Goal: Task Accomplishment & Management: Manage account settings

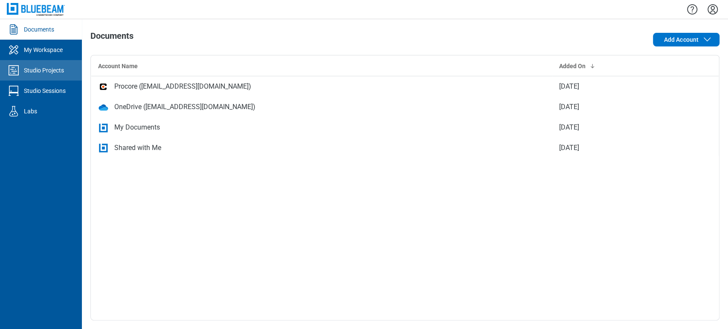
click at [58, 74] on div "Studio Projects" at bounding box center [44, 70] width 40 height 9
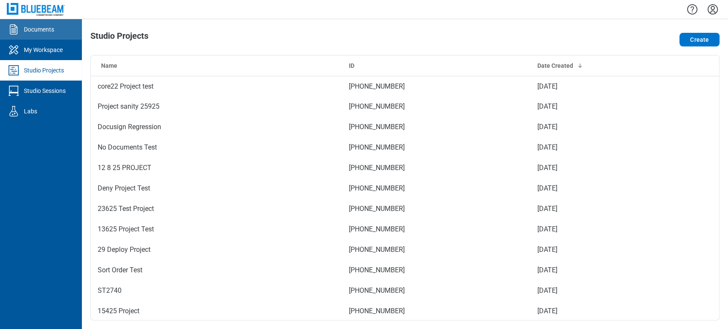
click at [48, 33] on div "Documents" at bounding box center [39, 29] width 30 height 9
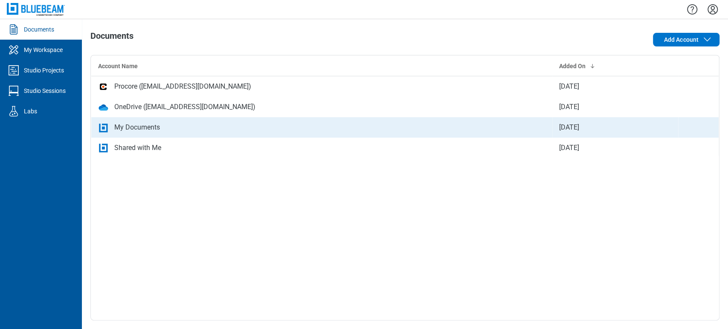
click at [168, 122] on td "My Documents" at bounding box center [321, 127] width 461 height 20
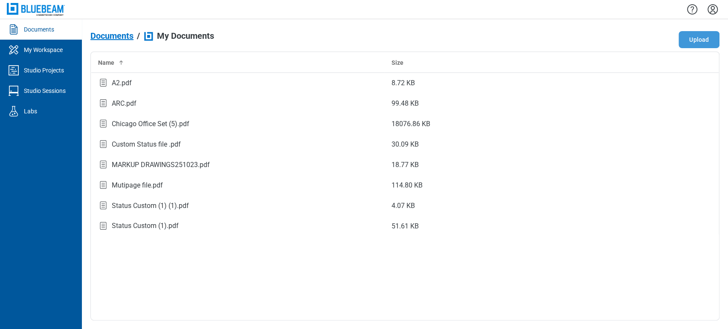
click at [691, 39] on button "Upload" at bounding box center [699, 39] width 41 height 17
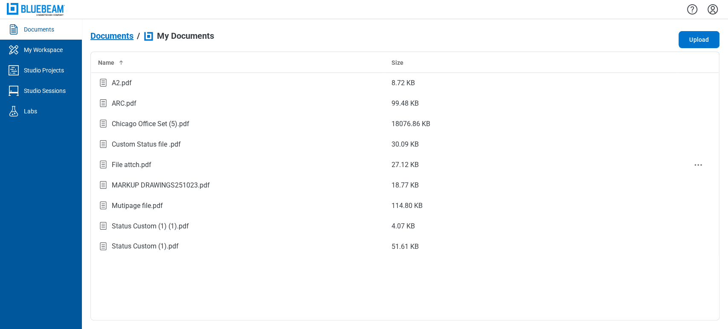
click at [168, 162] on div "File attch.pdf" at bounding box center [238, 165] width 280 height 12
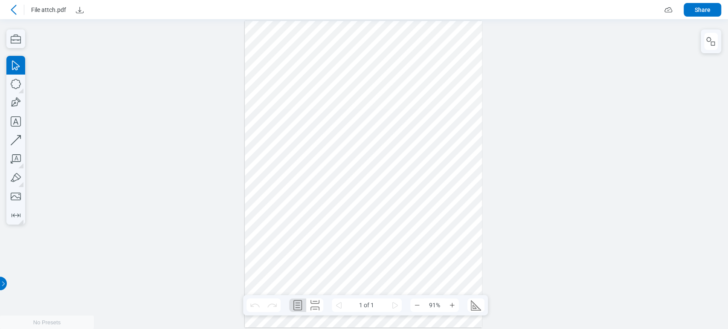
drag, startPoint x: 397, startPoint y: 57, endPoint x: 479, endPoint y: 121, distance: 103.3
click at [479, 121] on div at bounding box center [363, 174] width 237 height 307
drag, startPoint x: 350, startPoint y: 36, endPoint x: 432, endPoint y: 150, distance: 140.9
click at [432, 150] on div at bounding box center [363, 174] width 237 height 307
click at [441, 73] on div at bounding box center [363, 174] width 237 height 307
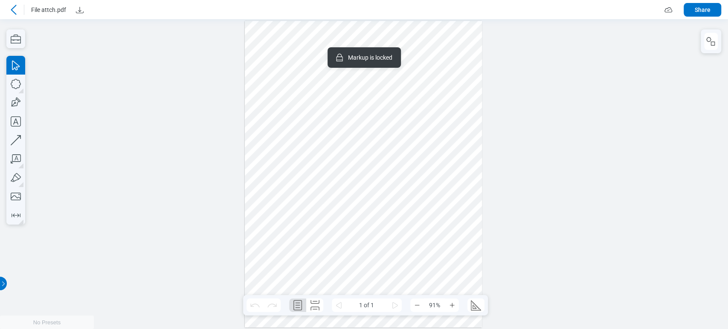
drag, startPoint x: 362, startPoint y: 38, endPoint x: 429, endPoint y: 119, distance: 105.8
click at [428, 120] on div at bounding box center [363, 174] width 237 height 307
click at [713, 43] on icon "button" at bounding box center [711, 41] width 10 height 10
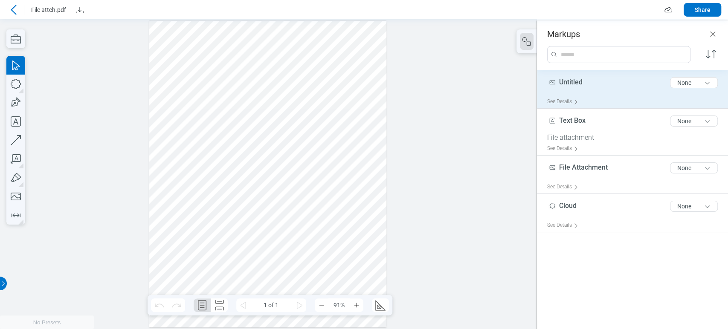
click at [557, 93] on div "Untitled 8 of 300 characters None" at bounding box center [635, 84] width 177 height 21
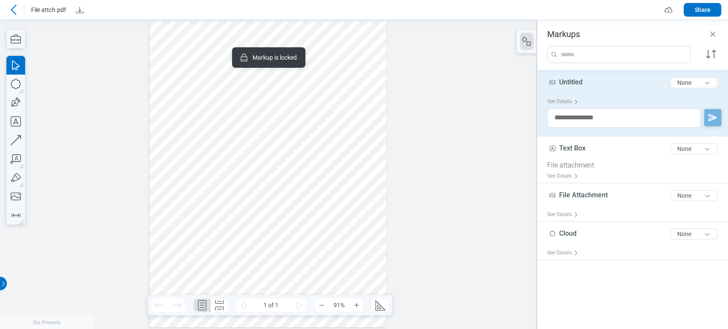
click at [229, 182] on div at bounding box center [267, 174] width 237 height 307
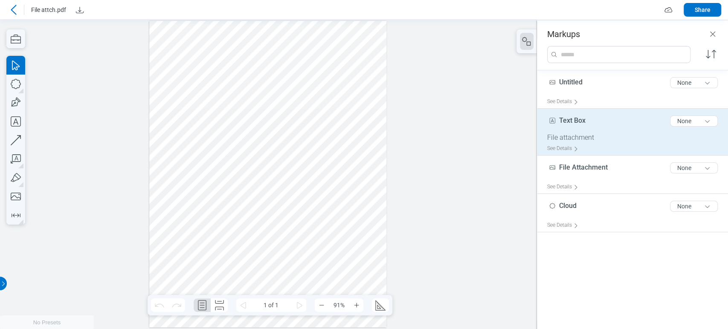
click at [572, 137] on div "File attachment" at bounding box center [635, 137] width 177 height 9
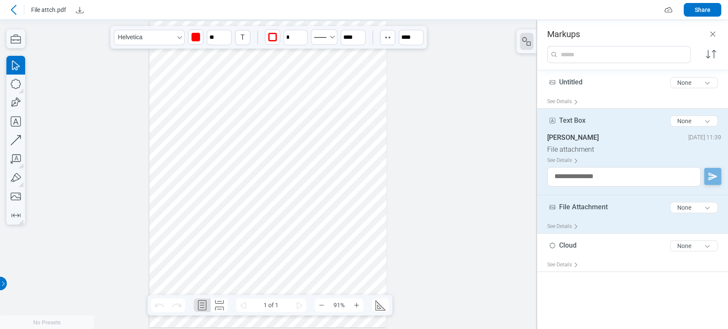
click at [574, 207] on span "File Attachment" at bounding box center [583, 207] width 49 height 8
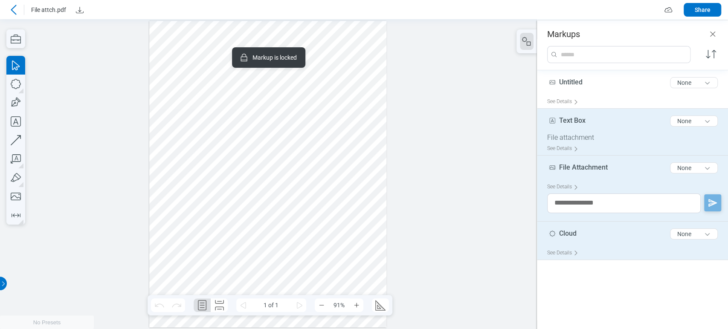
click at [569, 238] on div "Cloud 5 of 300 characters None" at bounding box center [635, 235] width 177 height 21
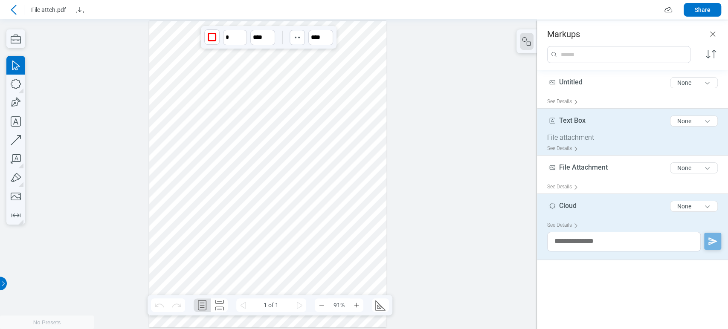
click at [557, 136] on div "File attachment" at bounding box center [635, 137] width 177 height 9
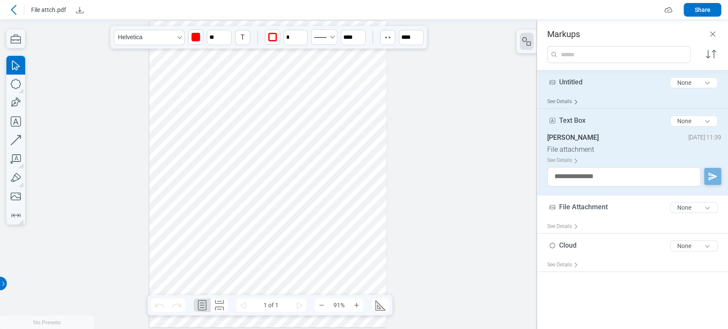
click at [570, 105] on div "See Details" at bounding box center [564, 101] width 35 height 13
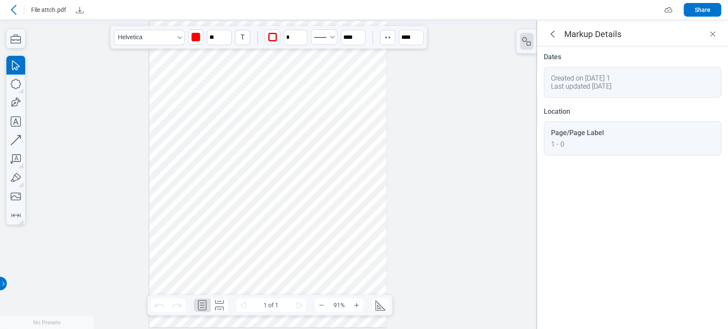
click at [292, 148] on div at bounding box center [267, 174] width 237 height 307
click at [549, 35] on icon "goBack" at bounding box center [552, 34] width 10 height 10
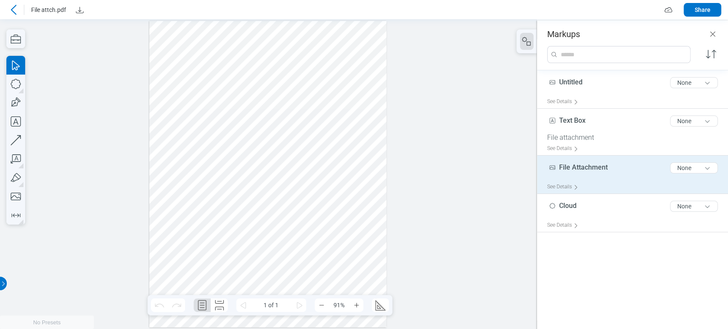
click at [580, 170] on span "File Attachment" at bounding box center [583, 167] width 49 height 8
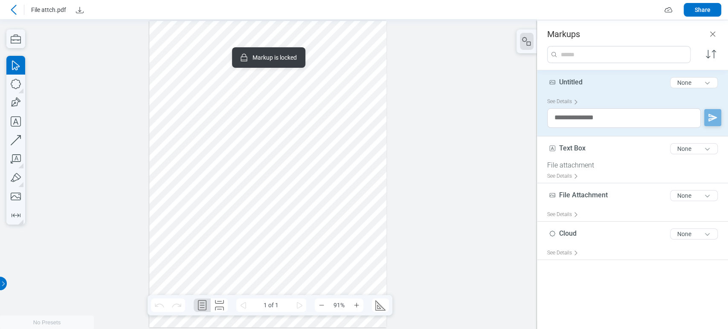
drag, startPoint x: 284, startPoint y: 69, endPoint x: 289, endPoint y: 154, distance: 84.6
click at [289, 154] on div at bounding box center [267, 174] width 237 height 307
drag, startPoint x: 290, startPoint y: 74, endPoint x: 293, endPoint y: 177, distance: 102.8
click at [321, 223] on div at bounding box center [267, 174] width 237 height 307
click at [243, 92] on div at bounding box center [267, 174] width 237 height 307
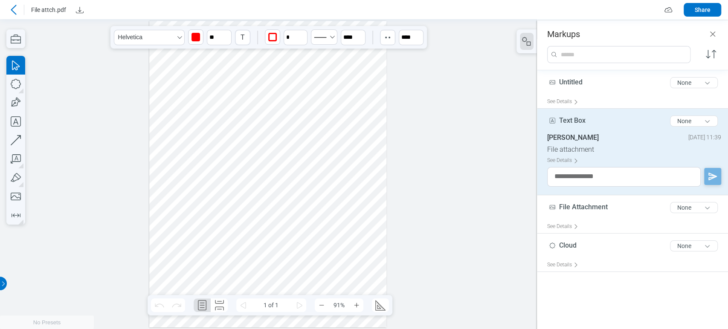
drag, startPoint x: 249, startPoint y: 87, endPoint x: 213, endPoint y: 168, distance: 89.6
click at [213, 168] on div at bounding box center [267, 174] width 237 height 307
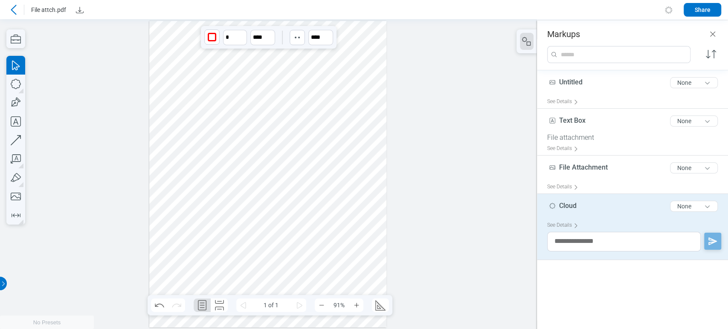
click at [216, 58] on div at bounding box center [267, 174] width 237 height 307
drag, startPoint x: 216, startPoint y: 58, endPoint x: 207, endPoint y: 60, distance: 9.5
click at [207, 60] on div at bounding box center [267, 174] width 237 height 307
drag, startPoint x: 199, startPoint y: 62, endPoint x: 322, endPoint y: 136, distance: 143.7
click at [236, 200] on div at bounding box center [267, 174] width 237 height 307
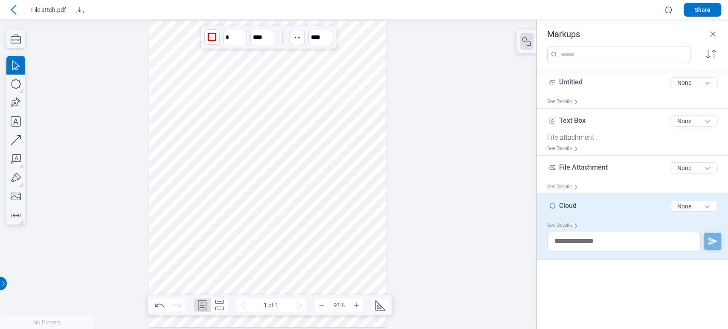
click at [332, 127] on div at bounding box center [267, 174] width 237 height 307
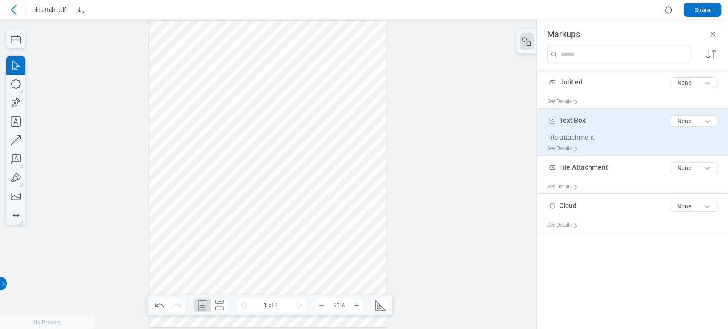
click at [585, 128] on div "Text Box 8 of 300 characters None" at bounding box center [635, 122] width 177 height 21
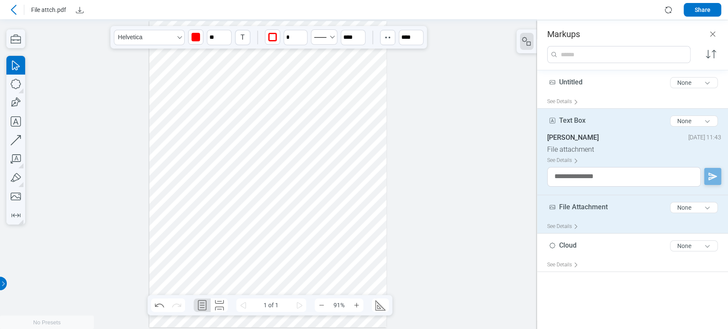
click at [578, 214] on div "File Attachment 15 of 300 characters None" at bounding box center [635, 209] width 177 height 21
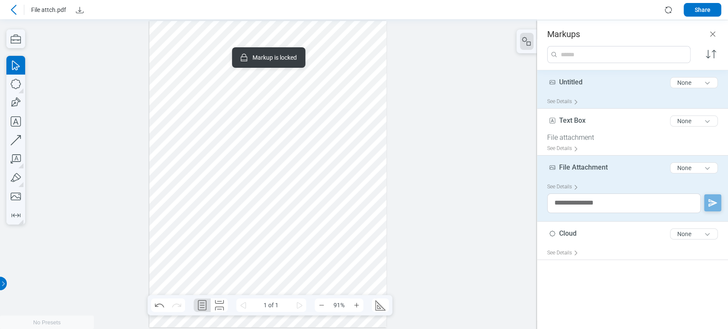
click at [574, 82] on span "Untitled" at bounding box center [570, 82] width 23 height 8
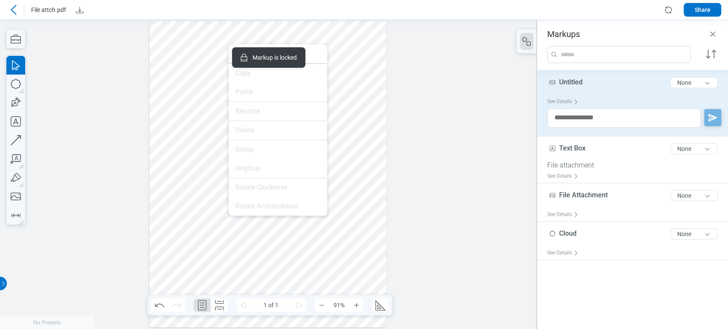
drag, startPoint x: 574, startPoint y: 101, endPoint x: 229, endPoint y: 83, distance: 345.9
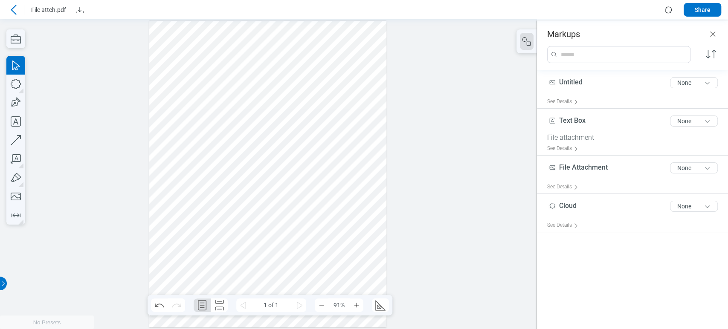
click at [354, 138] on div at bounding box center [267, 174] width 237 height 307
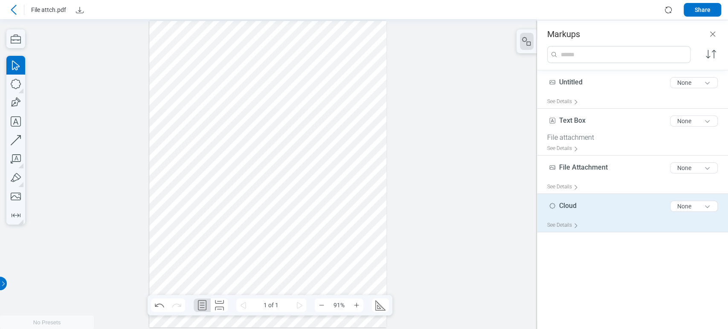
click at [580, 215] on div "Cloud 5 of 300 characters None" at bounding box center [635, 207] width 177 height 21
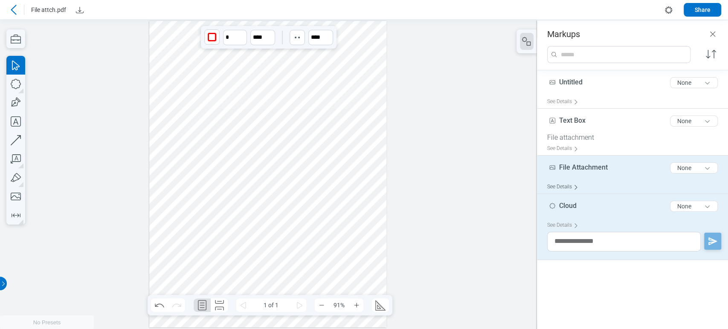
click at [563, 184] on div "See Details" at bounding box center [564, 186] width 35 height 13
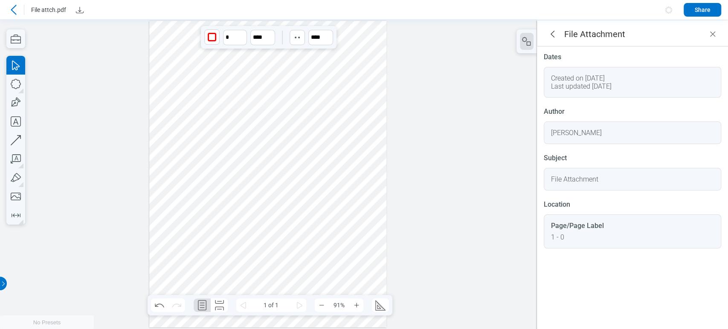
click at [565, 177] on div "File Attachment" at bounding box center [574, 179] width 47 height 8
click at [555, 29] on icon "goBack" at bounding box center [552, 34] width 10 height 10
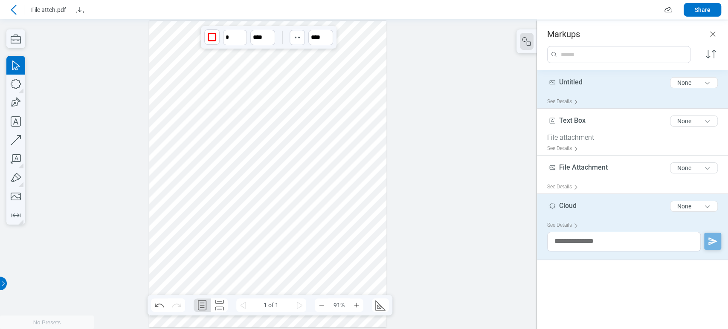
click at [580, 87] on div "Untitled 8 of 300 characters None" at bounding box center [635, 84] width 177 height 21
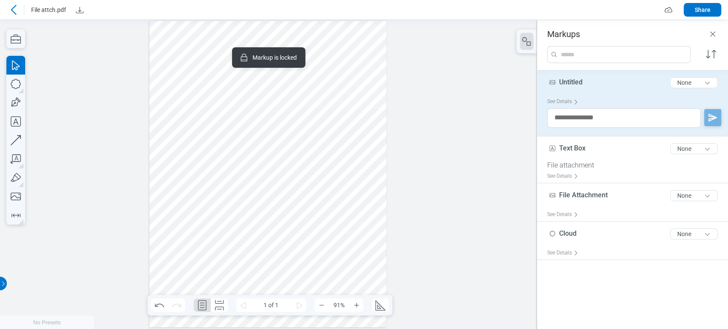
drag, startPoint x: 392, startPoint y: 145, endPoint x: 194, endPoint y: 50, distance: 219.9
click at [391, 145] on div at bounding box center [268, 174] width 537 height 310
click at [15, 9] on icon at bounding box center [14, 10] width 10 height 10
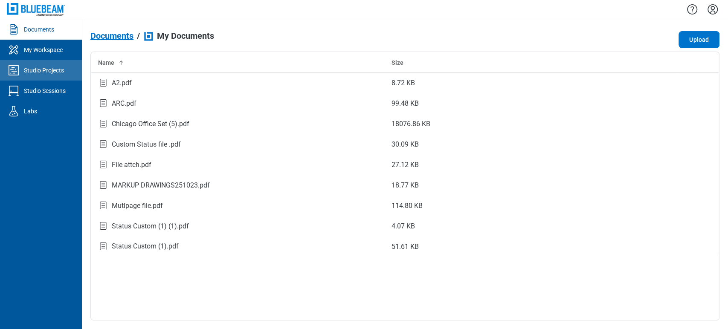
click at [67, 65] on link "Studio Projects" at bounding box center [41, 70] width 82 height 20
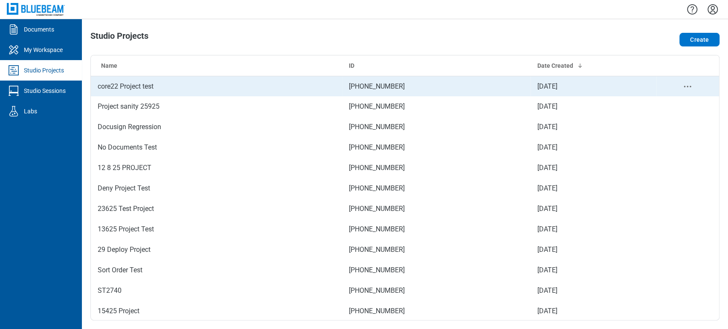
click at [193, 86] on td "core22 Project test" at bounding box center [216, 86] width 251 height 20
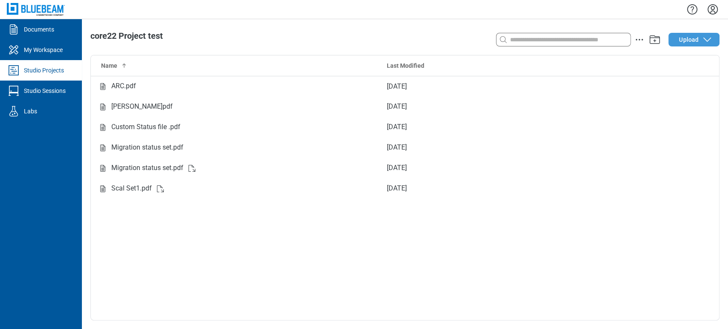
click at [675, 37] on button "Upload" at bounding box center [693, 40] width 51 height 14
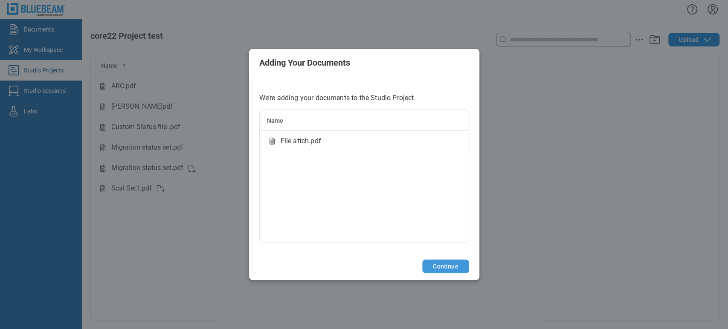
click at [434, 269] on button "Continue" at bounding box center [445, 267] width 46 height 14
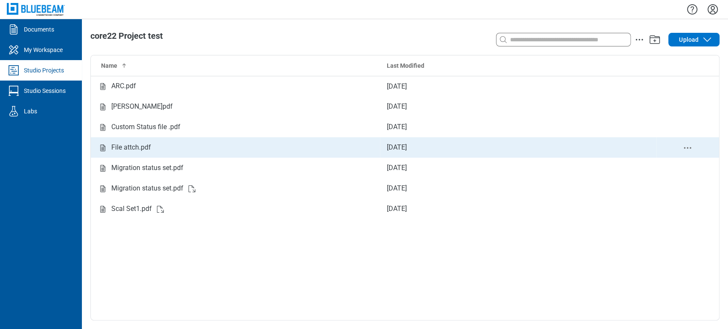
click at [154, 148] on div "File attch.pdf" at bounding box center [236, 147] width 276 height 11
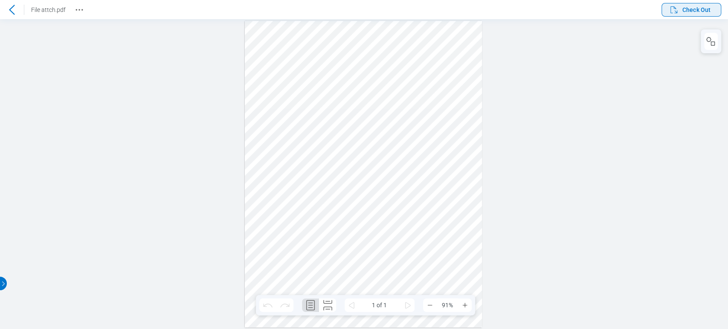
click at [693, 12] on span "Check Out" at bounding box center [696, 10] width 28 height 9
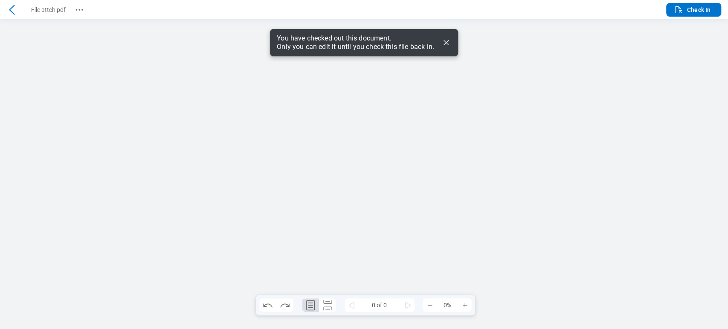
click at [442, 41] on icon "Dismiss" at bounding box center [446, 43] width 10 height 10
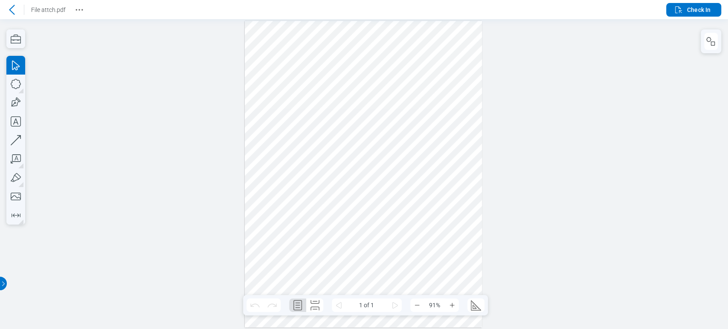
click at [697, 37] on div at bounding box center [364, 174] width 728 height 310
click at [708, 43] on icon "button" at bounding box center [711, 41] width 10 height 10
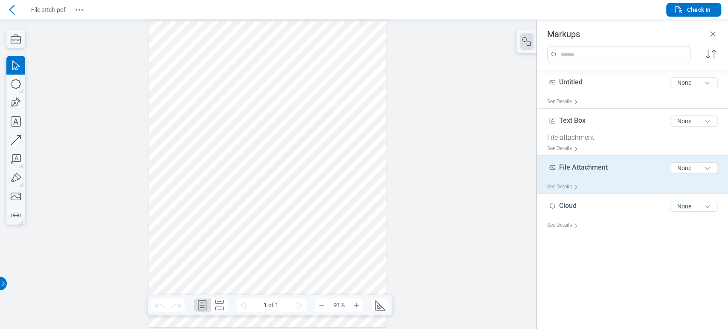
click at [563, 165] on span "File Attachment" at bounding box center [583, 167] width 49 height 8
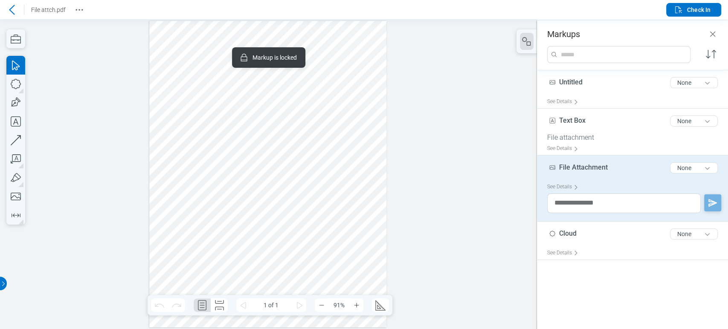
click at [280, 70] on div at bounding box center [267, 174] width 237 height 307
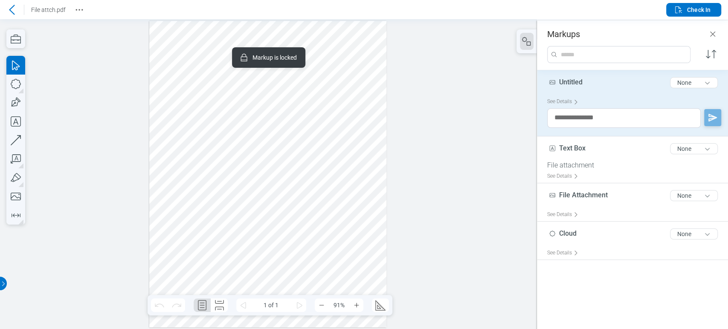
click at [281, 70] on div at bounding box center [267, 174] width 237 height 307
click at [285, 70] on div at bounding box center [267, 174] width 237 height 307
click at [282, 67] on div "Markup is locked" at bounding box center [268, 57] width 73 height 20
click at [281, 67] on div "Markup is locked" at bounding box center [268, 57] width 73 height 20
click at [282, 74] on div at bounding box center [268, 174] width 523 height 296
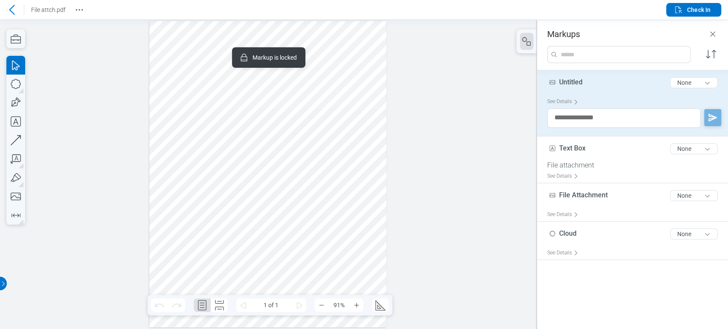
click at [281, 74] on div at bounding box center [268, 174] width 523 height 296
click at [280, 74] on div at bounding box center [268, 174] width 523 height 296
click at [280, 73] on div at bounding box center [268, 174] width 523 height 296
click at [280, 71] on div at bounding box center [268, 174] width 523 height 296
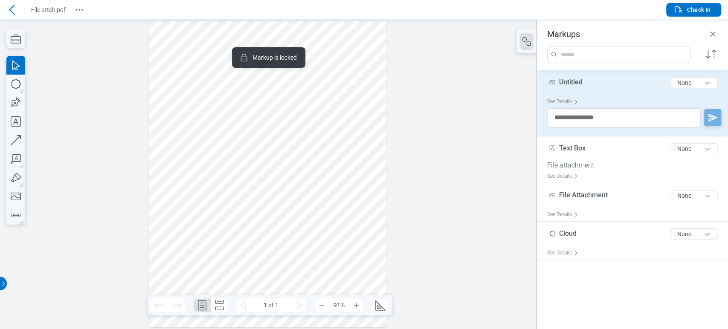
click at [280, 71] on div at bounding box center [268, 174] width 523 height 296
drag, startPoint x: 704, startPoint y: 2, endPoint x: 496, endPoint y: 43, distance: 211.6
click at [494, 44] on div at bounding box center [268, 174] width 523 height 296
click at [701, 5] on span "Check In" at bounding box center [691, 10] width 37 height 10
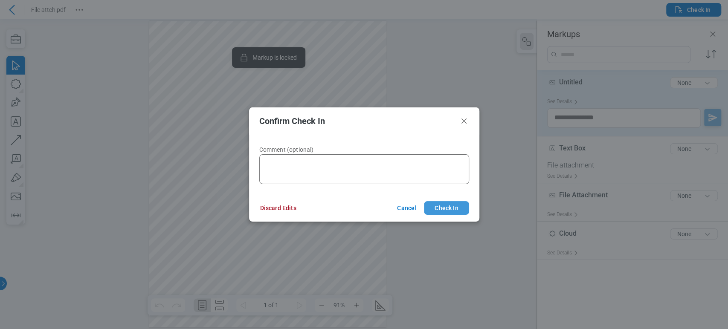
click at [455, 214] on button "Check In" at bounding box center [446, 208] width 45 height 14
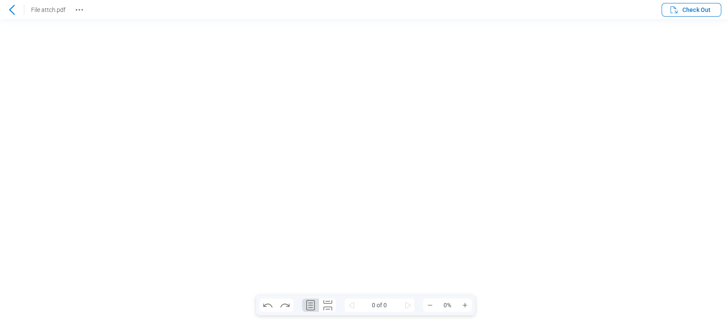
click at [11, 9] on icon at bounding box center [12, 10] width 10 height 10
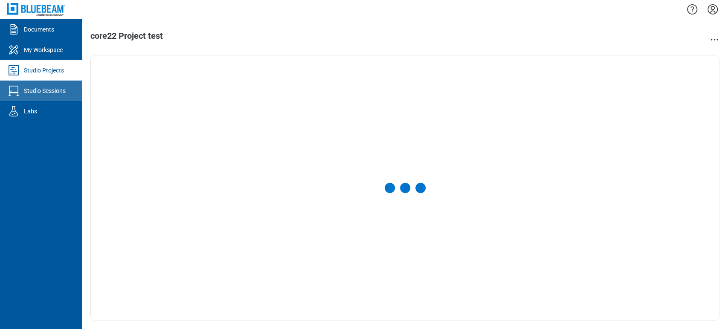
click at [44, 87] on div "Studio Sessions" at bounding box center [45, 91] width 42 height 9
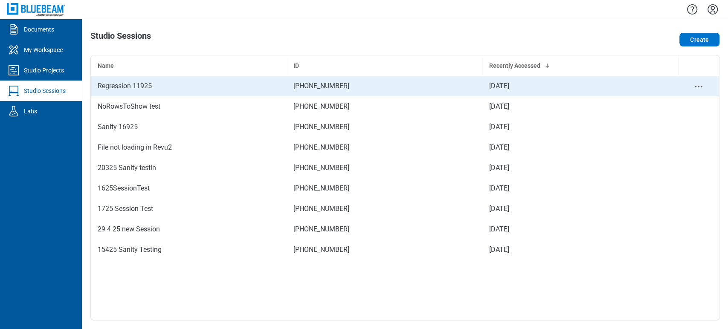
click at [113, 84] on div "Regression 11925" at bounding box center [189, 86] width 182 height 10
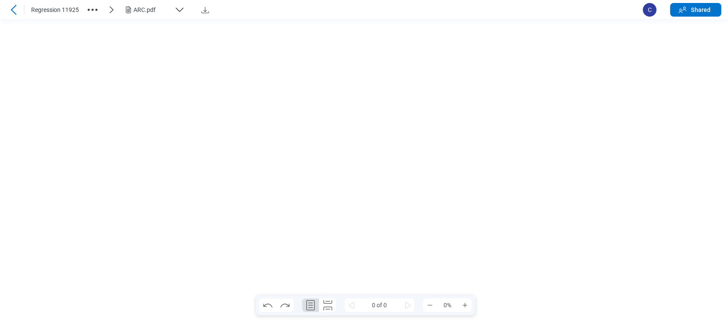
click at [94, 9] on icon "button" at bounding box center [93, 10] width 14 height 14
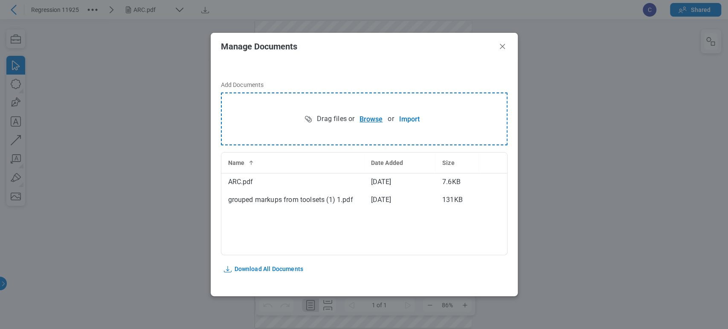
click at [373, 123] on button "Browse" at bounding box center [370, 118] width 33 height 17
click at [499, 48] on icon "Close" at bounding box center [502, 46] width 10 height 10
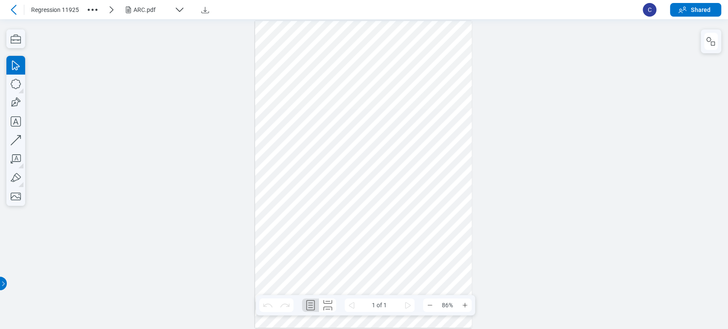
click at [147, 12] on div "ARC.pdf" at bounding box center [152, 10] width 38 height 9
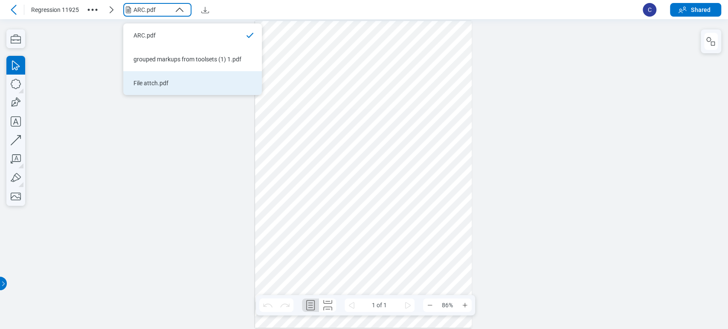
click at [160, 88] on li "File attch.pdf" at bounding box center [192, 83] width 139 height 24
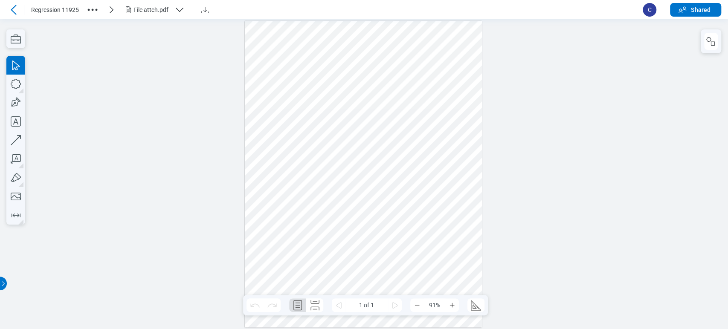
click at [411, 105] on div at bounding box center [363, 174] width 237 height 307
drag, startPoint x: 395, startPoint y: 57, endPoint x: 476, endPoint y: 96, distance: 90.2
click at [454, 100] on div at bounding box center [363, 174] width 237 height 307
click at [711, 40] on icon "button" at bounding box center [711, 41] width 10 height 10
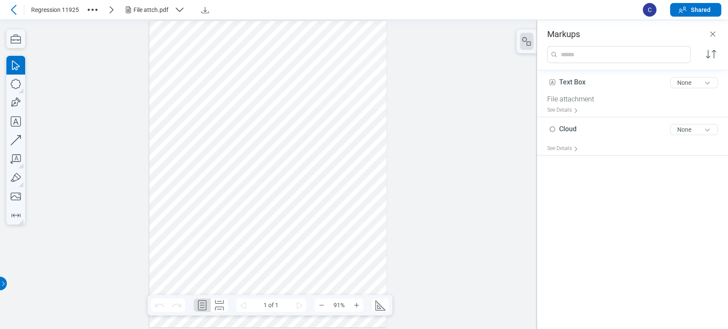
drag, startPoint x: 261, startPoint y: 38, endPoint x: 294, endPoint y: 82, distance: 55.2
click at [294, 82] on div at bounding box center [267, 174] width 237 height 307
drag, startPoint x: 253, startPoint y: 46, endPoint x: 331, endPoint y: 110, distance: 101.8
click at [331, 110] on div at bounding box center [267, 174] width 237 height 307
drag, startPoint x: 313, startPoint y: 126, endPoint x: 334, endPoint y: 174, distance: 51.8
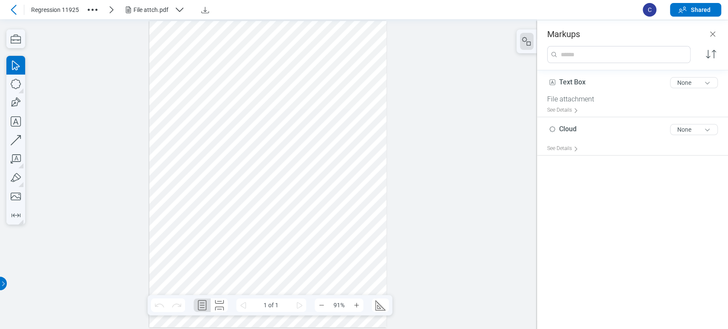
click at [334, 174] on div at bounding box center [267, 174] width 237 height 307
drag, startPoint x: 245, startPoint y: 38, endPoint x: 306, endPoint y: 92, distance: 81.6
click at [306, 92] on div at bounding box center [267, 174] width 237 height 307
click at [310, 103] on div at bounding box center [267, 174] width 237 height 307
drag, startPoint x: 284, startPoint y: 23, endPoint x: 349, endPoint y: 87, distance: 91.4
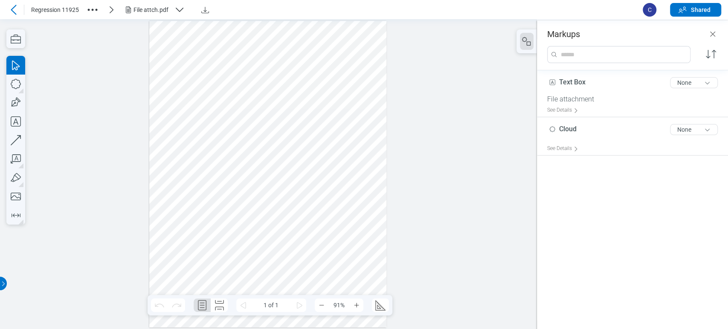
click at [349, 87] on div at bounding box center [267, 174] width 237 height 307
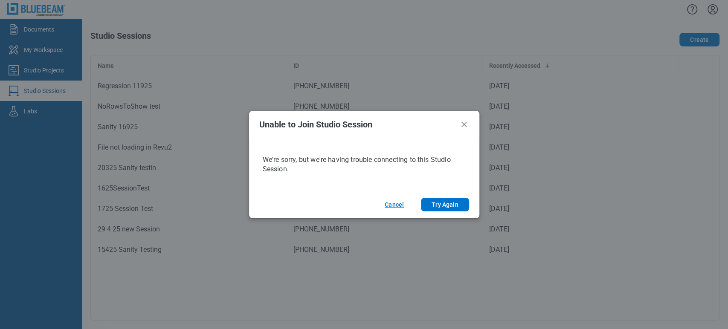
click at [400, 204] on button "Cancel" at bounding box center [394, 205] width 40 height 14
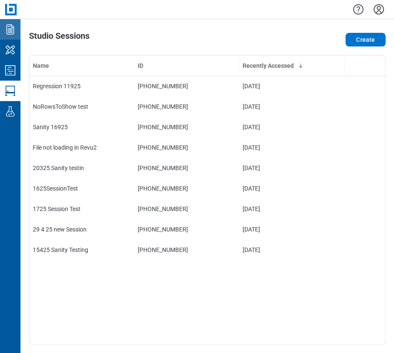
click at [10, 29] on icon "Documents" at bounding box center [10, 29] width 8 height 10
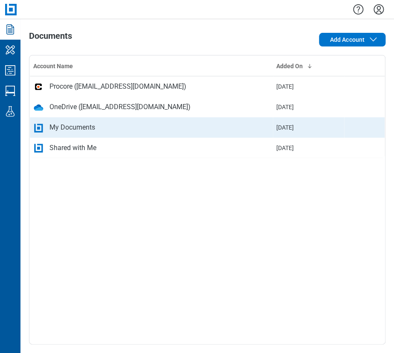
click at [122, 123] on div "My Documents" at bounding box center [151, 127] width 236 height 10
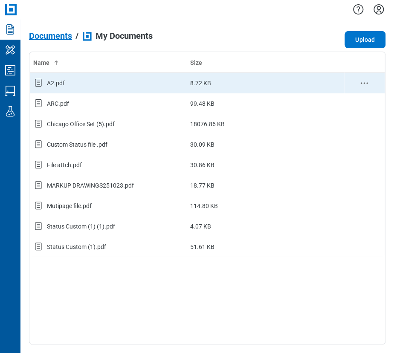
click at [365, 84] on icon "context-menu" at bounding box center [364, 83] width 10 height 10
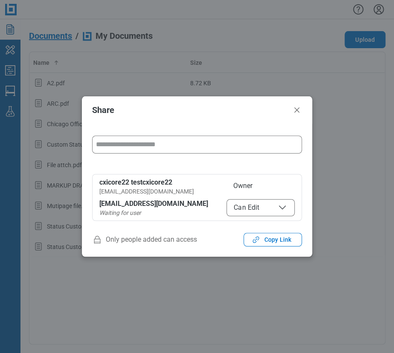
click at [179, 150] on input "form" at bounding box center [197, 144] width 209 height 17
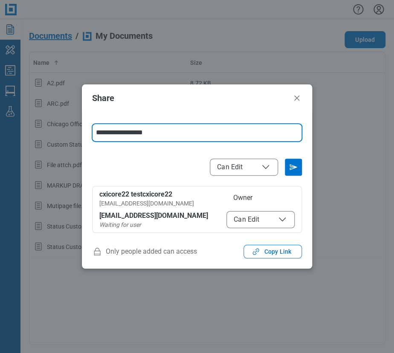
type input "**********"
click at [256, 170] on span "Can Edit" at bounding box center [244, 167] width 54 height 10
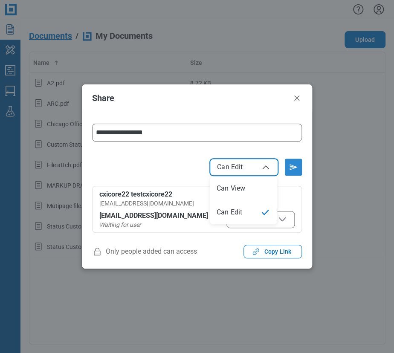
click at [292, 168] on icon "Send email invitation" at bounding box center [294, 167] width 14 height 14
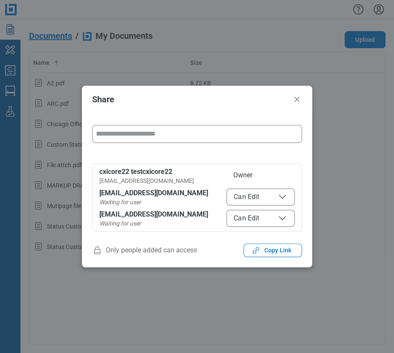
click at [290, 101] on header "Share" at bounding box center [197, 99] width 230 height 27
click at [300, 99] on icon "Close" at bounding box center [297, 99] width 10 height 10
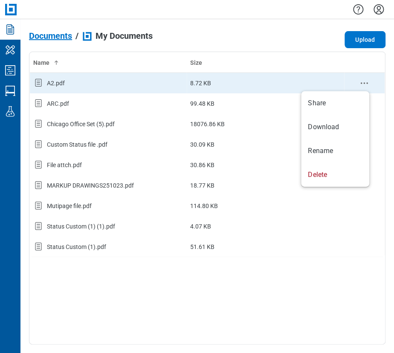
click at [365, 82] on icon "context-menu" at bounding box center [364, 83] width 10 height 10
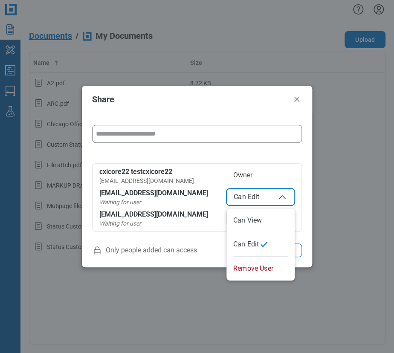
click at [279, 194] on icon "button" at bounding box center [282, 197] width 10 height 10
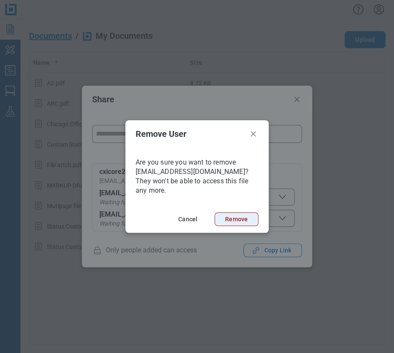
click at [242, 214] on button "Remove" at bounding box center [237, 219] width 44 height 14
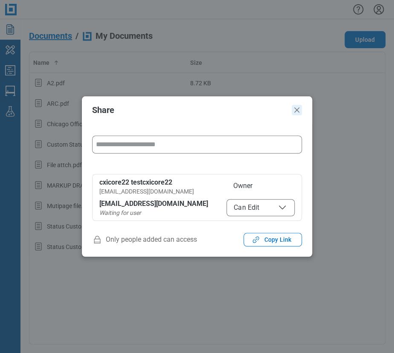
click at [294, 110] on icon "Close" at bounding box center [297, 110] width 10 height 10
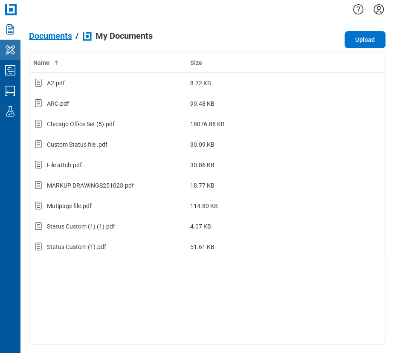
click at [10, 49] on icon "My Workspace" at bounding box center [10, 50] width 14 height 14
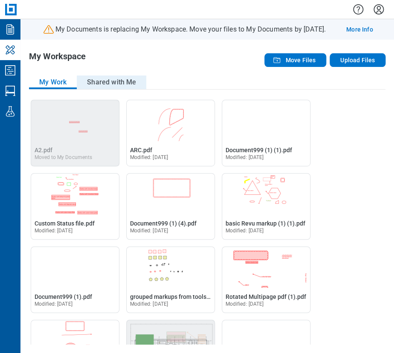
click at [92, 84] on button "Shared with Me" at bounding box center [112, 82] width 70 height 14
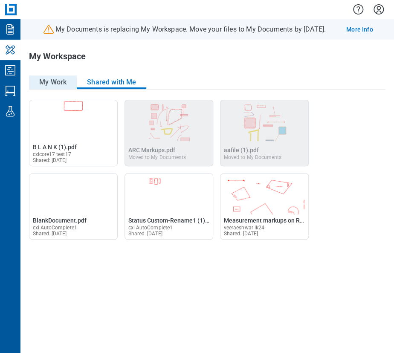
click at [37, 84] on button "My Work" at bounding box center [53, 82] width 48 height 14
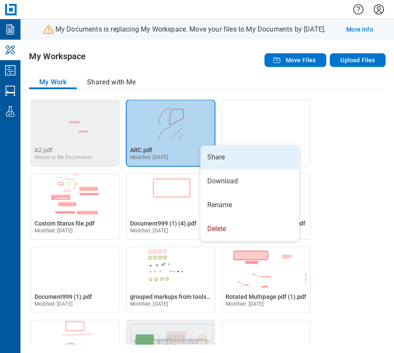
click at [213, 154] on li "Share" at bounding box center [249, 157] width 99 height 24
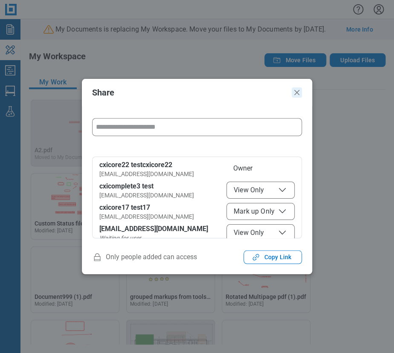
click at [300, 90] on icon "Close" at bounding box center [297, 92] width 10 height 10
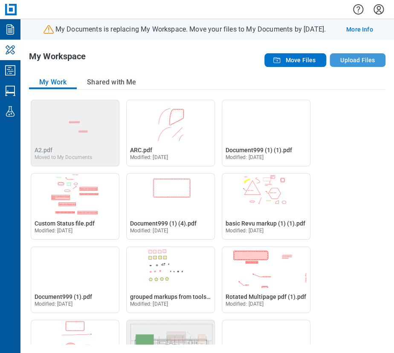
click at [358, 58] on button "Upload Files" at bounding box center [358, 60] width 56 height 14
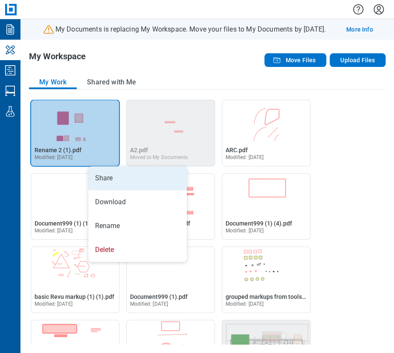
click at [96, 173] on li "Share" at bounding box center [137, 178] width 99 height 24
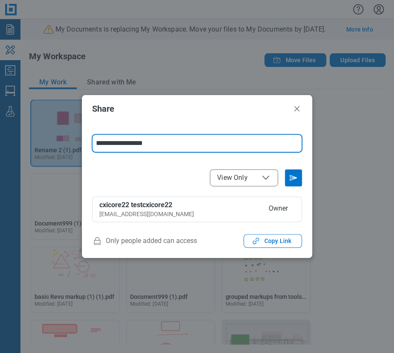
type input "**********"
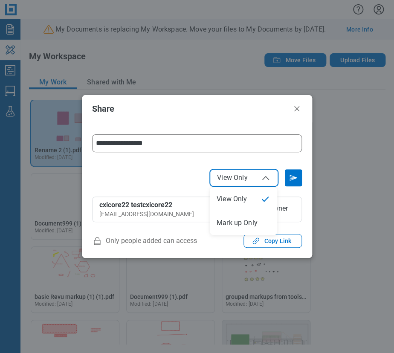
click at [233, 177] on span "View Only" at bounding box center [232, 178] width 30 height 9
select select "******"
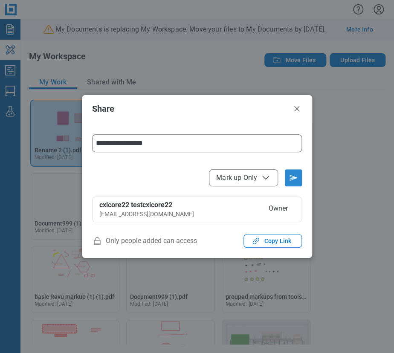
click at [295, 177] on icon "Send email invitation" at bounding box center [294, 178] width 14 height 14
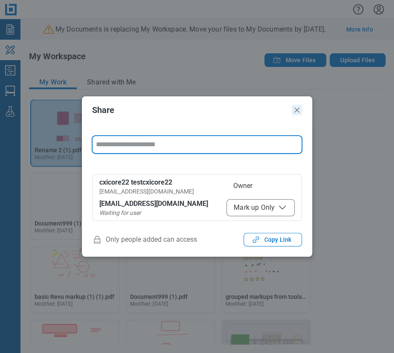
click at [297, 115] on icon "Close" at bounding box center [297, 110] width 10 height 10
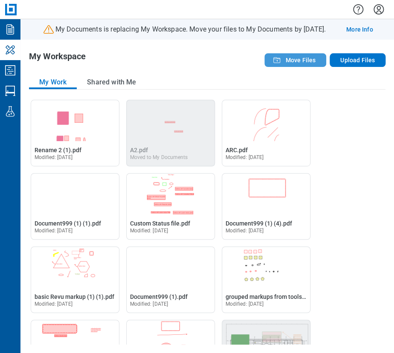
click at [314, 61] on span "Move Files" at bounding box center [300, 60] width 30 height 9
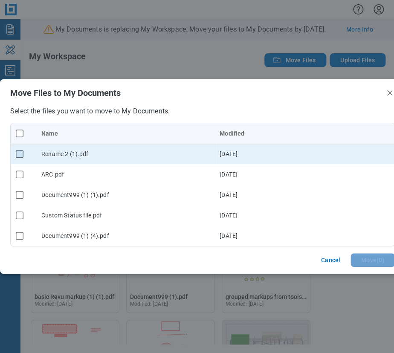
click at [19, 152] on rect "checkbox" at bounding box center [19, 154] width 7 height 7
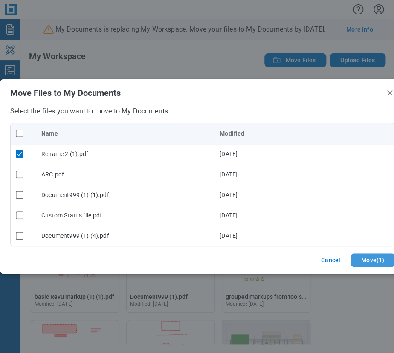
click at [377, 253] on button "Move ( 1 )" at bounding box center [373, 260] width 44 height 14
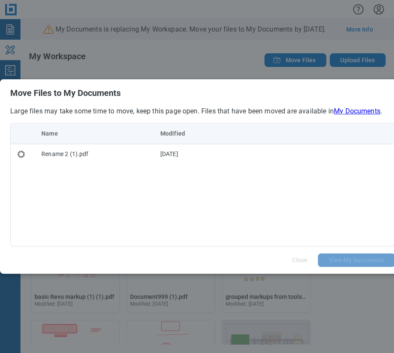
click at [344, 108] on link "My Documents" at bounding box center [357, 111] width 46 height 8
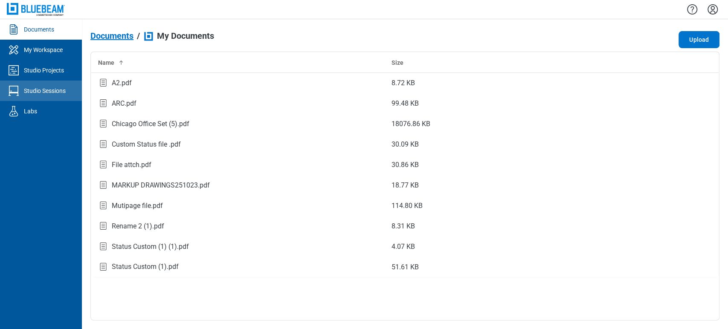
click at [24, 85] on link "Studio Sessions" at bounding box center [41, 91] width 82 height 20
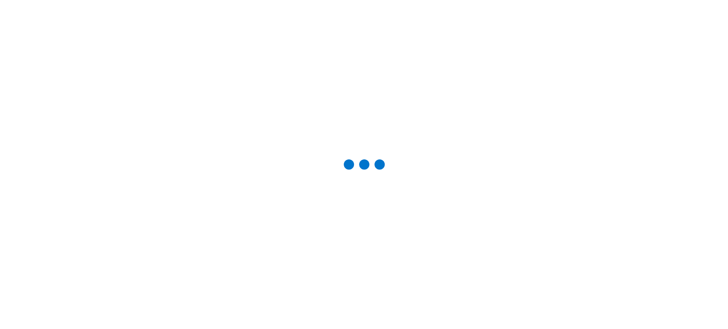
click at [24, 85] on div at bounding box center [364, 165] width 701 height 302
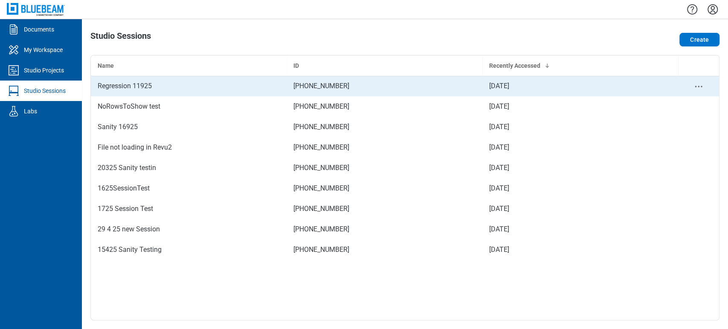
click at [144, 87] on div "Regression 11925" at bounding box center [189, 86] width 182 height 10
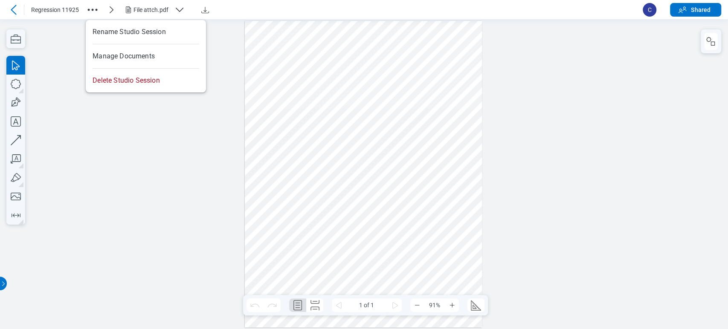
click at [93, 13] on icon "button" at bounding box center [93, 10] width 14 height 14
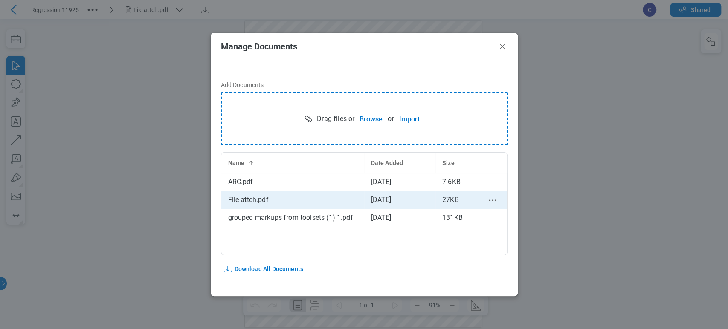
click at [394, 199] on icon "context-menu" at bounding box center [492, 200] width 10 height 10
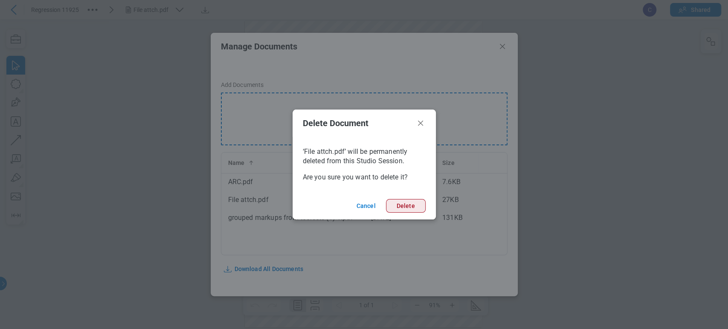
click at [394, 204] on button "Delete" at bounding box center [406, 206] width 40 height 14
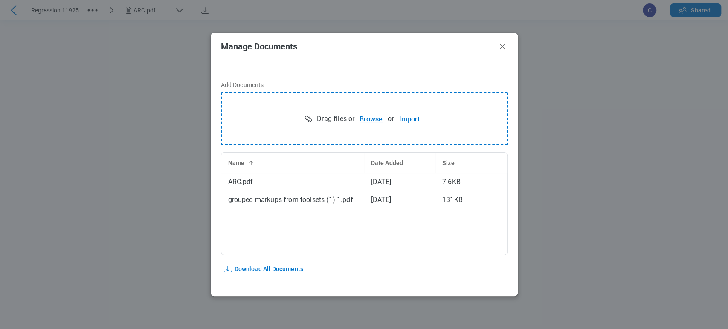
click at [368, 124] on button "Browse" at bounding box center [370, 118] width 33 height 17
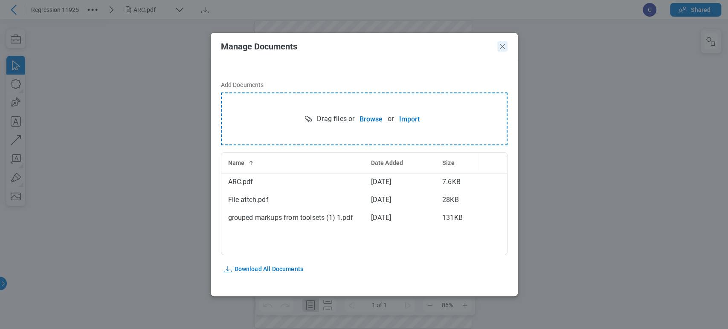
click at [394, 51] on icon "Close" at bounding box center [502, 46] width 10 height 10
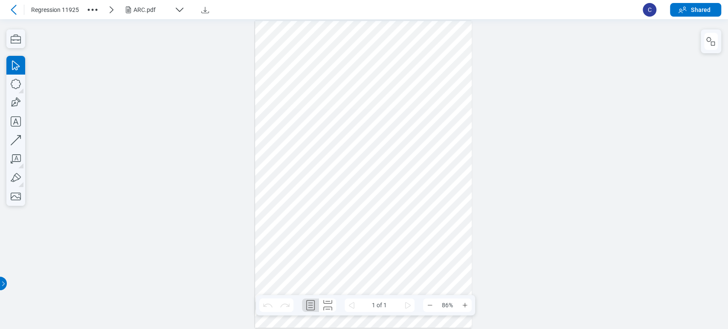
click at [147, 13] on div "ARC.pdf" at bounding box center [152, 10] width 38 height 9
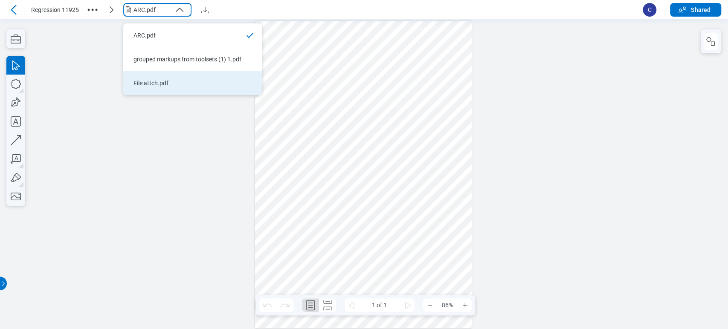
click at [160, 82] on div "File attch.pdf" at bounding box center [187, 83] width 108 height 9
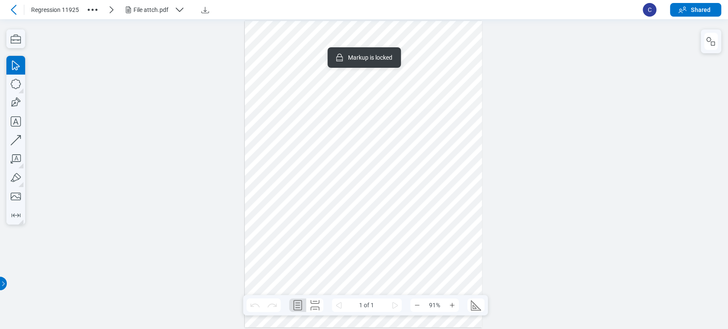
click at [394, 81] on div at bounding box center [363, 174] width 237 height 307
click at [392, 127] on div at bounding box center [363, 174] width 237 height 307
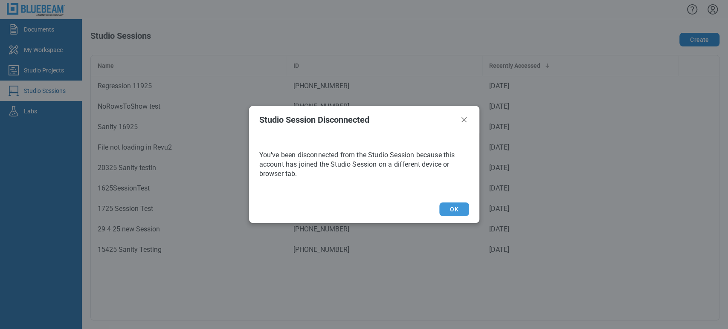
click at [394, 207] on button "OK" at bounding box center [453, 210] width 29 height 14
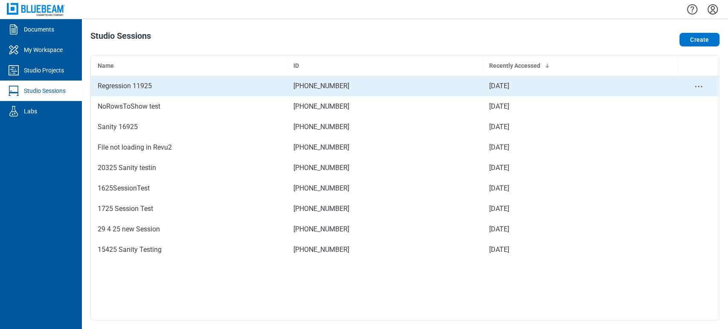
click at [172, 82] on div "Regression 11925" at bounding box center [189, 86] width 182 height 10
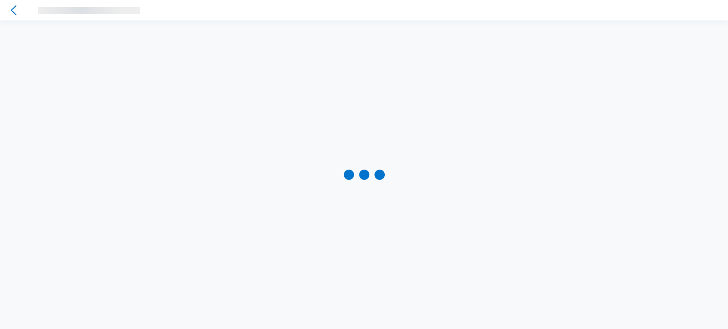
click at [172, 82] on div at bounding box center [364, 174] width 728 height 309
click at [159, 11] on div "File attch.pdf" at bounding box center [152, 10] width 38 height 9
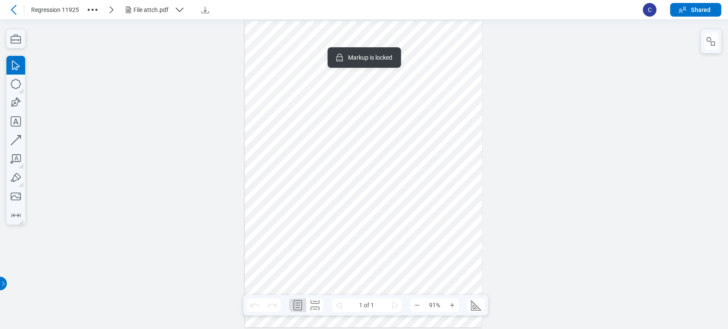
click at [331, 82] on div at bounding box center [363, 174] width 237 height 307
click at [307, 55] on div at bounding box center [363, 174] width 237 height 307
click at [394, 78] on div at bounding box center [363, 174] width 237 height 307
click at [394, 81] on div at bounding box center [363, 174] width 237 height 307
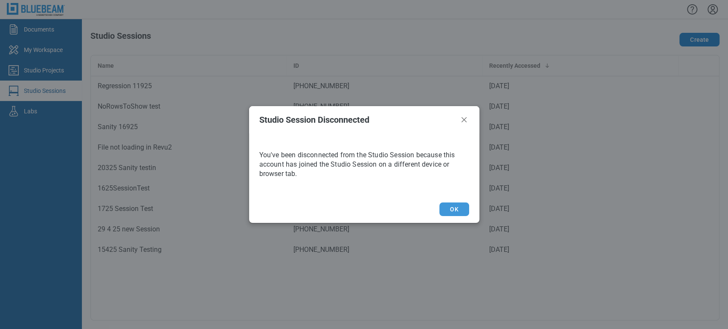
click at [394, 208] on button "OK" at bounding box center [453, 210] width 29 height 14
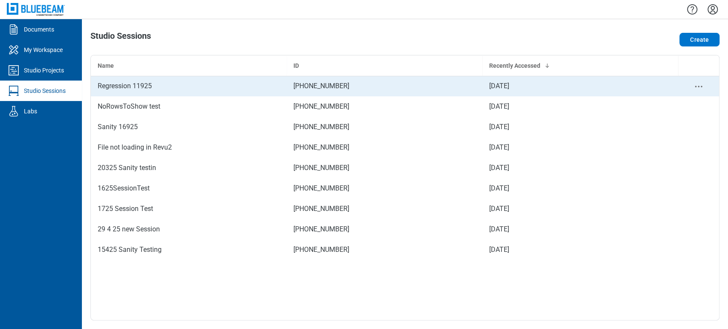
click at [171, 90] on div "Regression 11925" at bounding box center [189, 86] width 182 height 10
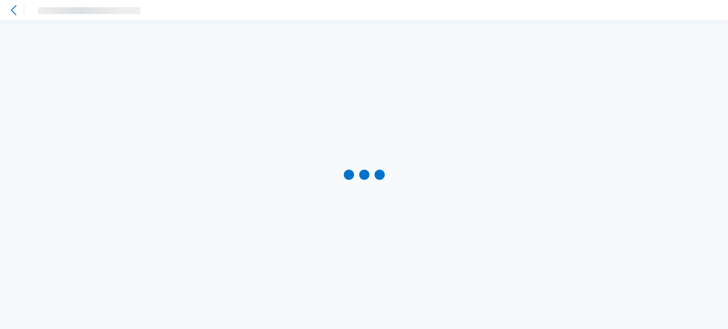
click at [171, 90] on div at bounding box center [364, 174] width 728 height 309
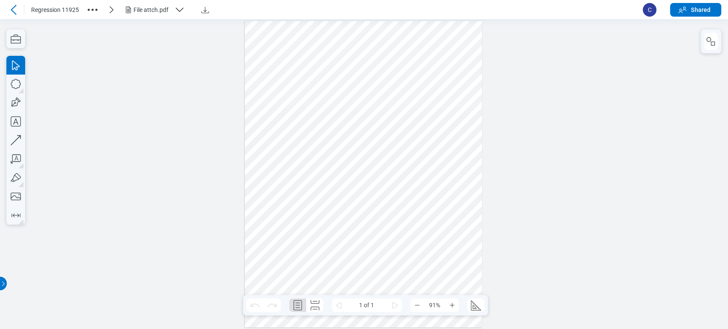
click at [394, 100] on div at bounding box center [363, 174] width 237 height 307
drag, startPoint x: 418, startPoint y: 100, endPoint x: 407, endPoint y: 129, distance: 30.9
click at [394, 129] on div at bounding box center [363, 174] width 237 height 307
click at [387, 132] on div at bounding box center [363, 174] width 237 height 307
click at [10, 12] on icon at bounding box center [14, 10] width 10 height 10
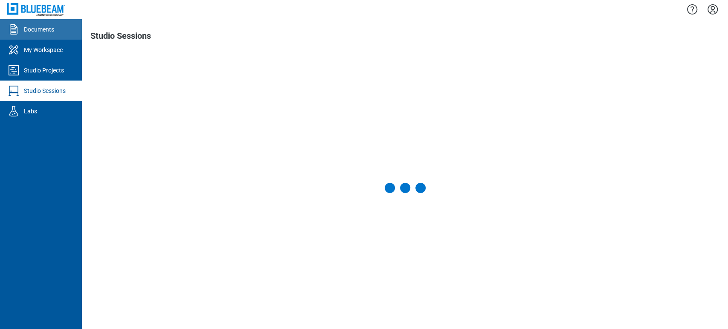
click at [32, 25] on div "Documents" at bounding box center [39, 29] width 30 height 9
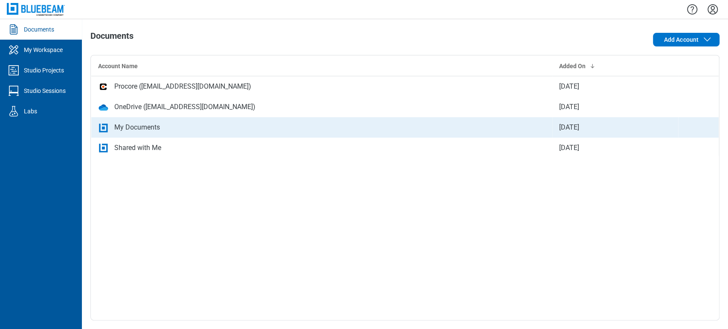
click at [162, 122] on div "My Documents" at bounding box center [321, 127] width 447 height 10
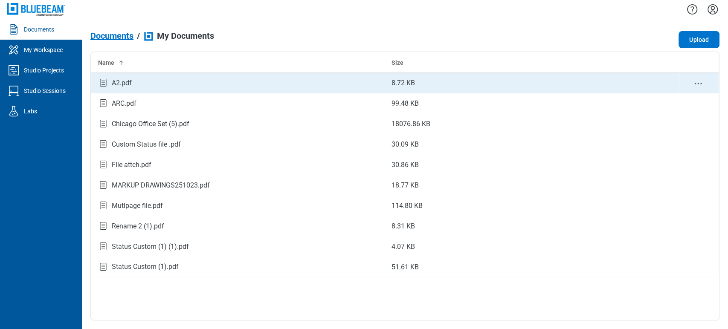
click at [150, 84] on div "A2.pdf" at bounding box center [238, 84] width 280 height 12
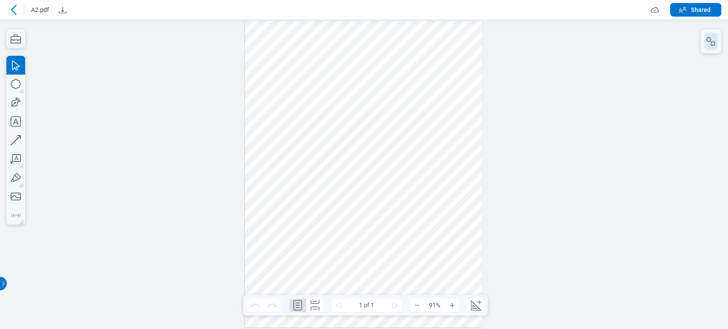
click at [394, 37] on icon "button" at bounding box center [711, 41] width 10 height 10
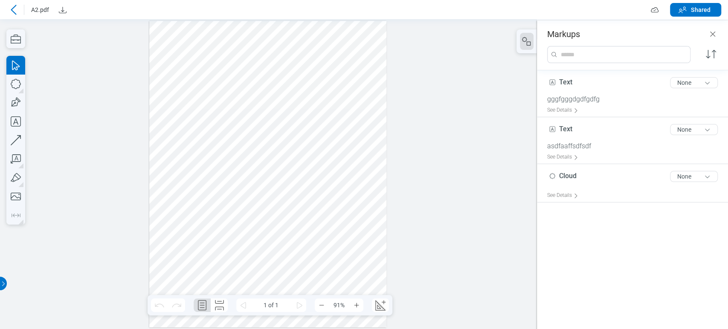
click at [305, 113] on div at bounding box center [267, 174] width 237 height 307
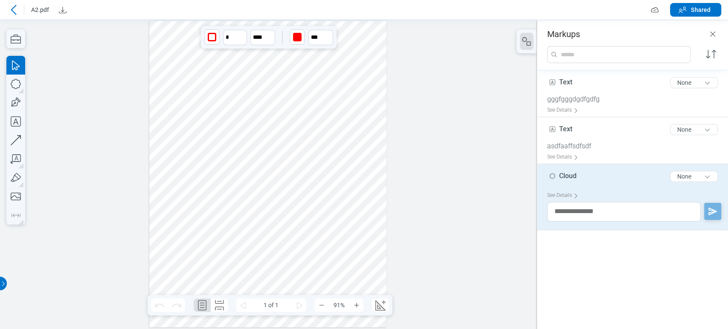
click at [394, 176] on span "Cloud" at bounding box center [567, 176] width 17 height 8
click at [394, 174] on span "Cloud" at bounding box center [567, 176] width 17 height 8
click at [394, 174] on input "*****" at bounding box center [634, 173] width 174 height 14
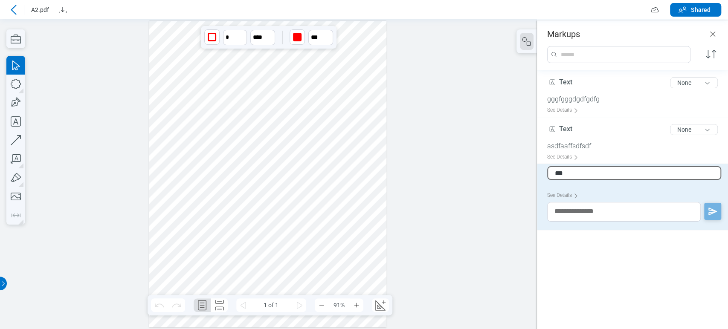
type input "****"
click at [394, 194] on div at bounding box center [268, 174] width 537 height 310
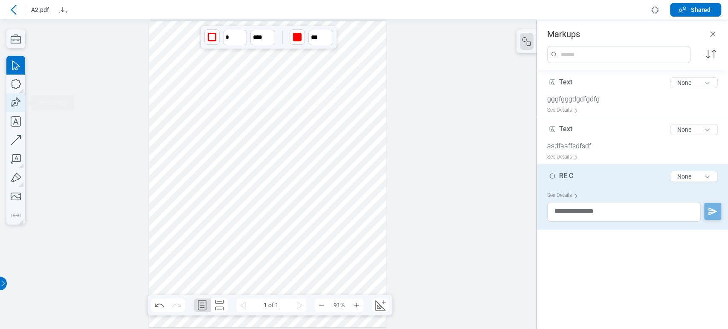
click at [19, 96] on icon "button" at bounding box center [15, 102] width 19 height 19
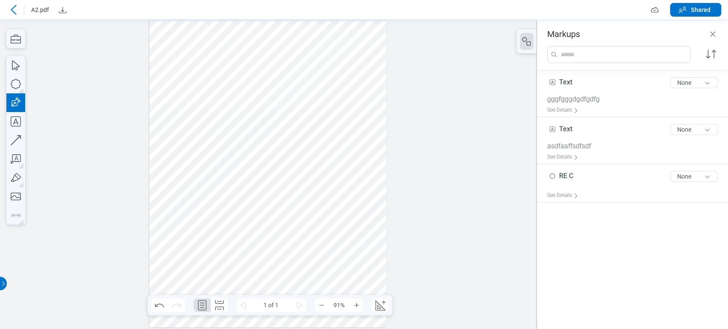
drag, startPoint x: 196, startPoint y: 241, endPoint x: 17, endPoint y: 123, distance: 214.6
click at [207, 251] on div at bounding box center [267, 174] width 237 height 307
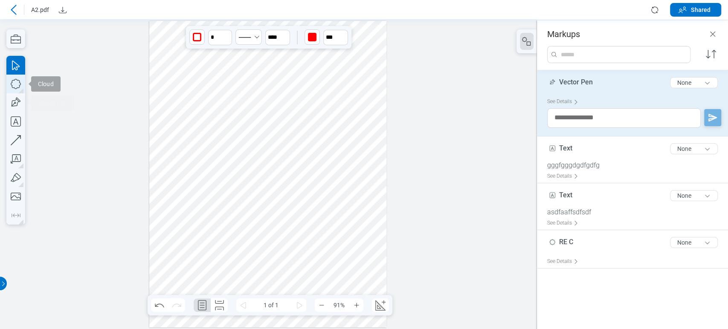
click at [15, 78] on icon "button" at bounding box center [15, 84] width 19 height 19
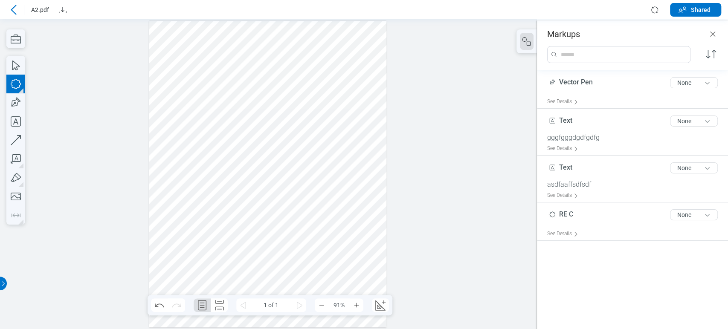
drag, startPoint x: 215, startPoint y: 229, endPoint x: 256, endPoint y: 250, distance: 46.7
click at [246, 260] on div at bounding box center [267, 174] width 237 height 307
drag, startPoint x: 265, startPoint y: 251, endPoint x: 163, endPoint y: 223, distance: 105.6
click at [163, 223] on div at bounding box center [267, 174] width 237 height 307
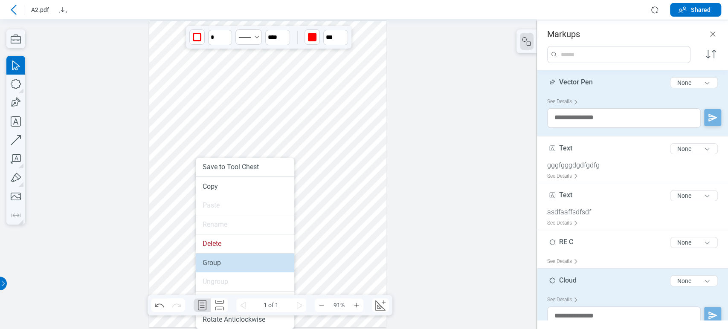
click at [217, 264] on li "Group" at bounding box center [245, 263] width 99 height 19
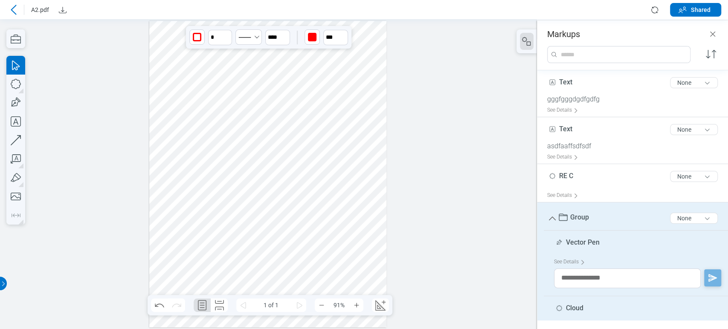
click at [170, 74] on div at bounding box center [267, 174] width 237 height 307
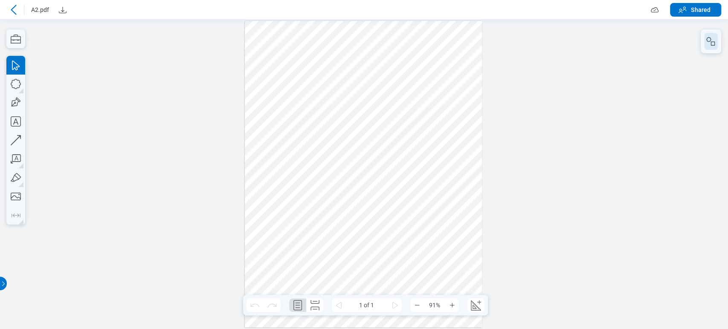
click at [713, 42] on rect "button" at bounding box center [713, 44] width 4 height 4
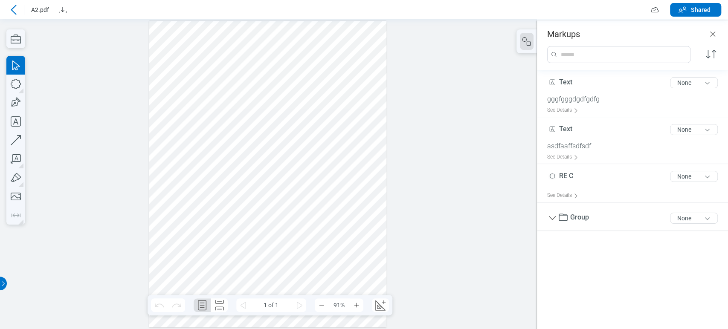
click at [218, 151] on div at bounding box center [267, 174] width 237 height 307
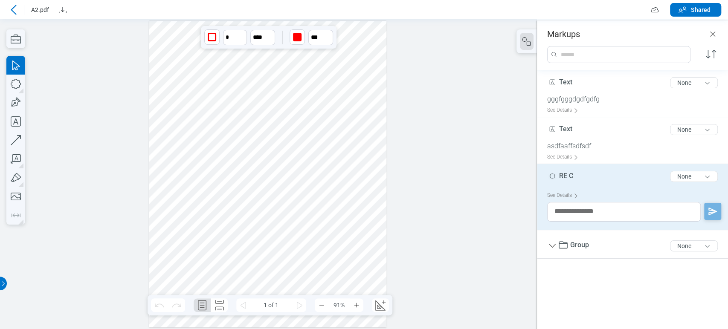
click at [566, 178] on span "RE C" at bounding box center [566, 176] width 14 height 8
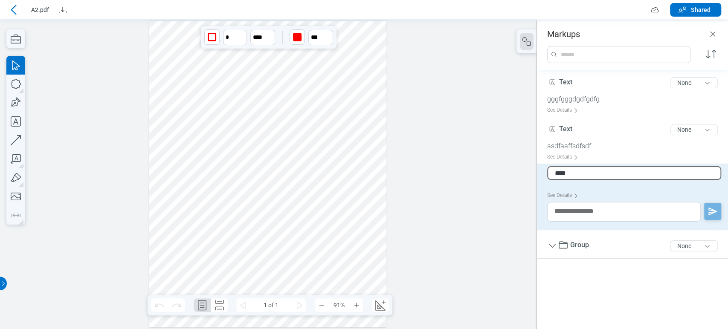
click at [578, 174] on input "****" at bounding box center [634, 173] width 174 height 14
type input "*******"
click at [499, 166] on div at bounding box center [268, 174] width 537 height 310
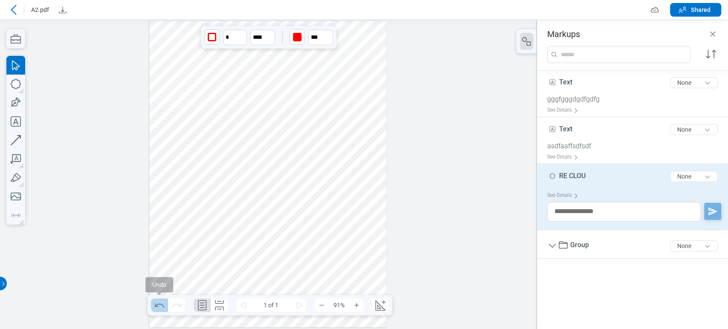
click at [151, 308] on button "Undo" at bounding box center [159, 306] width 17 height 14
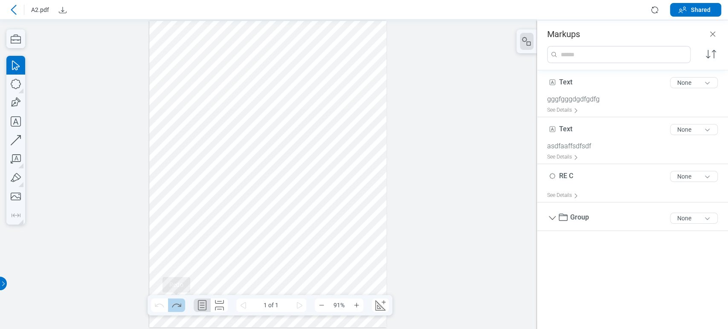
click at [173, 308] on icon "Redo" at bounding box center [177, 306] width 14 height 14
click at [164, 304] on icon "Undo" at bounding box center [160, 306] width 14 height 14
click at [171, 305] on icon "Redo" at bounding box center [177, 306] width 14 height 14
click at [228, 247] on div at bounding box center [267, 174] width 237 height 307
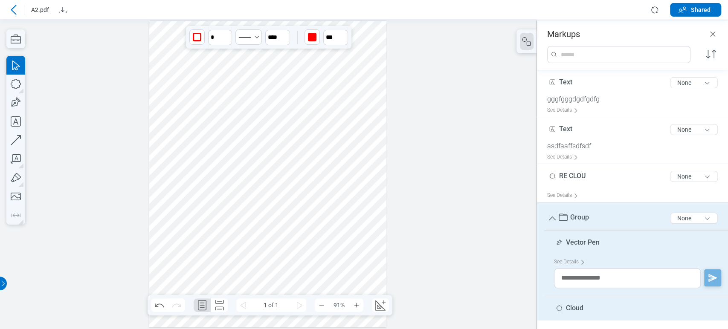
click at [575, 216] on span "Group" at bounding box center [579, 217] width 19 height 8
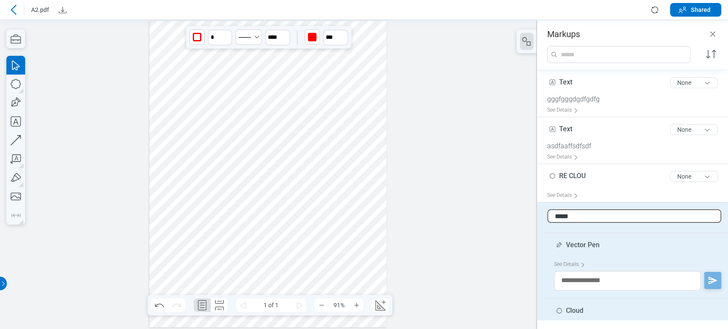
click at [577, 217] on input "*****" at bounding box center [634, 216] width 174 height 14
type input "********"
click at [347, 253] on div at bounding box center [267, 174] width 237 height 307
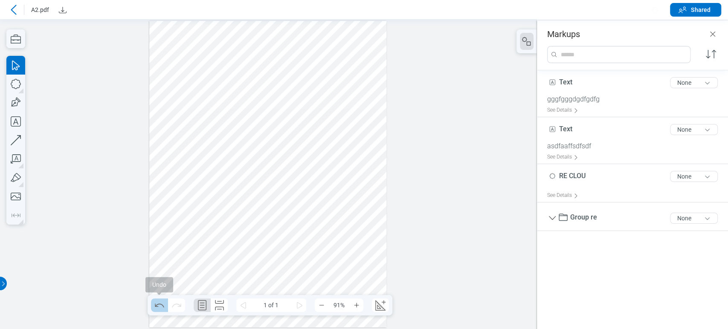
click at [154, 311] on icon "Undo" at bounding box center [160, 306] width 14 height 14
click at [182, 308] on icon "Redo" at bounding box center [177, 306] width 14 height 14
click at [165, 305] on icon "Undo" at bounding box center [160, 306] width 14 height 14
click at [177, 305] on icon "Redo" at bounding box center [177, 306] width 14 height 14
click at [160, 305] on icon "Undo" at bounding box center [160, 306] width 14 height 14
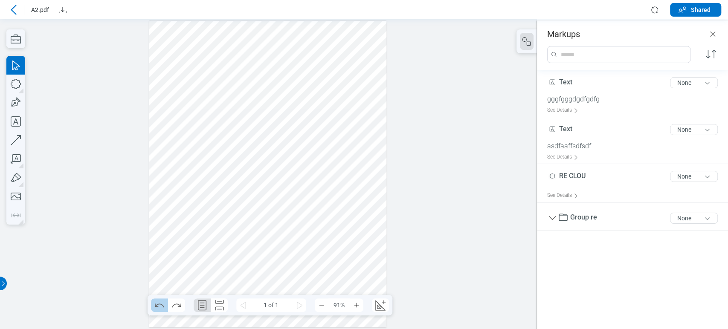
click at [160, 305] on icon "Undo" at bounding box center [160, 306] width 14 height 14
click at [171, 306] on icon "Redo" at bounding box center [177, 306] width 14 height 14
click at [318, 268] on div at bounding box center [267, 174] width 237 height 307
click at [711, 32] on icon "Close" at bounding box center [713, 34] width 10 height 10
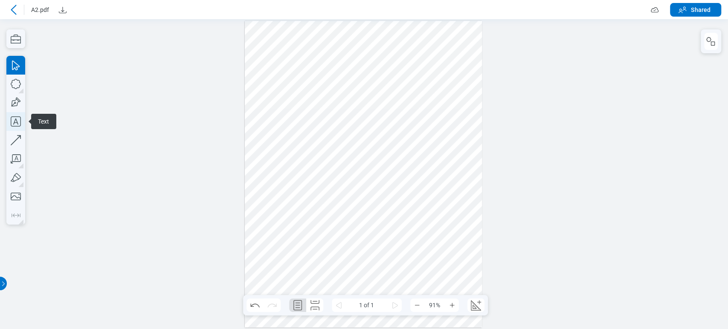
click at [20, 119] on icon "button" at bounding box center [15, 121] width 19 height 19
click at [420, 213] on div at bounding box center [363, 174] width 237 height 307
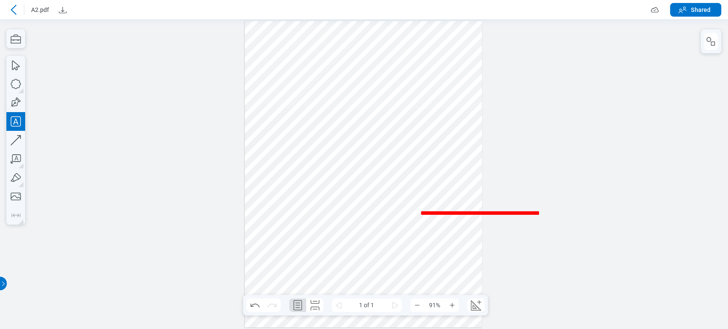
click at [426, 238] on div at bounding box center [363, 174] width 237 height 307
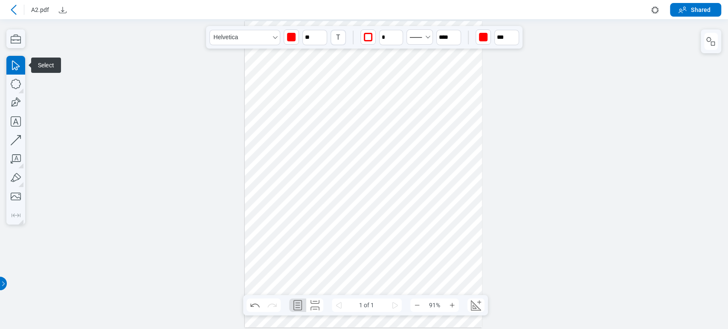
click at [443, 216] on div at bounding box center [363, 174] width 237 height 307
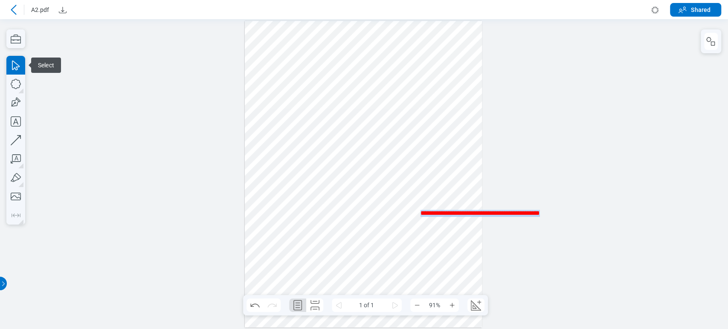
click at [443, 216] on span "**********" at bounding box center [480, 214] width 119 height 6
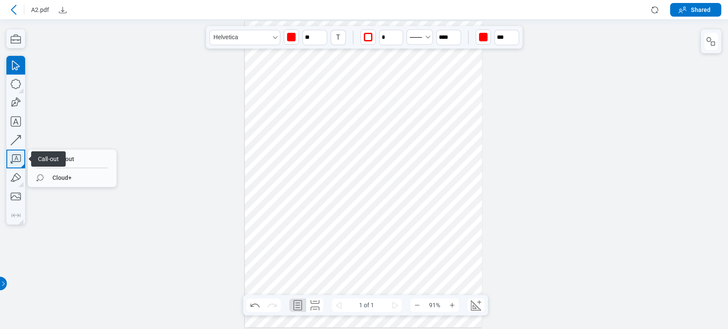
click at [19, 153] on icon "button" at bounding box center [15, 159] width 19 height 19
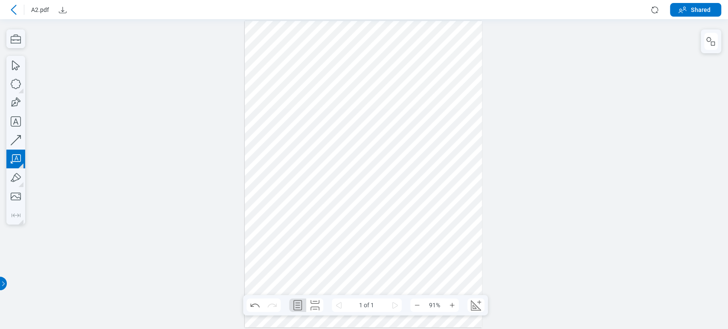
click at [432, 239] on div at bounding box center [363, 174] width 237 height 307
click at [447, 253] on div at bounding box center [363, 174] width 237 height 307
drag, startPoint x: 460, startPoint y: 273, endPoint x: 434, endPoint y: 259, distance: 30.2
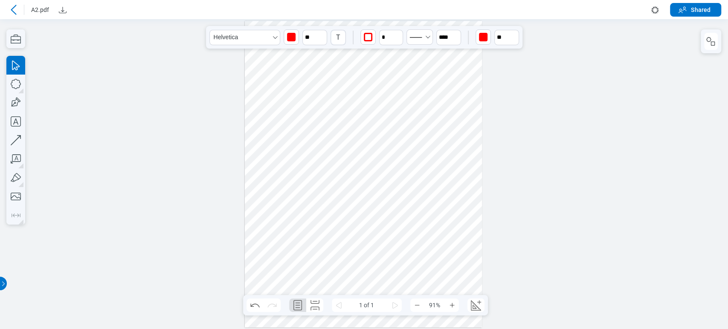
drag, startPoint x: 461, startPoint y: 260, endPoint x: 427, endPoint y: 264, distance: 34.0
click at [427, 264] on div at bounding box center [363, 174] width 237 height 307
drag, startPoint x: 453, startPoint y: 268, endPoint x: 482, endPoint y: 266, distance: 29.5
click at [482, 266] on div at bounding box center [363, 174] width 241 height 310
click at [461, 271] on div at bounding box center [363, 174] width 237 height 307
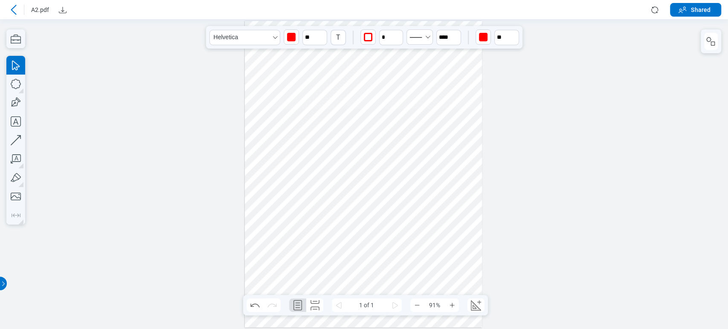
click at [461, 271] on div at bounding box center [363, 174] width 237 height 307
click at [470, 266] on span "**********" at bounding box center [441, 260] width 56 height 13
click at [455, 243] on div at bounding box center [363, 174] width 237 height 307
drag, startPoint x: 482, startPoint y: 267, endPoint x: 502, endPoint y: 266, distance: 19.2
click at [535, 261] on div at bounding box center [364, 174] width 728 height 310
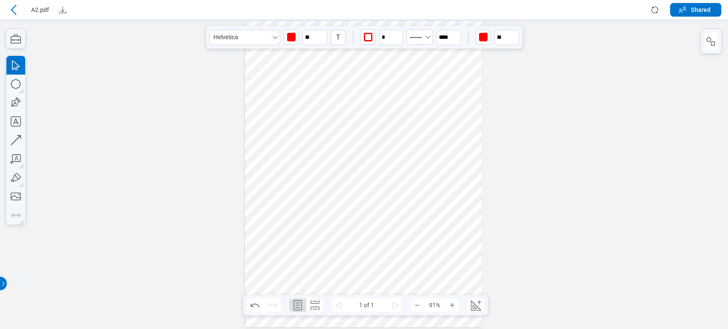
drag, startPoint x: 481, startPoint y: 267, endPoint x: 546, endPoint y: 264, distance: 65.3
click at [570, 260] on div at bounding box center [364, 174] width 728 height 310
click at [461, 261] on div at bounding box center [363, 174] width 237 height 307
click at [450, 256] on span "**********" at bounding box center [441, 264] width 57 height 20
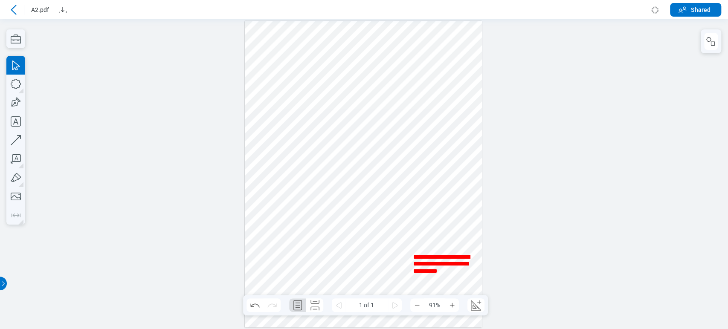
click at [384, 269] on div at bounding box center [363, 174] width 237 height 307
drag, startPoint x: 446, startPoint y: 259, endPoint x: 427, endPoint y: 271, distance: 22.6
click at [427, 271] on div at bounding box center [363, 174] width 237 height 307
click at [464, 212] on div at bounding box center [363, 174] width 237 height 307
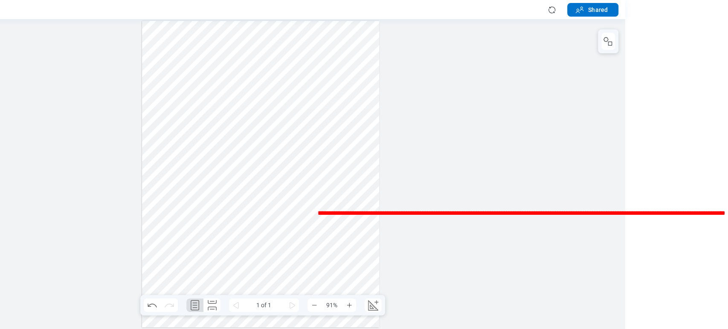
scroll to position [0, 255]
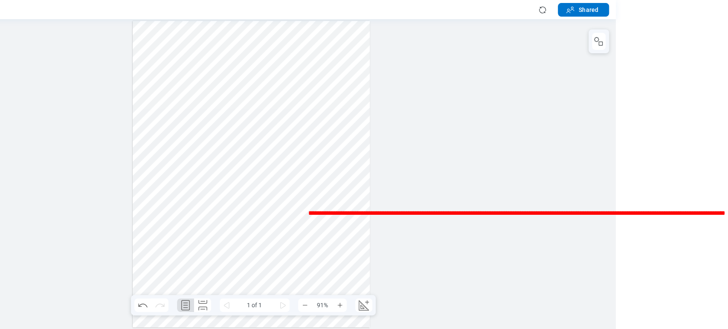
click at [300, 276] on div at bounding box center [252, 174] width 728 height 310
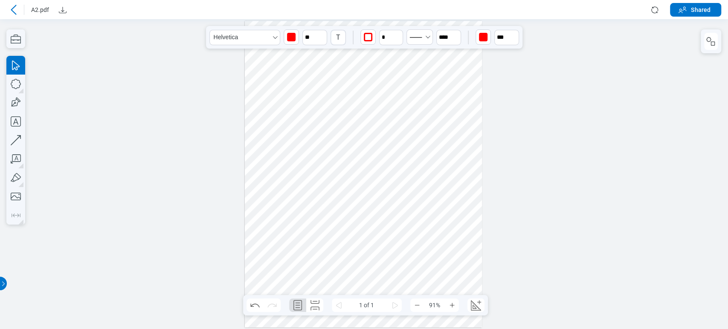
scroll to position [0, 0]
click at [431, 214] on div at bounding box center [363, 174] width 237 height 307
click at [434, 215] on div at bounding box center [363, 174] width 237 height 307
click at [692, 215] on div at bounding box center [364, 174] width 728 height 310
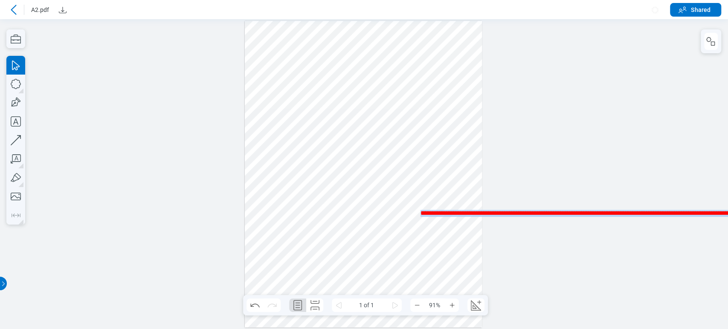
scroll to position [0, 258]
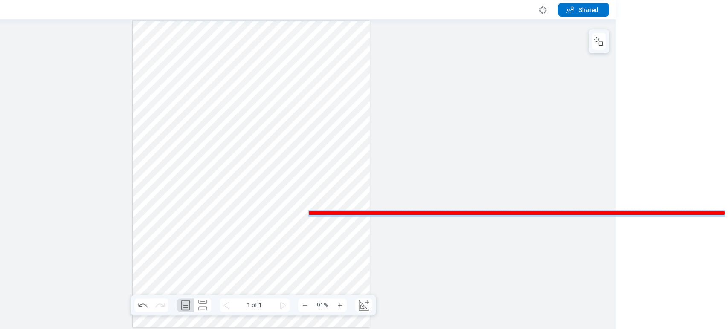
click at [434, 215] on span "**********" at bounding box center [516, 214] width 417 height 6
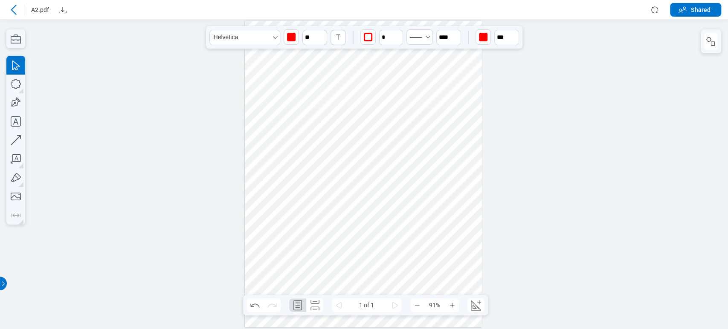
scroll to position [0, 0]
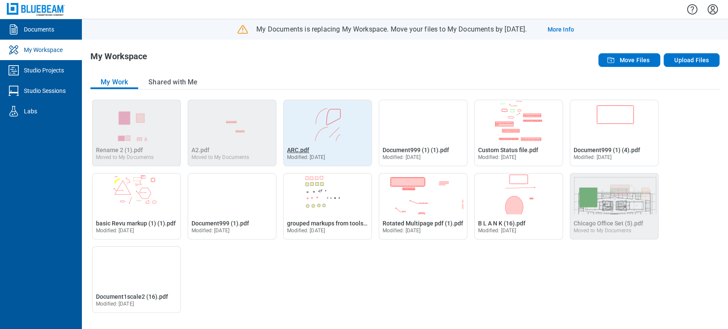
click at [300, 153] on span "ARC.pdf" at bounding box center [298, 150] width 22 height 7
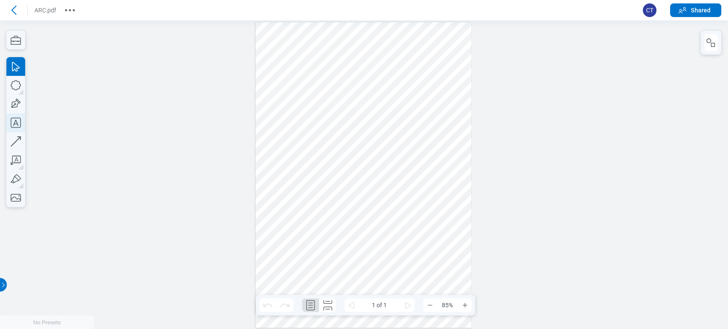
click at [9, 126] on icon "button" at bounding box center [15, 122] width 19 height 19
click at [426, 159] on div at bounding box center [363, 175] width 216 height 306
click at [461, 161] on div at bounding box center [363, 175] width 216 height 306
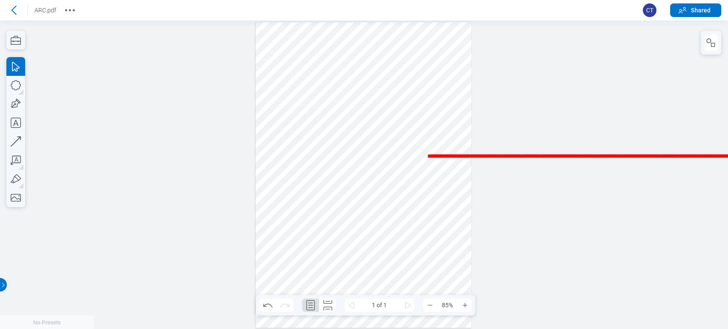
drag, startPoint x: 461, startPoint y: 161, endPoint x: 458, endPoint y: 218, distance: 56.4
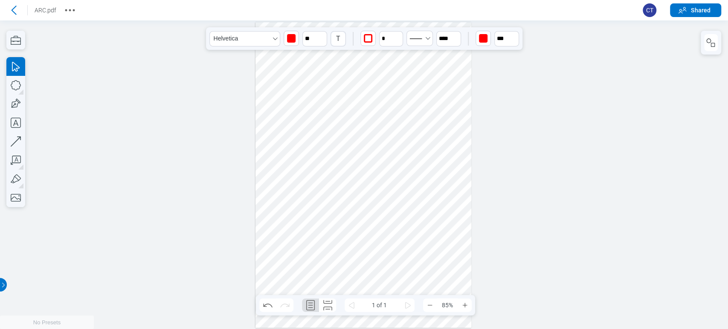
click at [458, 219] on div at bounding box center [363, 175] width 216 height 306
click at [508, 203] on div at bounding box center [364, 174] width 728 height 309
click at [464, 160] on div at bounding box center [363, 175] width 216 height 306
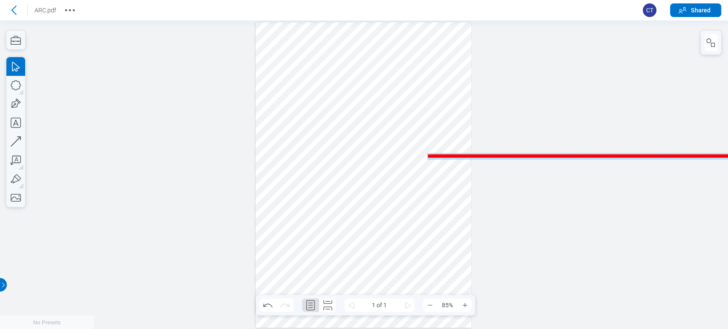
click at [464, 159] on span "**********" at bounding box center [699, 157] width 545 height 6
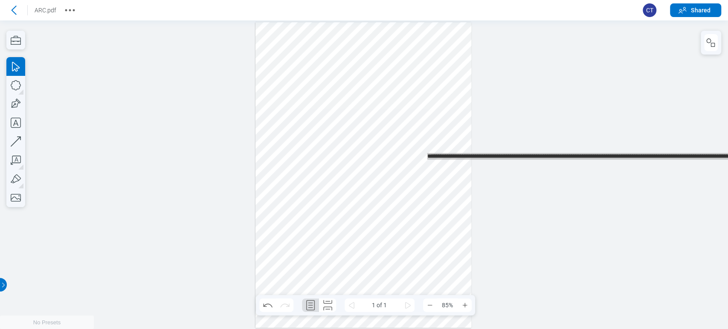
drag, startPoint x: 464, startPoint y: 180, endPoint x: 453, endPoint y: 183, distance: 10.7
click at [454, 184] on div at bounding box center [363, 175] width 216 height 306
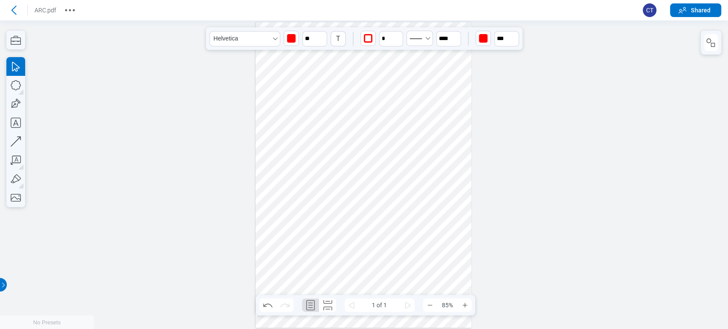
drag, startPoint x: 456, startPoint y: 164, endPoint x: 328, endPoint y: 181, distance: 129.5
click at [328, 181] on div at bounding box center [363, 175] width 216 height 306
drag, startPoint x: 328, startPoint y: 181, endPoint x: 292, endPoint y: 208, distance: 44.5
click at [292, 208] on div at bounding box center [363, 175] width 216 height 306
click at [341, 196] on div at bounding box center [363, 175] width 216 height 306
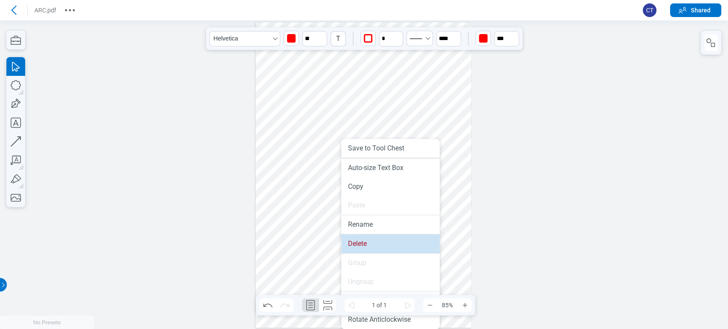
click at [366, 247] on li "Delete" at bounding box center [390, 244] width 99 height 19
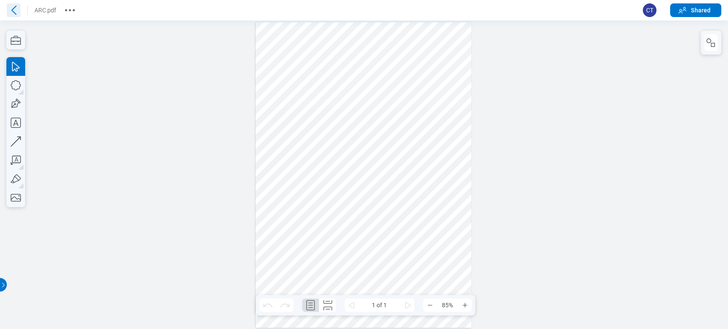
click at [9, 9] on icon at bounding box center [14, 10] width 14 height 14
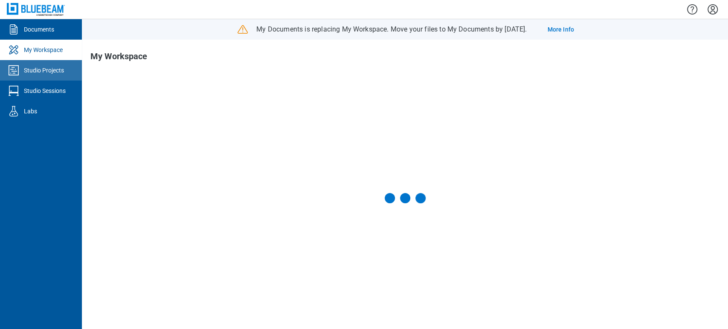
click at [37, 69] on div "Studio Projects" at bounding box center [44, 70] width 40 height 9
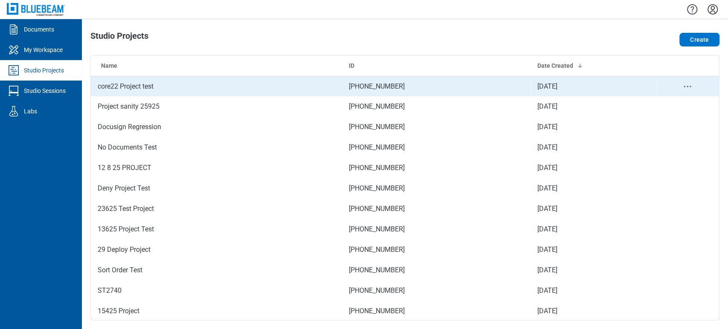
click at [144, 87] on td "core22 Project test" at bounding box center [216, 86] width 251 height 20
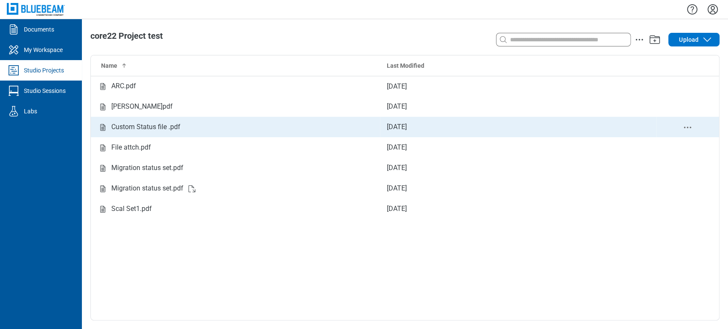
click at [285, 122] on div "Custom Status file .pdf" at bounding box center [236, 127] width 276 height 11
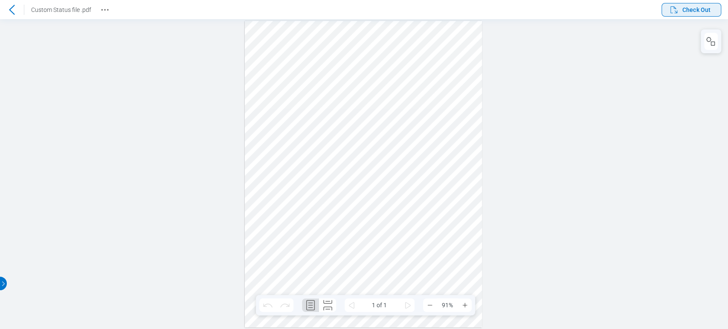
click at [673, 7] on icon "button" at bounding box center [674, 10] width 10 height 10
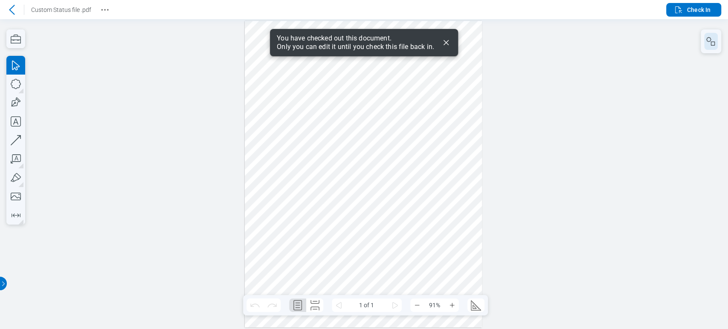
click at [708, 46] on icon "button" at bounding box center [711, 41] width 10 height 10
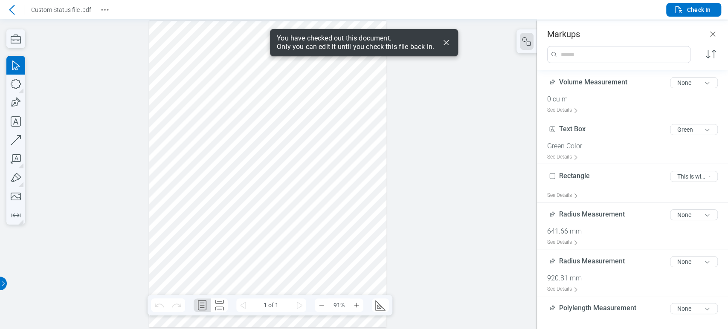
click at [316, 116] on div at bounding box center [267, 174] width 237 height 307
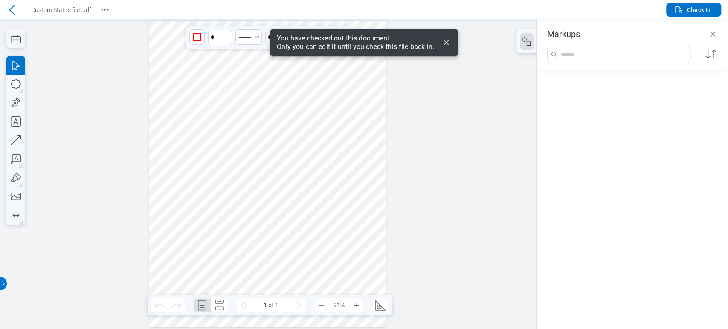
scroll to position [525, 0]
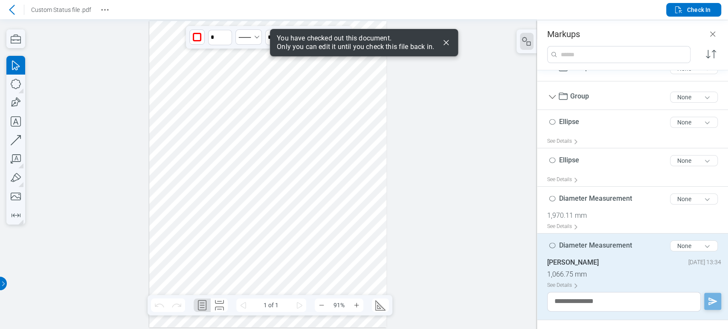
click at [592, 247] on span "Diameter Measurement" at bounding box center [595, 245] width 73 height 8
click at [592, 247] on input "**********" at bounding box center [634, 243] width 174 height 14
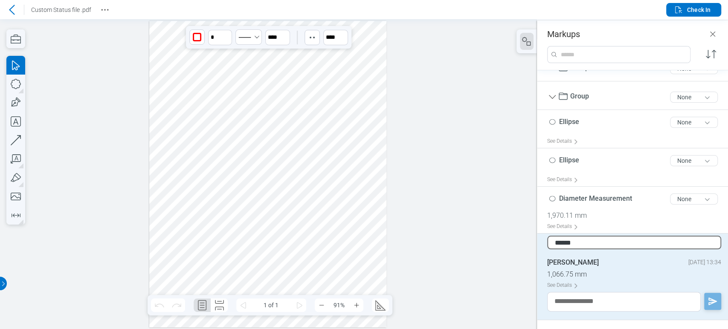
type input "*******"
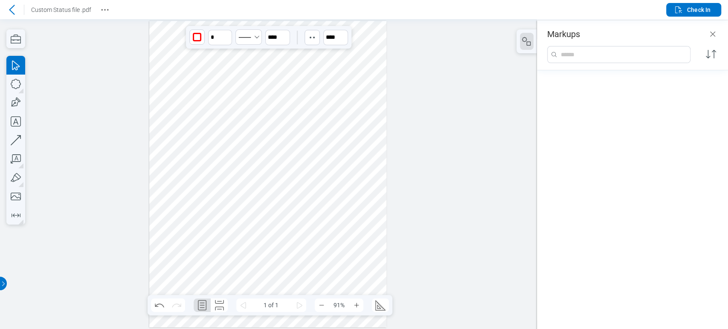
scroll to position [226, 0]
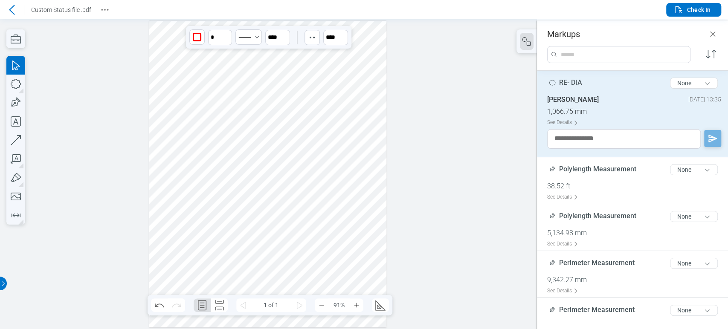
click at [355, 131] on div at bounding box center [267, 174] width 237 height 307
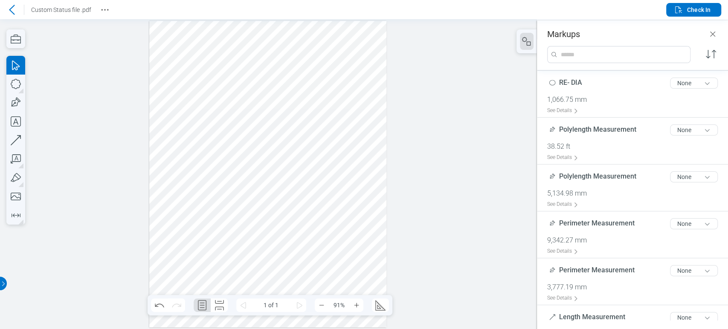
click at [324, 90] on div at bounding box center [267, 174] width 237 height 307
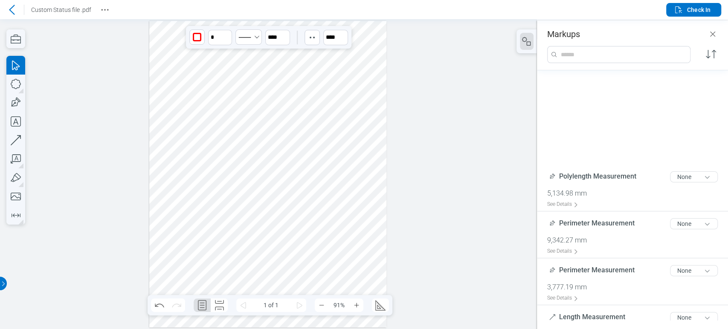
scroll to position [485, 0]
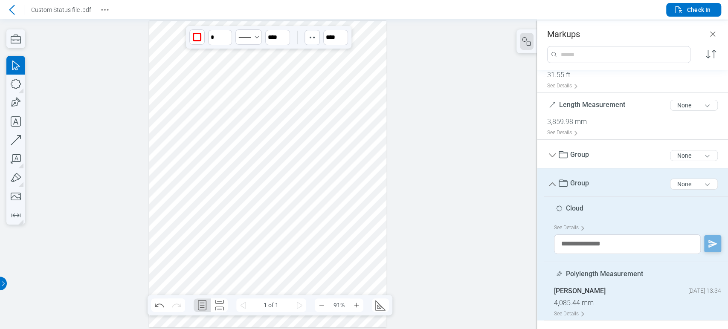
click at [573, 184] on span "Group" at bounding box center [579, 183] width 19 height 8
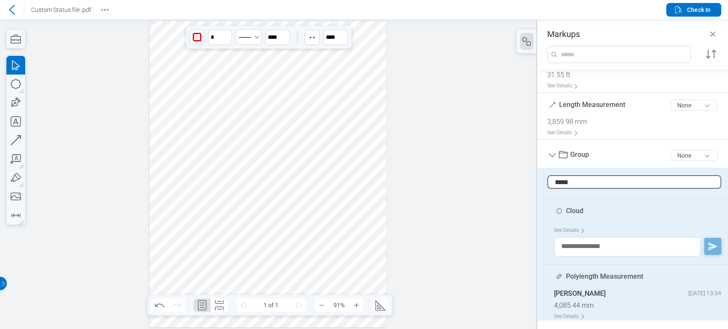
click at [573, 183] on input "*****" at bounding box center [634, 182] width 174 height 14
type input "**********"
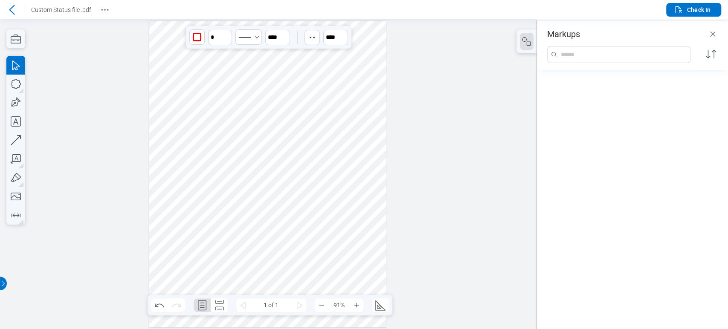
scroll to position [94, 0]
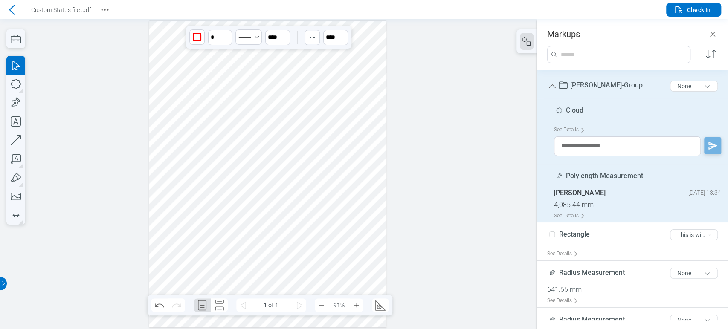
drag, startPoint x: 362, startPoint y: 135, endPoint x: 342, endPoint y: 70, distance: 67.3
click at [362, 135] on div at bounding box center [267, 174] width 237 height 307
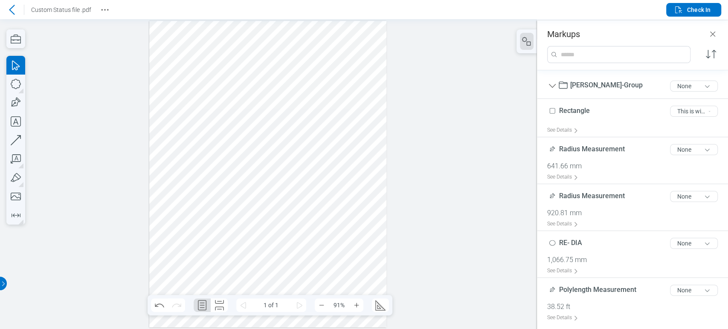
click at [336, 53] on div at bounding box center [267, 174] width 237 height 307
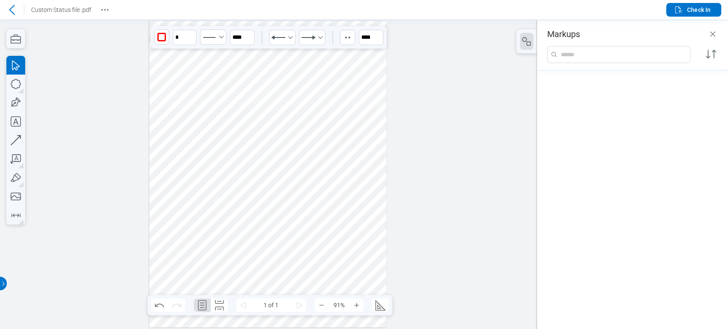
scroll to position [505, 0]
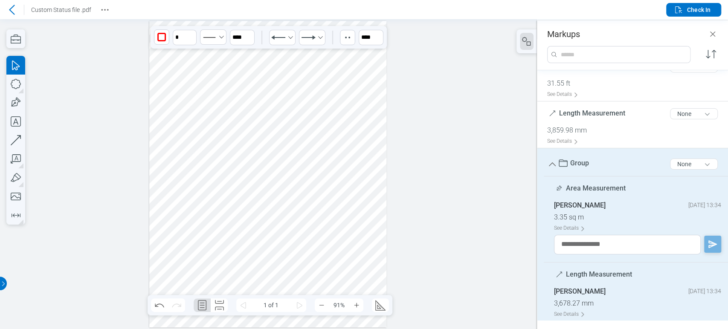
click at [582, 161] on span "Group" at bounding box center [579, 163] width 19 height 8
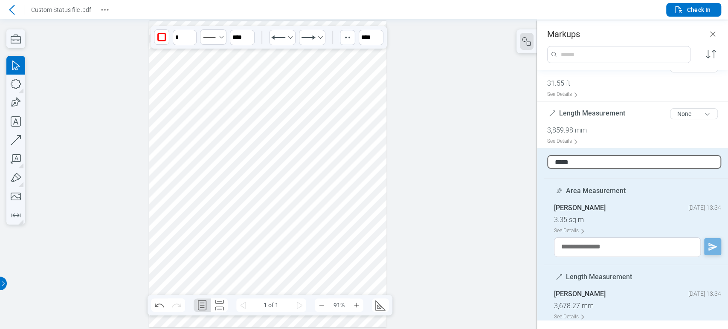
click at [589, 160] on input "*****" at bounding box center [634, 162] width 174 height 14
type input "**********"
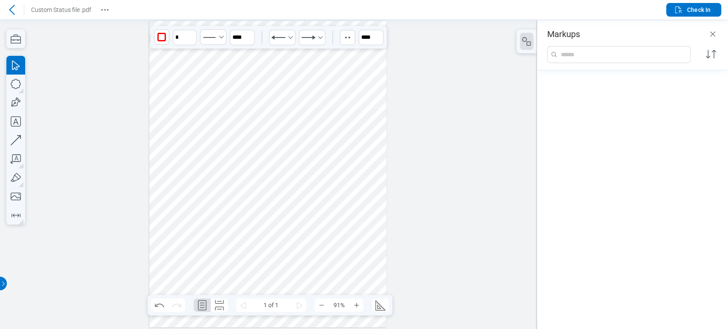
scroll to position [0, 0]
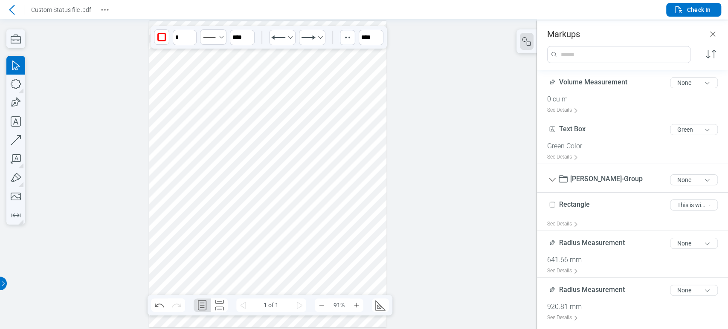
drag, startPoint x: 505, startPoint y: 107, endPoint x: 491, endPoint y: 30, distance: 78.0
click at [505, 107] on div at bounding box center [268, 174] width 537 height 310
click at [690, 10] on span "Check In" at bounding box center [698, 10] width 23 height 9
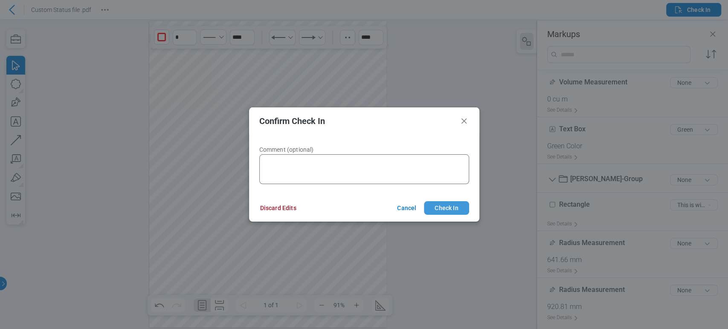
click at [463, 206] on button "Check In" at bounding box center [446, 208] width 45 height 14
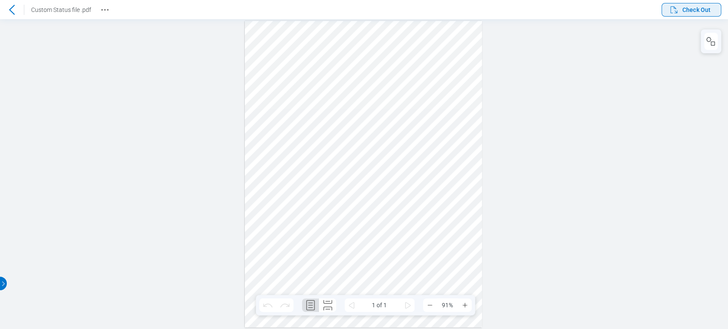
click at [682, 3] on button "Check Out" at bounding box center [691, 10] width 60 height 14
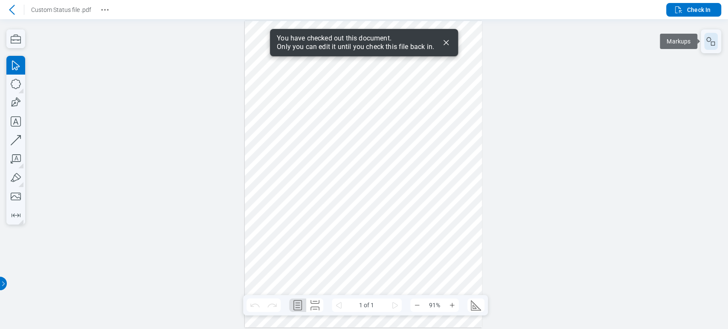
click at [713, 44] on icon "button" at bounding box center [711, 41] width 10 height 10
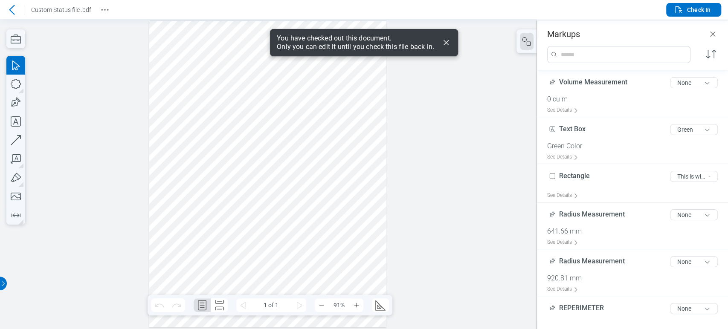
click at [278, 109] on div at bounding box center [267, 174] width 237 height 307
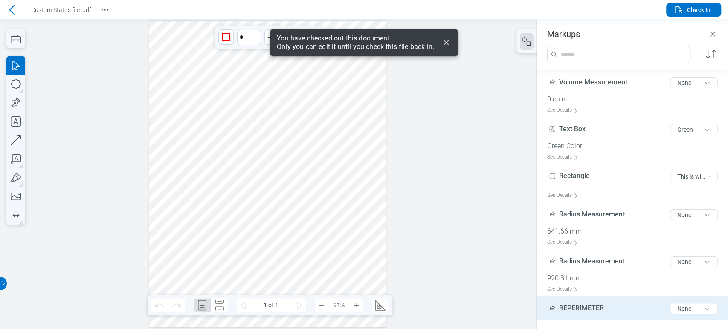
scroll to position [61, 0]
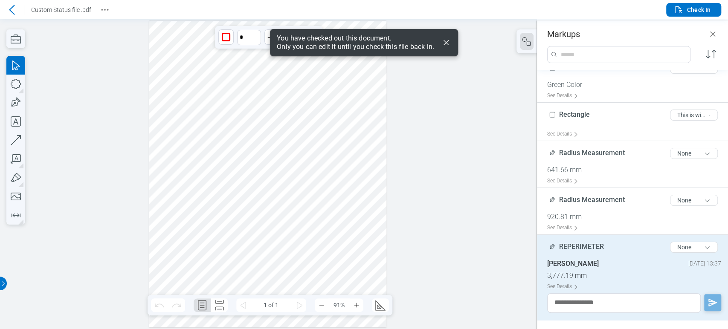
click at [311, 116] on div at bounding box center [267, 174] width 237 height 307
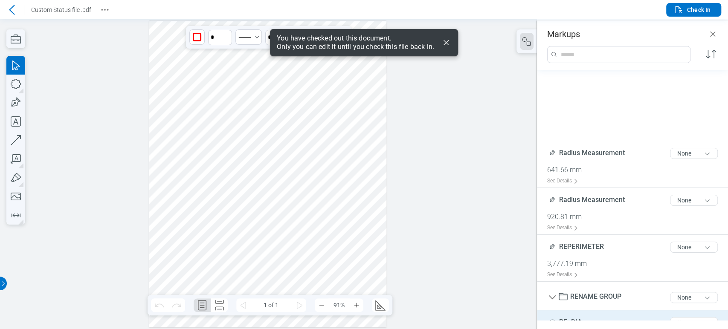
scroll to position [137, 0]
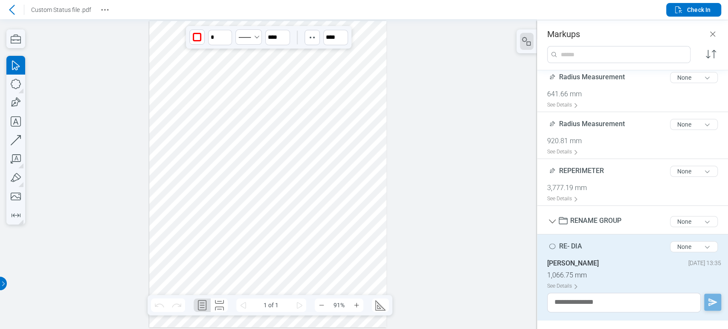
click at [324, 96] on div at bounding box center [267, 174] width 237 height 307
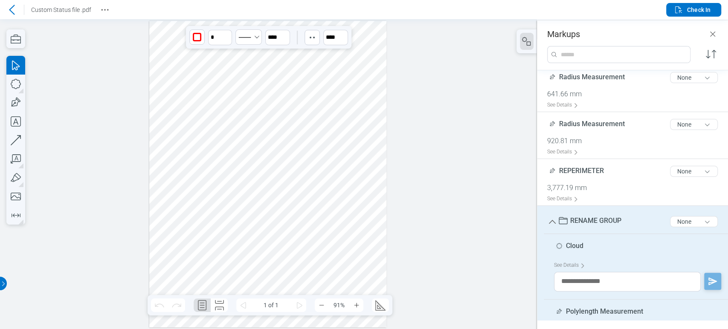
click at [334, 55] on div at bounding box center [267, 174] width 237 height 307
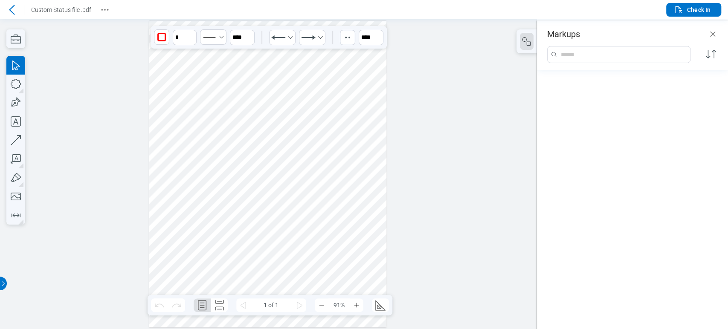
scroll to position [629, 0]
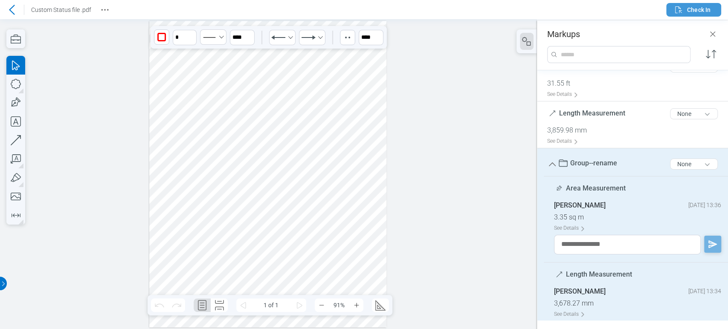
click at [695, 11] on span "Check In" at bounding box center [698, 10] width 23 height 9
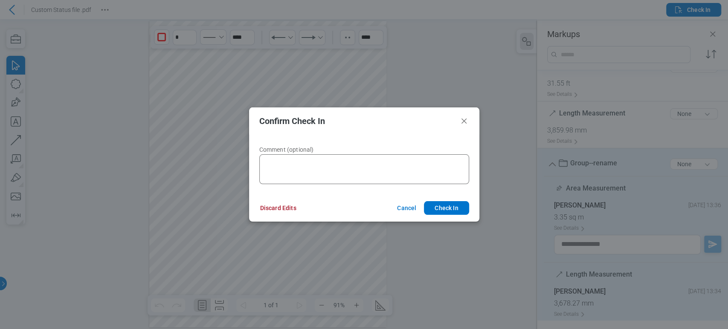
drag, startPoint x: 458, startPoint y: 209, endPoint x: 491, endPoint y: 170, distance: 50.8
click at [491, 170] on div "Confirm Check In Comment (optional) Discard Edits Cancel Check In" at bounding box center [364, 164] width 728 height 329
click at [463, 119] on icon "Close" at bounding box center [464, 121] width 10 height 10
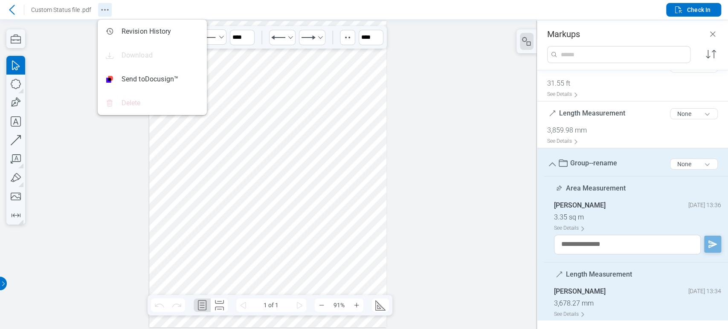
click at [111, 10] on button "Revision History" at bounding box center [105, 10] width 14 height 14
click at [679, 13] on icon "button" at bounding box center [678, 10] width 10 height 10
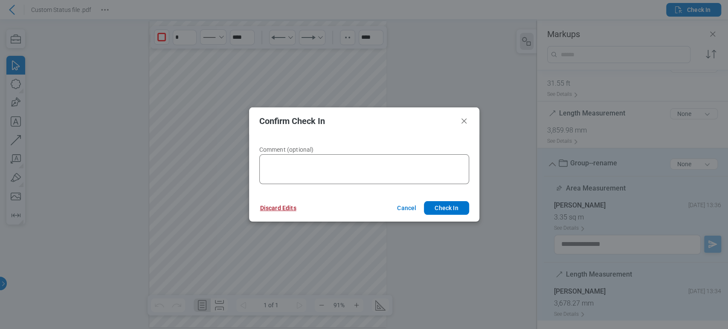
click at [266, 208] on button "Discard Edits" at bounding box center [278, 208] width 57 height 14
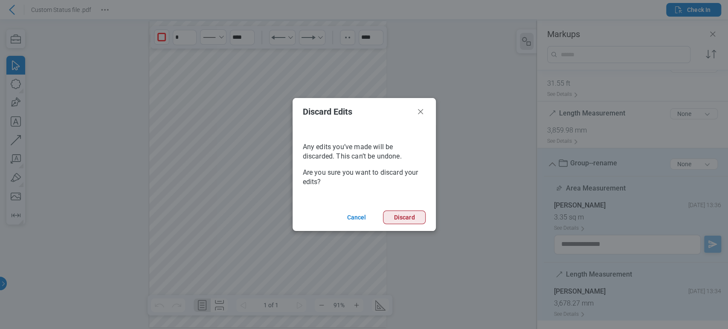
click at [409, 212] on button "Discard" at bounding box center [404, 218] width 42 height 14
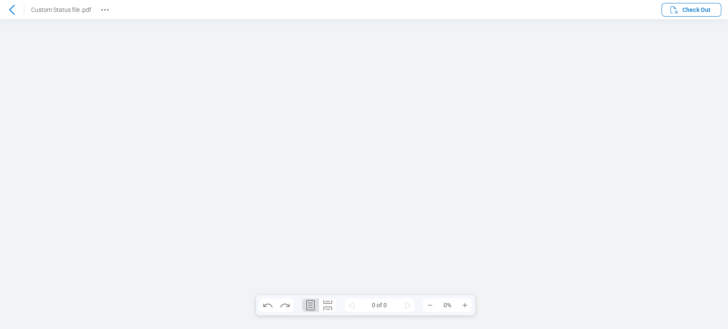
scroll to position [0, 0]
click at [106, 12] on icon "Revision History" at bounding box center [105, 10] width 10 height 10
click at [12, 7] on icon at bounding box center [12, 10] width 6 height 10
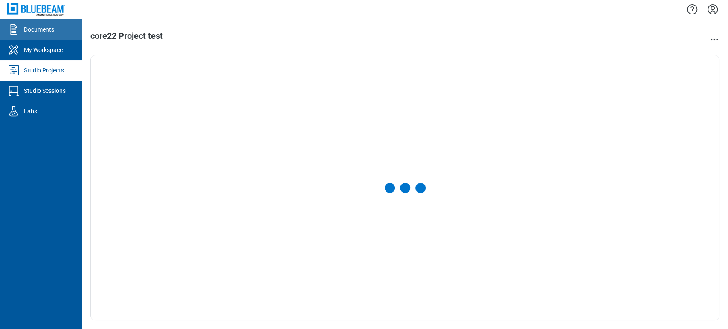
click at [52, 27] on div "Documents" at bounding box center [39, 29] width 30 height 9
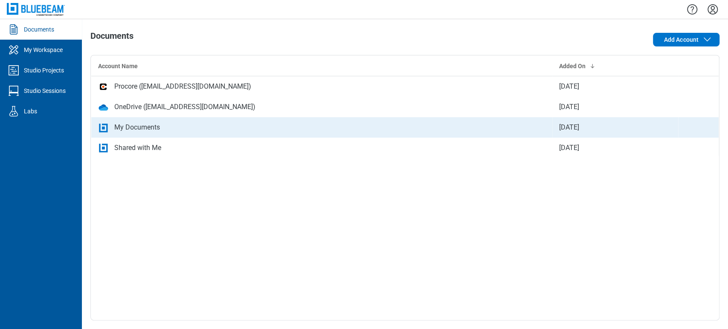
click at [254, 134] on td "My Documents" at bounding box center [321, 127] width 461 height 20
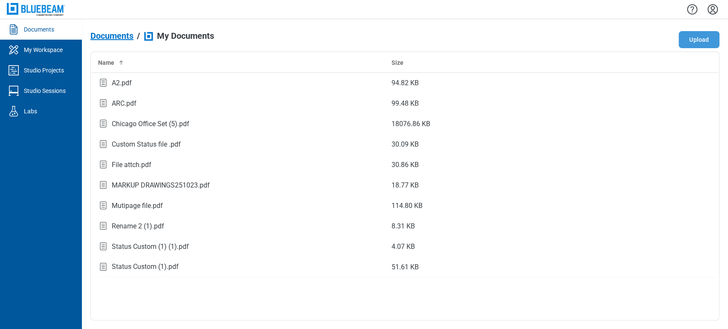
click at [699, 37] on button "Upload" at bounding box center [699, 39] width 41 height 17
click at [179, 244] on div "Rename markups.pdf" at bounding box center [238, 247] width 280 height 12
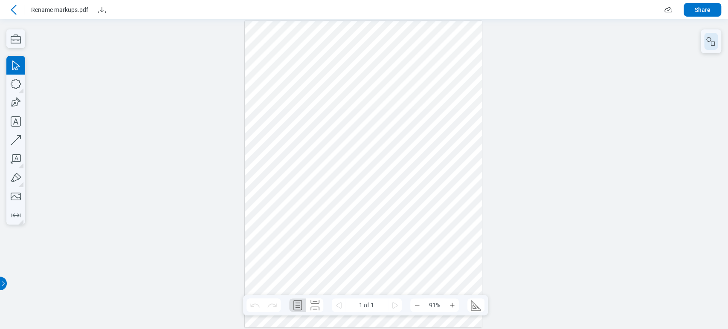
click at [715, 41] on icon "button" at bounding box center [711, 41] width 10 height 10
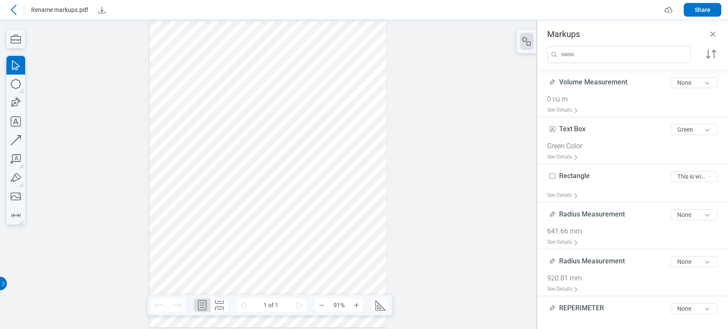
click at [327, 90] on div at bounding box center [267, 174] width 237 height 307
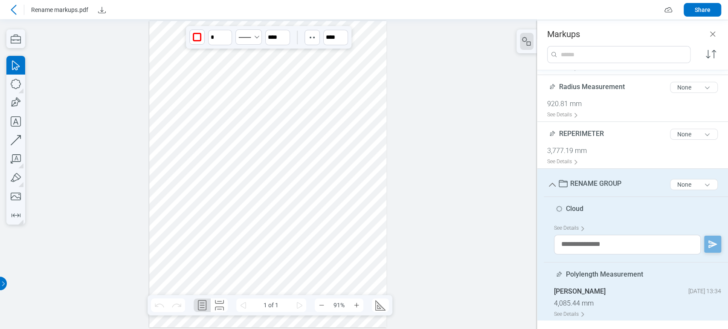
click at [597, 183] on span "RENAME GROUP" at bounding box center [595, 184] width 51 height 8
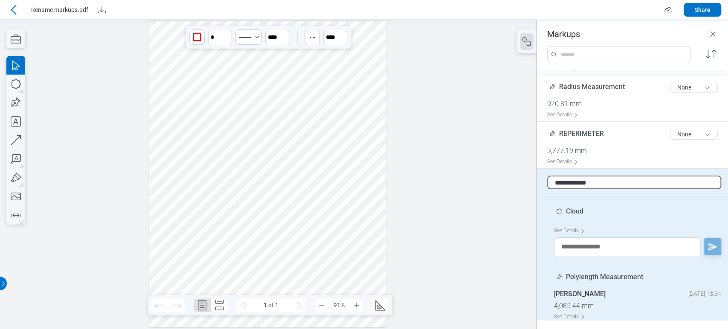
click at [597, 183] on input "**********" at bounding box center [634, 183] width 174 height 14
type input "**********"
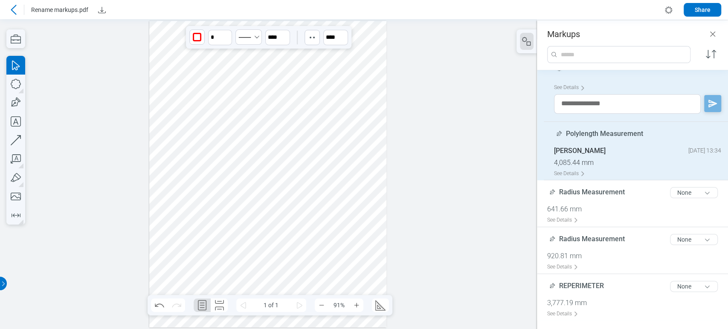
scroll to position [132, 0]
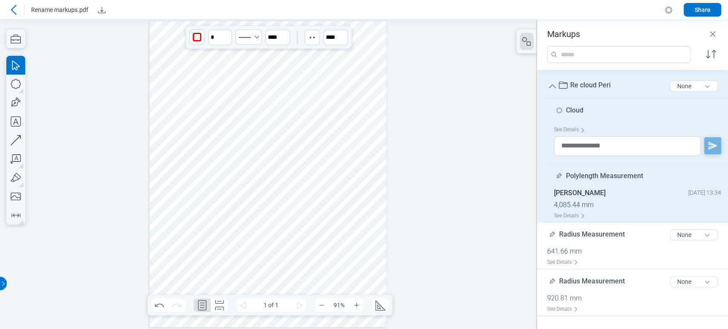
click at [413, 96] on div at bounding box center [268, 174] width 537 height 310
click at [333, 54] on div at bounding box center [267, 174] width 237 height 307
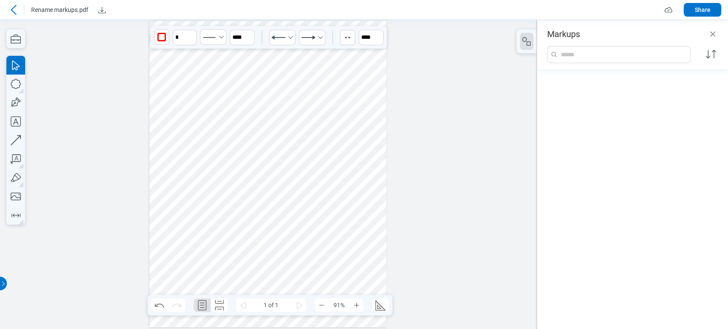
scroll to position [629, 0]
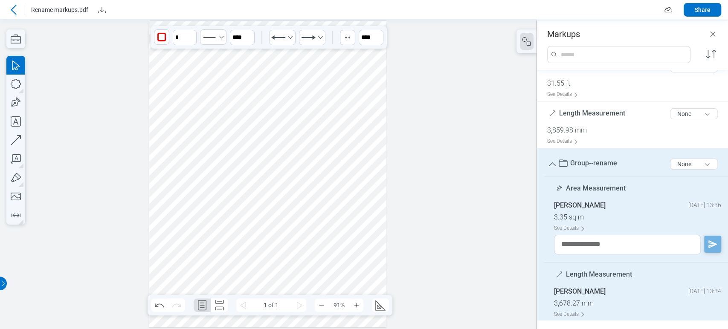
click at [280, 109] on div at bounding box center [267, 174] width 237 height 307
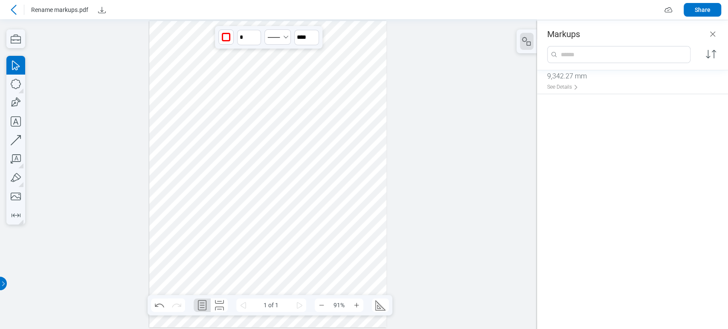
scroll to position [378, 0]
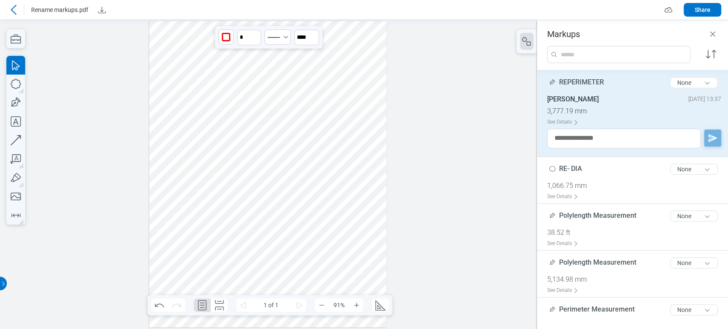
click at [585, 77] on div "REPERIMETER 11 of 300 characters None" at bounding box center [635, 84] width 177 height 21
click at [601, 78] on span "REPERIMETER" at bounding box center [581, 82] width 45 height 8
type input "**********"
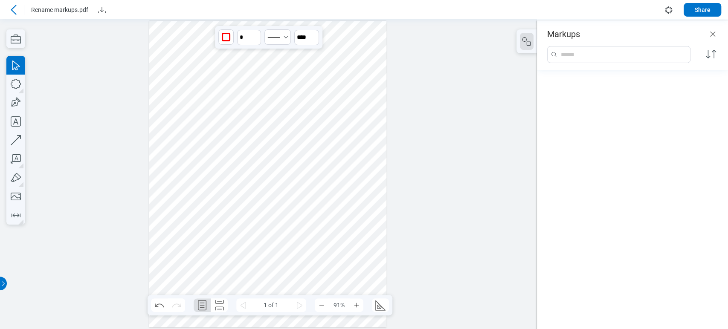
scroll to position [0, 0]
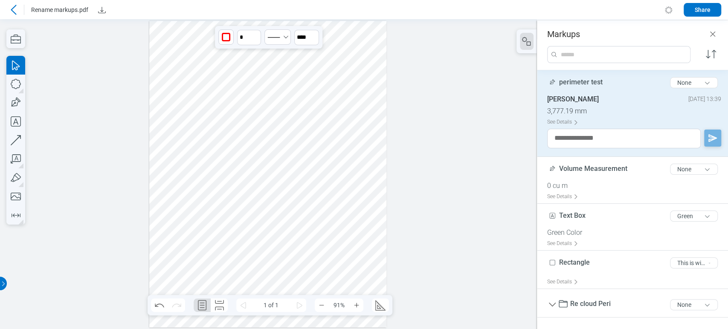
click at [360, 128] on div at bounding box center [267, 174] width 237 height 307
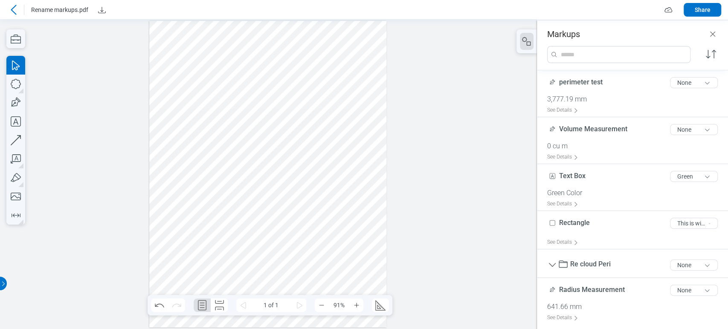
click at [332, 92] on div at bounding box center [267, 174] width 237 height 307
click at [326, 94] on div at bounding box center [267, 174] width 237 height 307
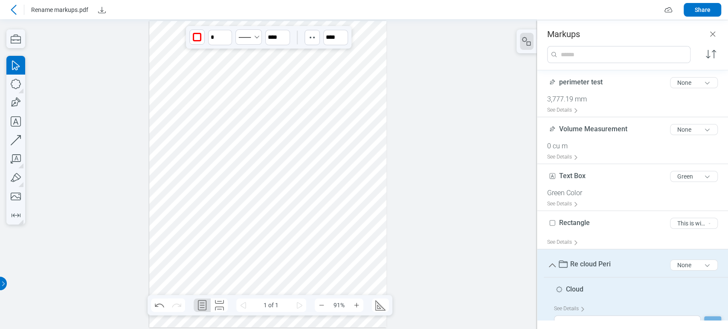
click at [330, 53] on div at bounding box center [267, 174] width 237 height 307
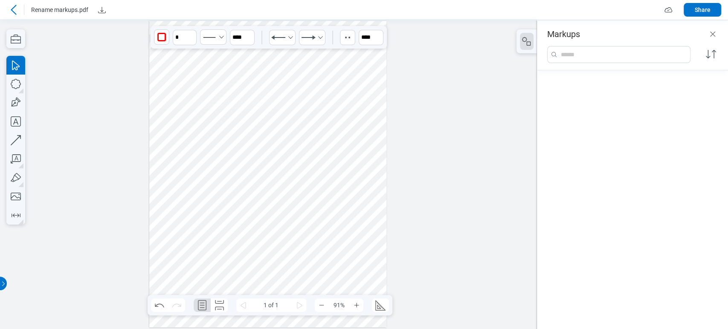
scroll to position [668, 0]
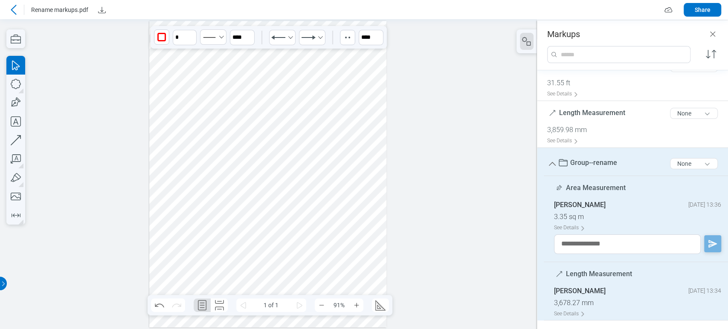
click at [281, 112] on div at bounding box center [267, 174] width 237 height 307
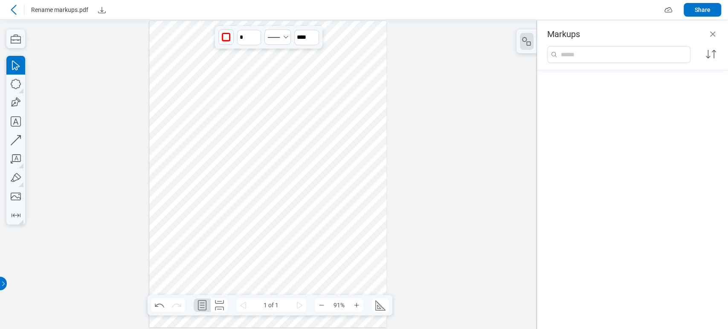
scroll to position [0, 0]
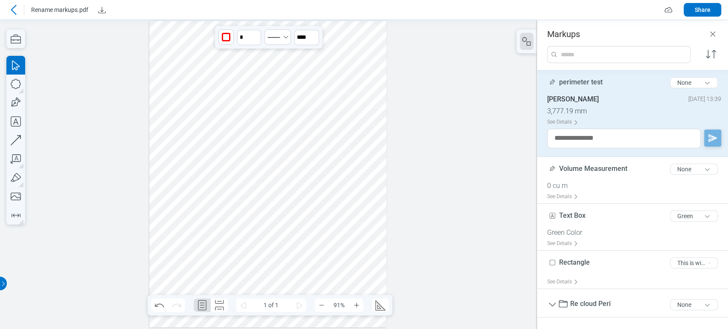
click at [14, 8] on icon at bounding box center [14, 10] width 10 height 10
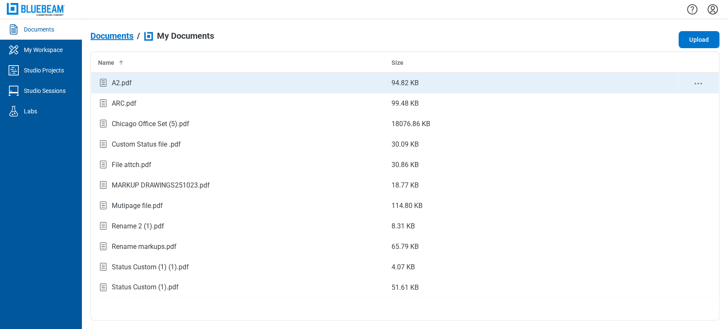
click at [137, 80] on div "A2.pdf" at bounding box center [238, 84] width 280 height 12
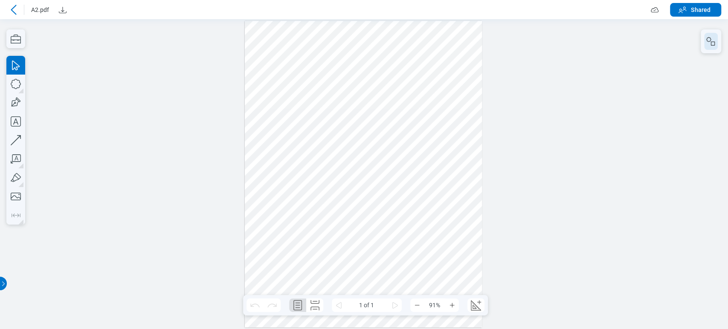
click at [714, 47] on button "button" at bounding box center [711, 41] width 14 height 17
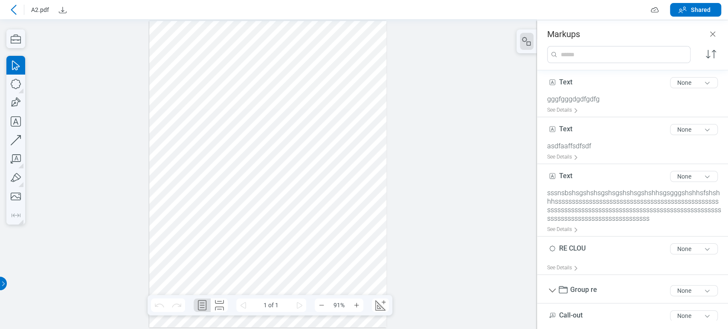
click at [363, 211] on div at bounding box center [267, 174] width 237 height 307
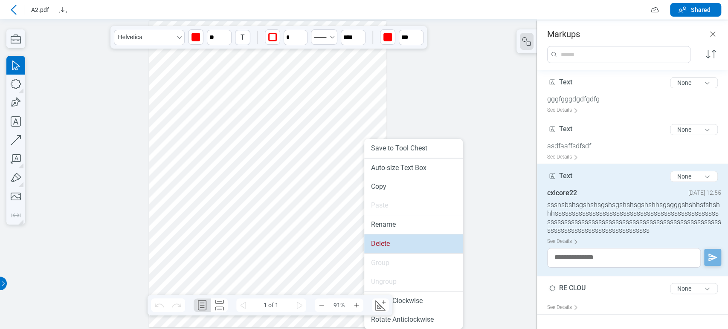
click at [379, 241] on li "Delete" at bounding box center [413, 244] width 99 height 19
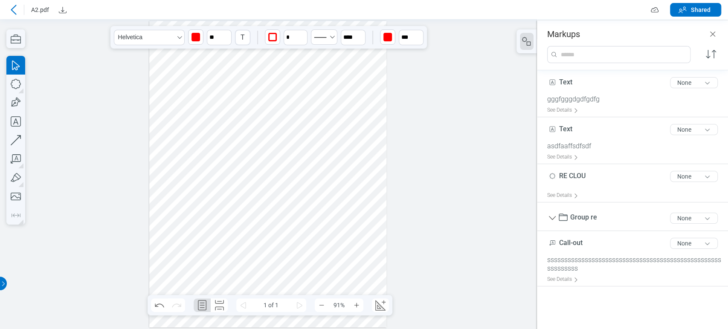
click at [338, 276] on div at bounding box center [267, 174] width 237 height 307
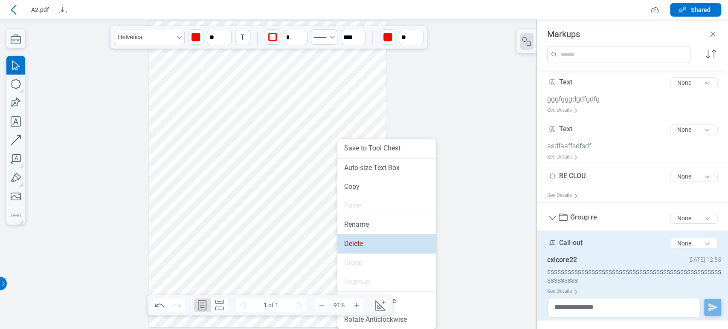
click at [357, 241] on li "Delete" at bounding box center [386, 244] width 99 height 19
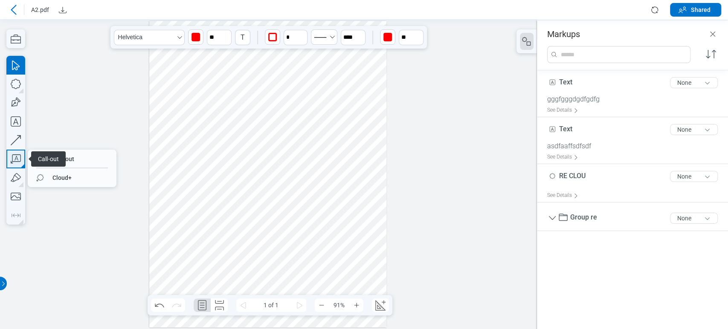
click at [11, 164] on icon "button" at bounding box center [15, 159] width 19 height 19
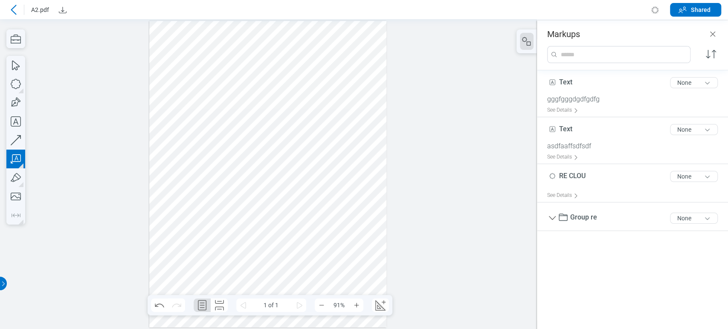
drag, startPoint x: 280, startPoint y: 213, endPoint x: 292, endPoint y: 230, distance: 20.8
click at [292, 230] on div at bounding box center [267, 174] width 237 height 307
click at [298, 245] on div at bounding box center [267, 174] width 237 height 307
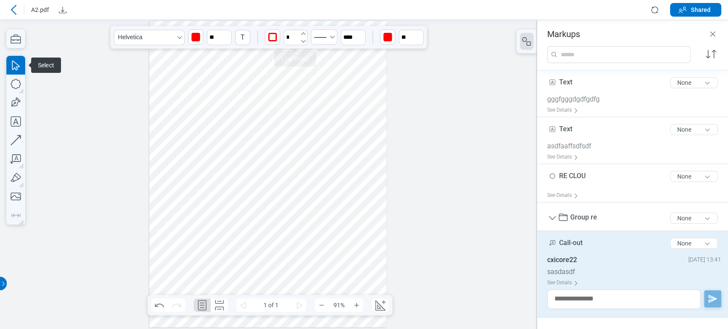
click at [301, 31] on icon "undefined_increment" at bounding box center [303, 33] width 7 height 7
type input "*"
click at [11, 139] on icon "button" at bounding box center [15, 140] width 19 height 19
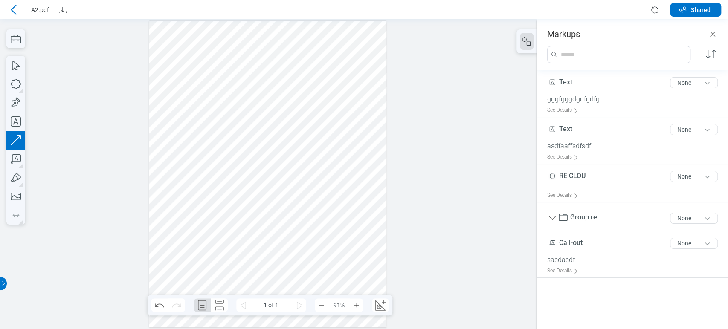
drag, startPoint x: 336, startPoint y: 214, endPoint x: 342, endPoint y: 235, distance: 21.7
click at [342, 235] on div at bounding box center [267, 174] width 237 height 307
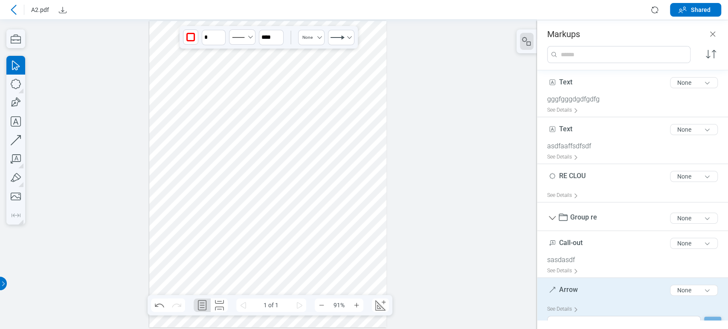
scroll to position [23, 0]
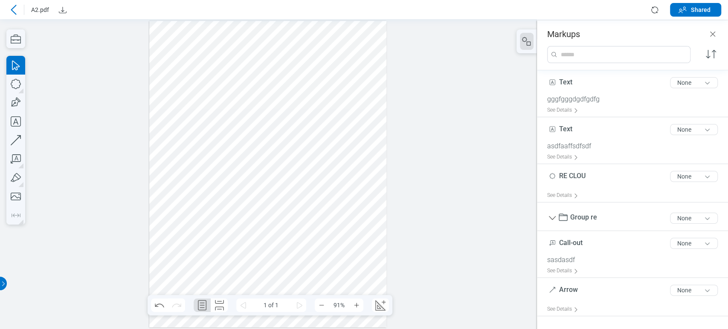
click at [357, 226] on div at bounding box center [267, 174] width 237 height 307
drag, startPoint x: 357, startPoint y: 226, endPoint x: 285, endPoint y: 241, distance: 74.0
click at [285, 241] on div at bounding box center [267, 174] width 237 height 307
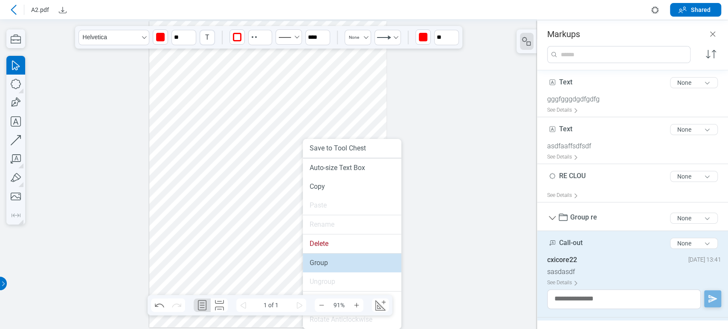
click at [334, 265] on li "Group" at bounding box center [352, 263] width 99 height 19
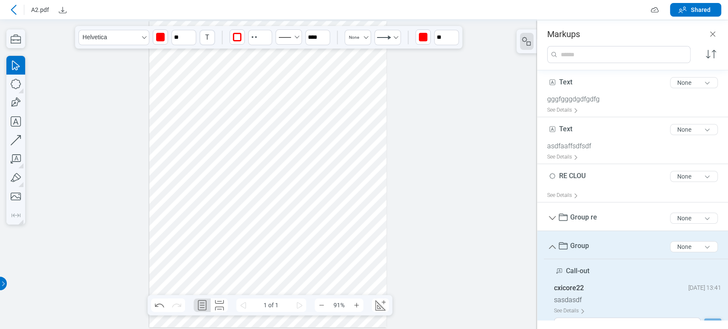
click at [13, 11] on icon at bounding box center [14, 10] width 6 height 10
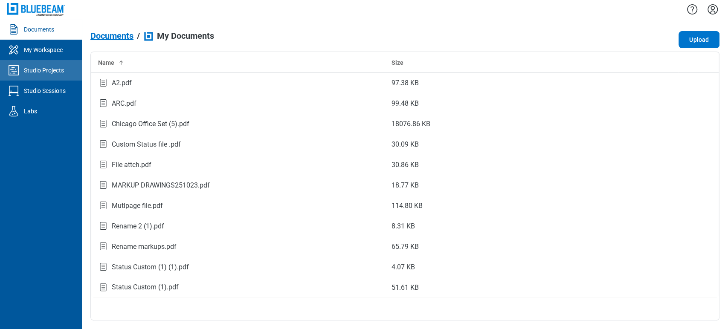
click at [29, 64] on link "Studio Projects" at bounding box center [41, 70] width 82 height 20
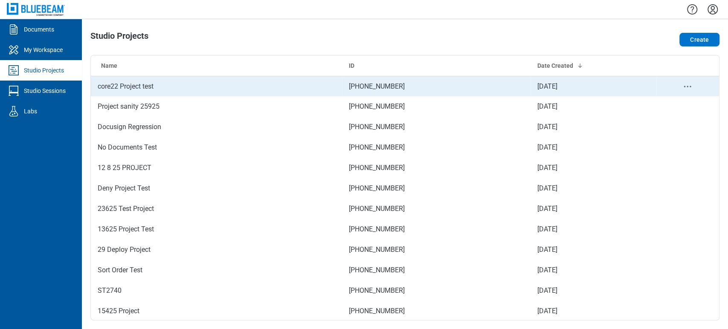
click at [127, 83] on td "core22 Project test" at bounding box center [216, 86] width 251 height 20
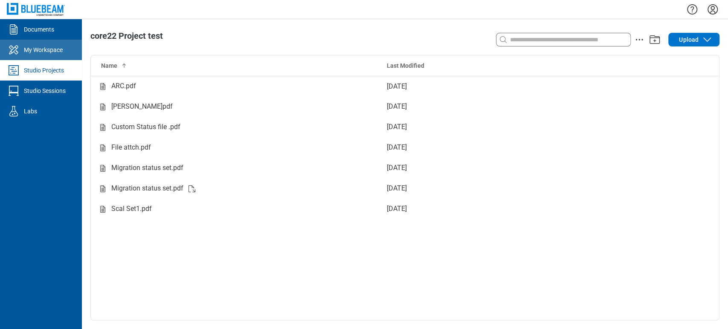
click at [75, 53] on link "My Workspace" at bounding box center [41, 50] width 82 height 20
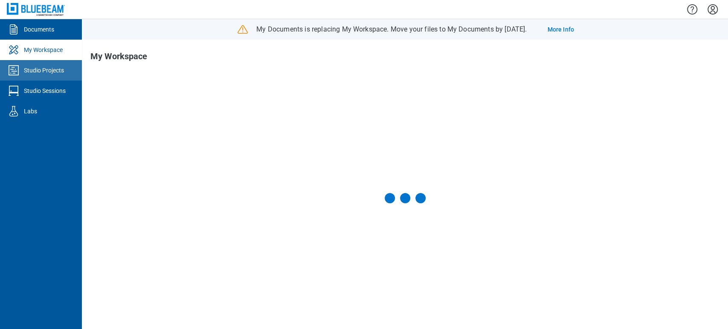
click at [62, 75] on link "Studio Projects" at bounding box center [41, 70] width 82 height 20
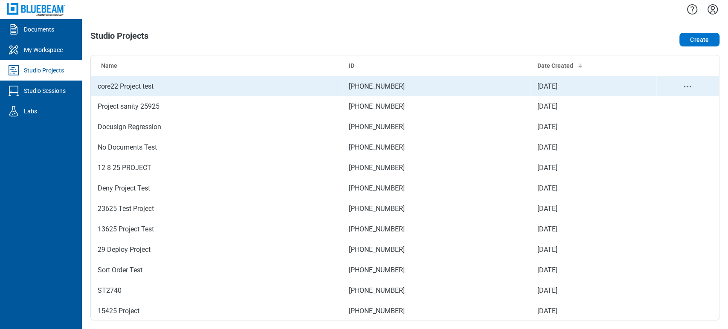
click at [146, 85] on td "core22 Project test" at bounding box center [216, 86] width 251 height 20
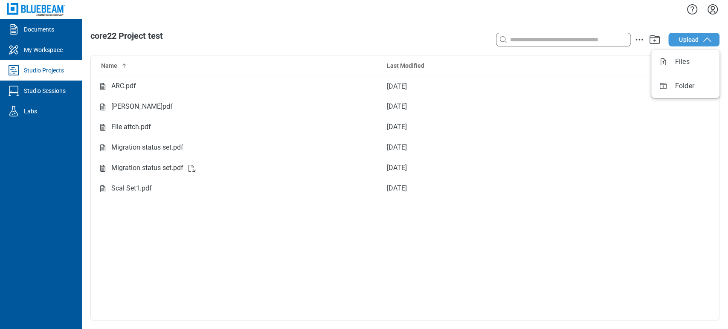
click at [685, 38] on span "Upload" at bounding box center [689, 39] width 20 height 9
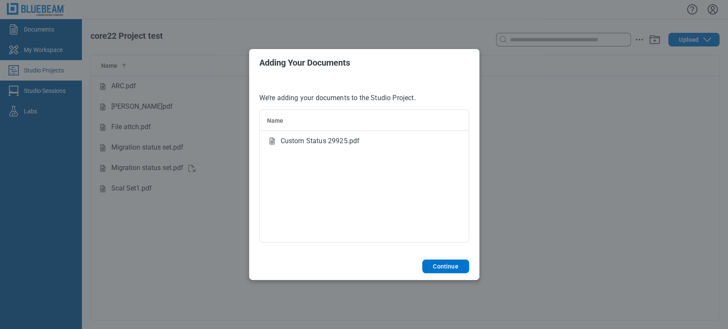
click at [406, 139] on div "Custom Status 29925.pdf" at bounding box center [364, 141] width 194 height 10
click at [449, 264] on button "Continue" at bounding box center [445, 267] width 46 height 14
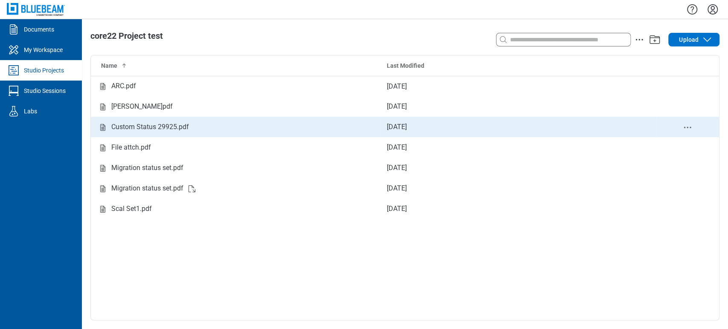
click at [155, 126] on div "Custom Status 29925.pdf" at bounding box center [150, 127] width 78 height 11
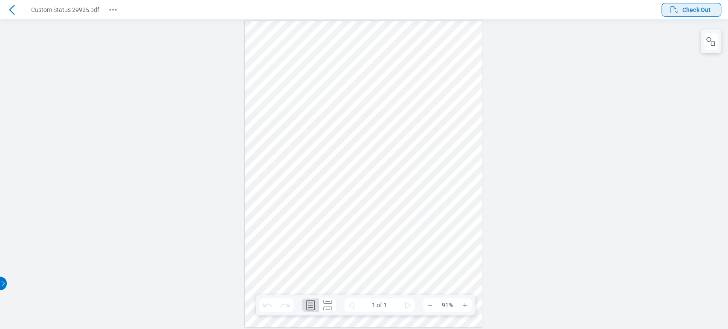
click at [704, 9] on span "Check Out" at bounding box center [696, 10] width 28 height 9
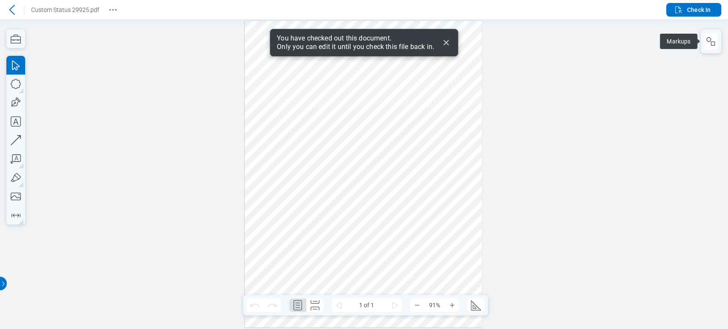
click at [709, 40] on icon "button" at bounding box center [711, 41] width 10 height 10
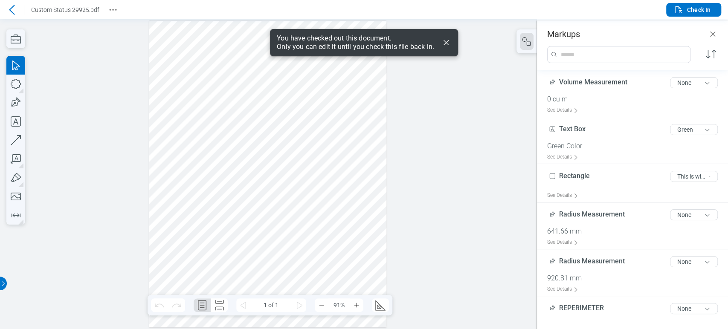
click at [336, 91] on div at bounding box center [267, 174] width 237 height 307
click at [330, 96] on div at bounding box center [267, 174] width 237 height 307
click at [325, 98] on div at bounding box center [267, 174] width 237 height 307
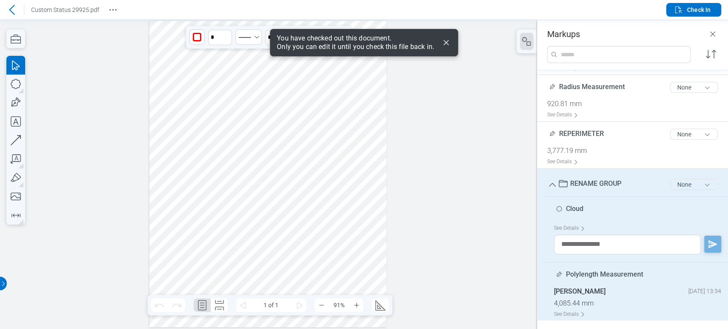
click at [694, 179] on button "None" at bounding box center [694, 184] width 48 height 11
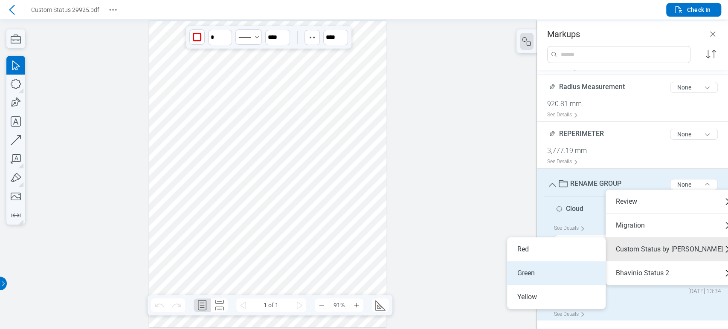
click at [544, 267] on ul "Red Green Yellow" at bounding box center [556, 274] width 99 height 72
click at [544, 267] on li "Green" at bounding box center [556, 273] width 99 height 24
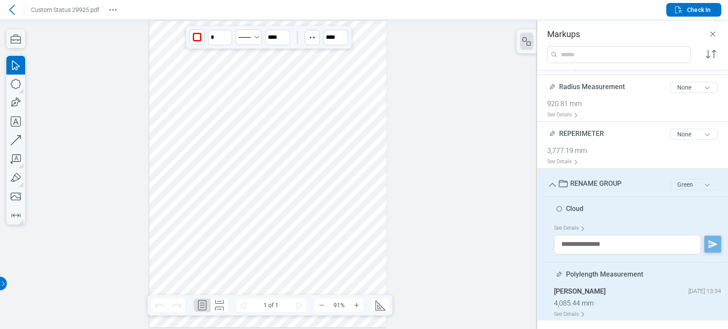
click at [685, 180] on button "Green" at bounding box center [694, 184] width 48 height 11
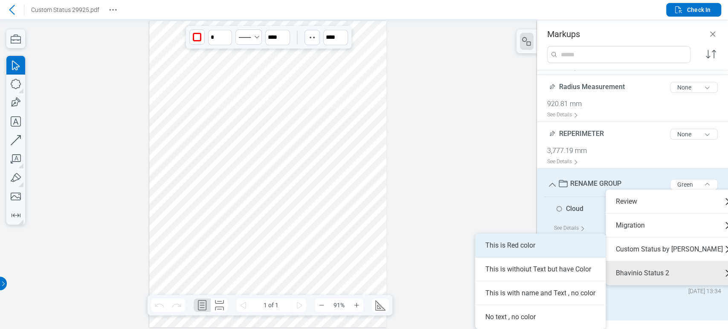
click at [567, 243] on li "This is Red color" at bounding box center [540, 246] width 131 height 24
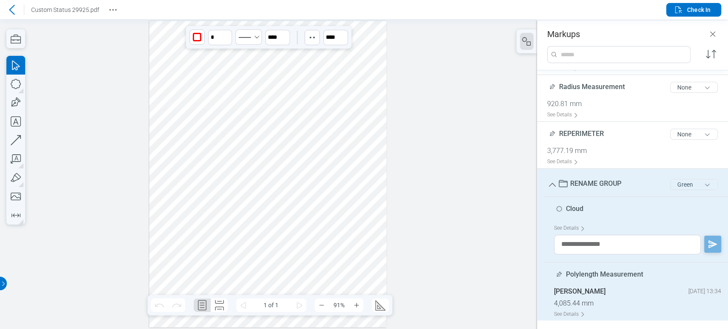
click at [699, 182] on button "Green" at bounding box center [694, 184] width 48 height 11
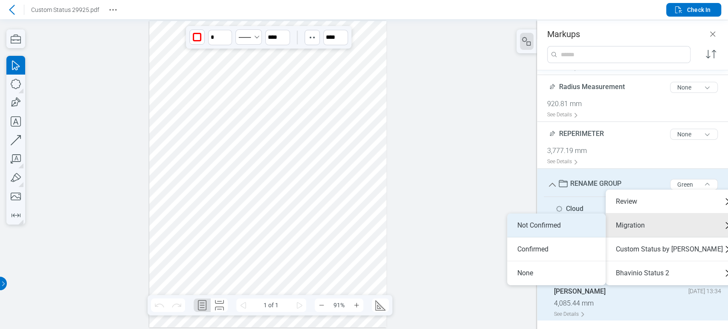
click at [549, 218] on li "Not Confirmed" at bounding box center [556, 226] width 99 height 24
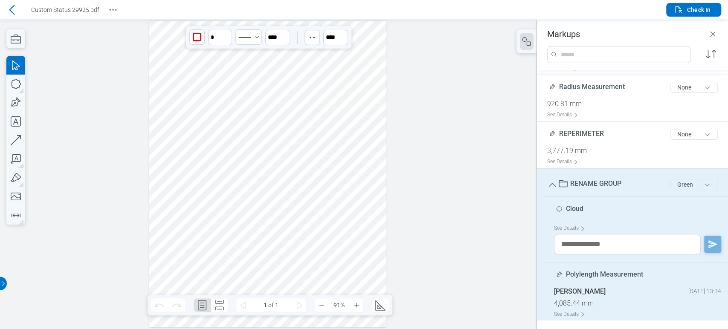
click at [687, 190] on div "Green" at bounding box center [694, 185] width 55 height 18
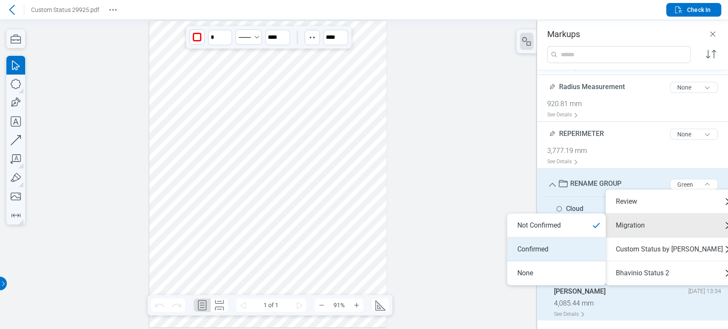
click at [541, 243] on li "Confirmed" at bounding box center [556, 250] width 99 height 24
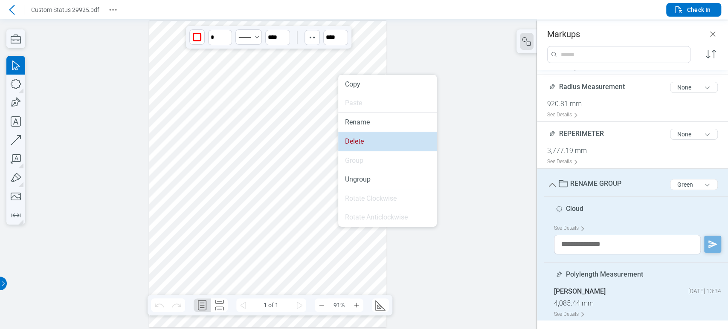
click at [352, 141] on li "Delete" at bounding box center [387, 141] width 99 height 19
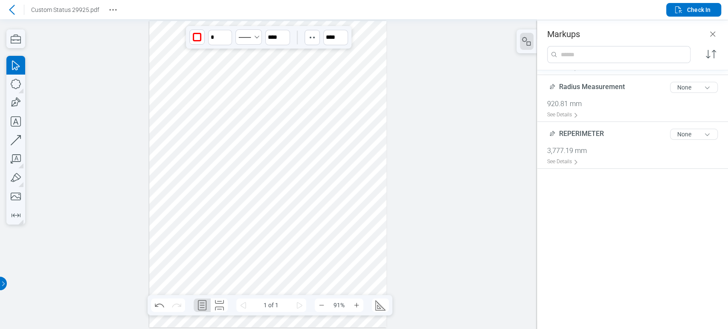
scroll to position [0, 0]
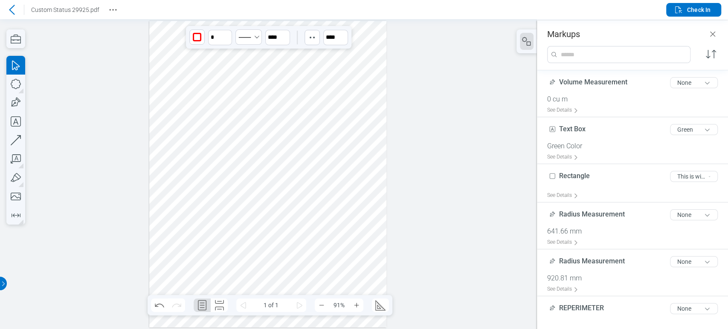
click at [316, 117] on div at bounding box center [267, 174] width 237 height 307
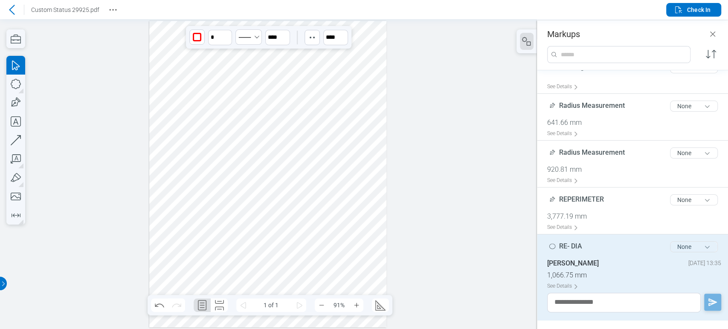
click at [682, 241] on button "None" at bounding box center [694, 246] width 48 height 11
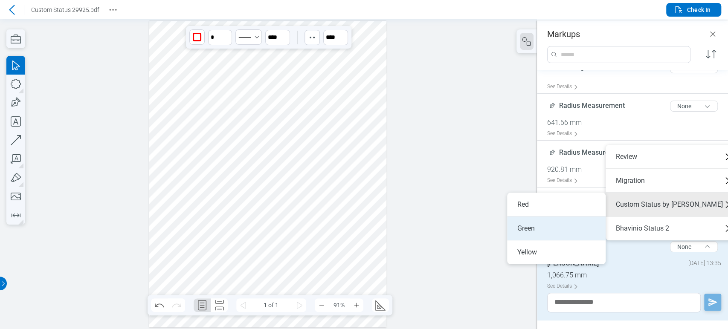
click at [555, 233] on li "Green" at bounding box center [556, 229] width 99 height 24
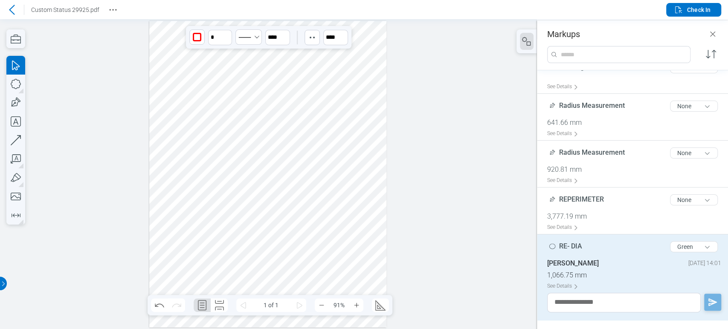
click at [344, 145] on div at bounding box center [267, 174] width 237 height 307
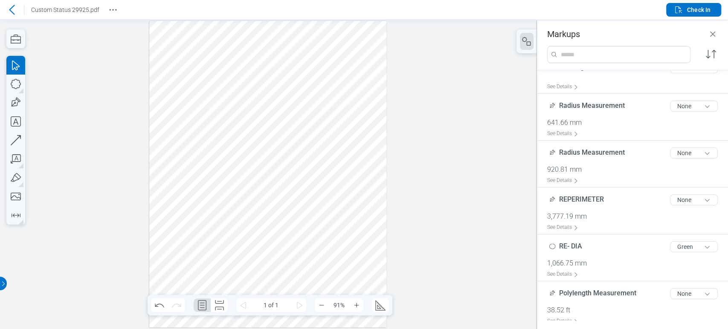
click at [283, 112] on div at bounding box center [267, 174] width 237 height 307
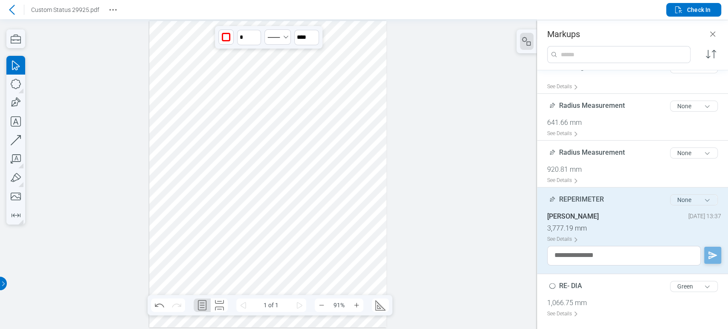
click at [693, 202] on button "None" at bounding box center [694, 199] width 48 height 11
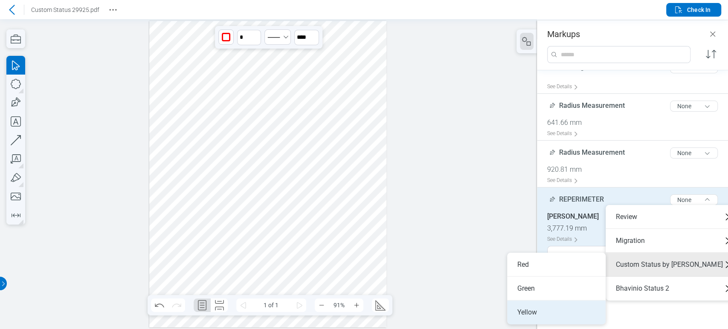
click at [528, 310] on li "Yellow" at bounding box center [556, 313] width 99 height 24
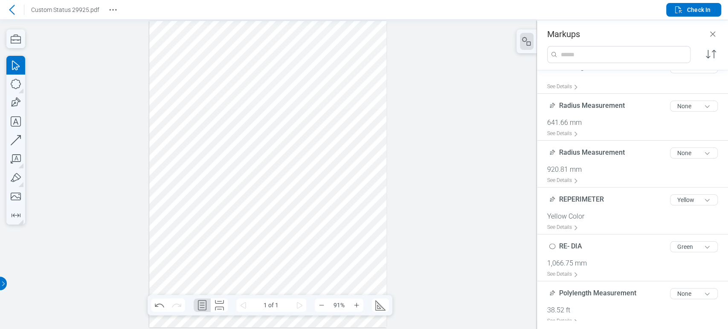
click at [356, 105] on div at bounding box center [267, 174] width 237 height 307
click at [696, 12] on span "Check In" at bounding box center [698, 10] width 23 height 9
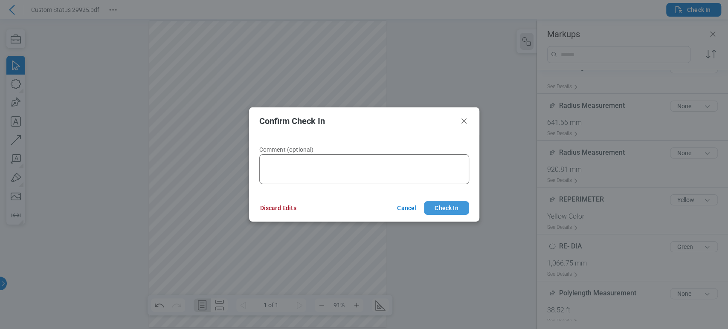
click at [457, 209] on button "Check In" at bounding box center [446, 208] width 45 height 14
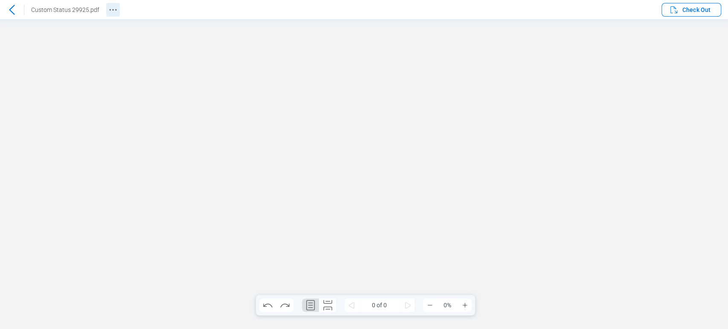
scroll to position [0, 0]
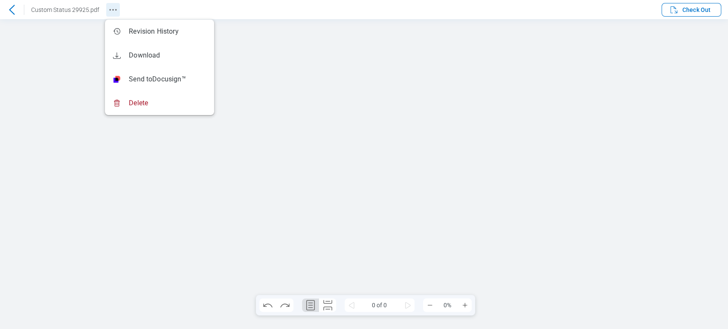
click at [110, 10] on icon "Revision History" at bounding box center [113, 10] width 10 height 10
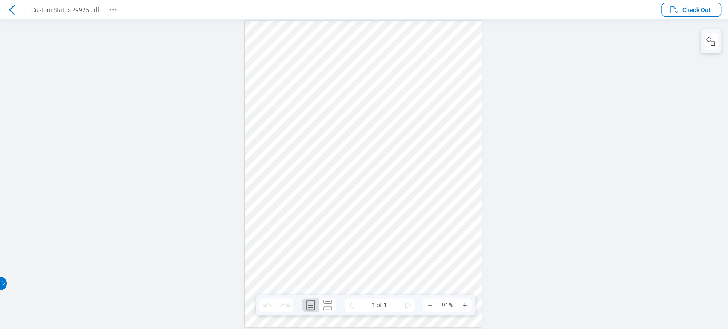
click at [522, 110] on div at bounding box center [364, 174] width 728 height 310
click at [13, 9] on icon at bounding box center [12, 10] width 10 height 10
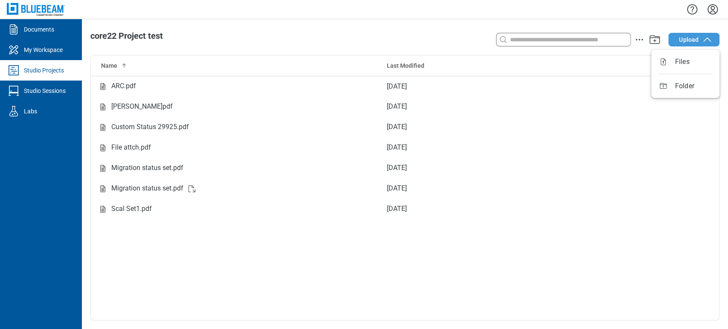
click at [687, 42] on span "Upload" at bounding box center [689, 39] width 20 height 9
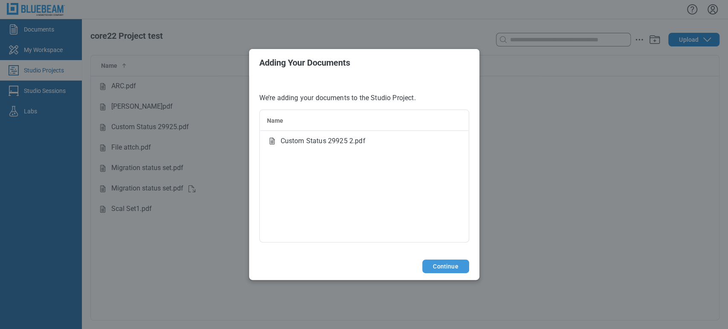
click at [444, 268] on button "Continue" at bounding box center [445, 267] width 46 height 14
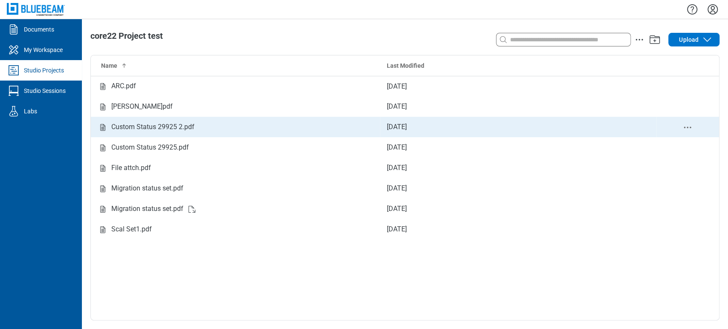
click at [174, 119] on td "Custom Status 29925 2.pdf" at bounding box center [235, 127] width 289 height 20
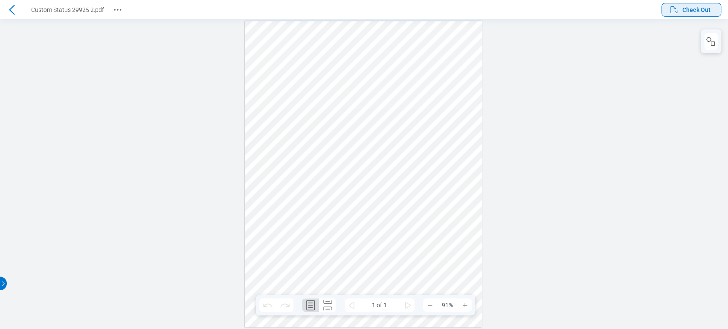
click at [691, 9] on span "Check Out" at bounding box center [696, 10] width 28 height 9
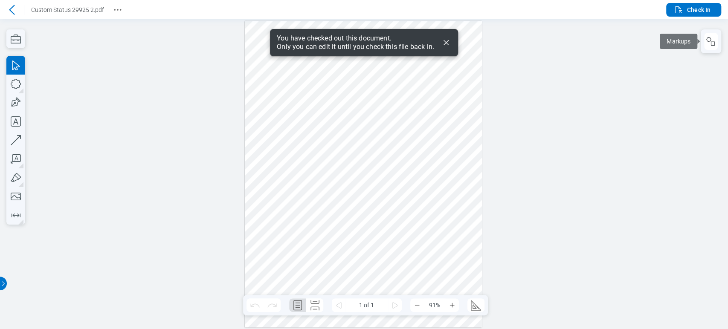
click at [711, 42] on rect "button" at bounding box center [713, 44] width 4 height 4
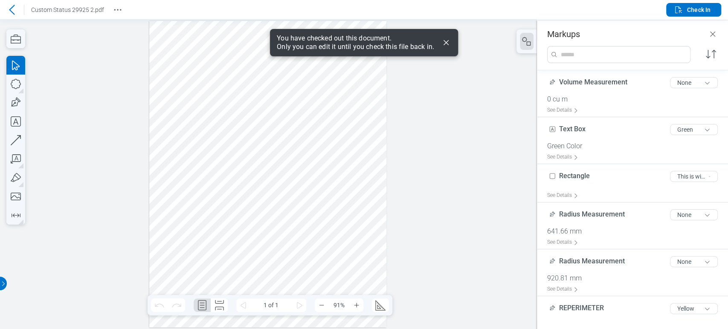
click at [292, 111] on div at bounding box center [267, 174] width 237 height 307
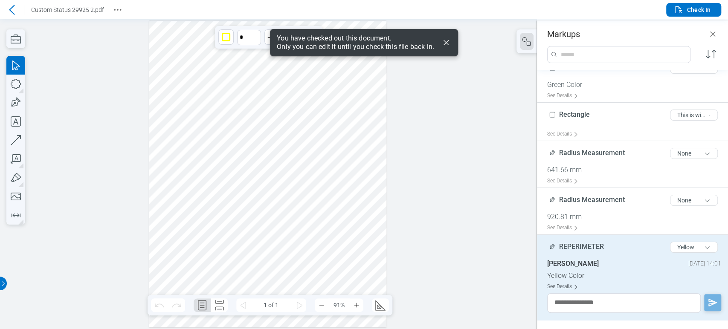
click at [556, 290] on div "See Details" at bounding box center [564, 286] width 35 height 13
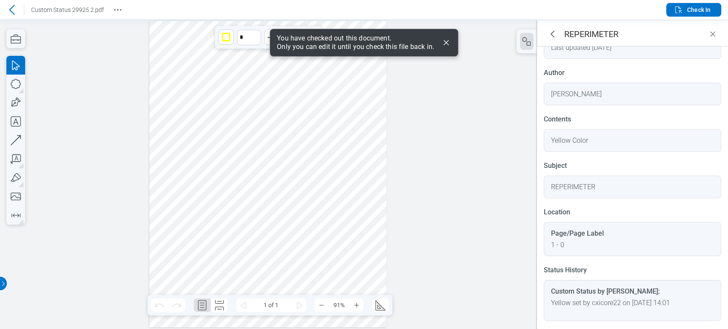
scroll to position [48, 0]
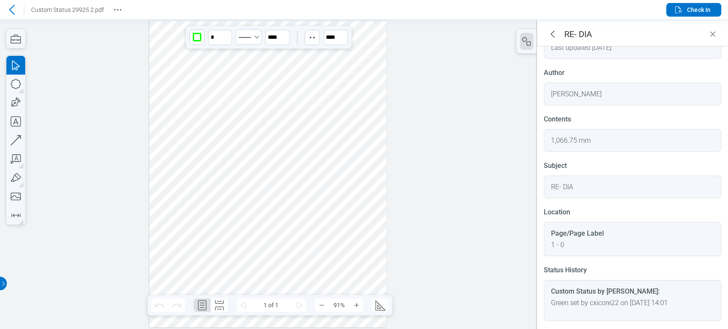
click at [322, 119] on div at bounding box center [267, 174] width 237 height 307
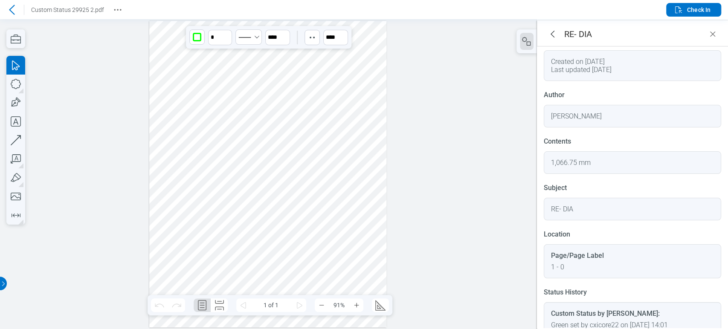
scroll to position [1, 0]
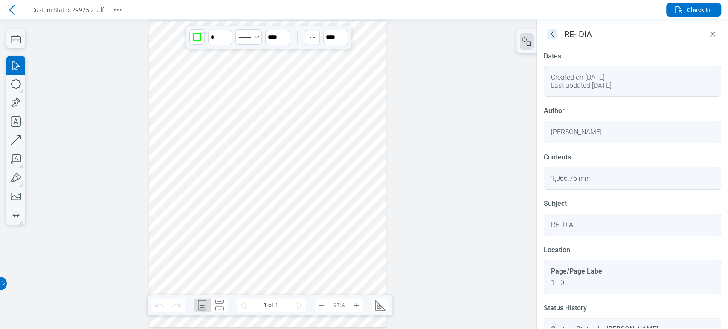
click at [547, 32] on icon "goBack" at bounding box center [552, 34] width 10 height 10
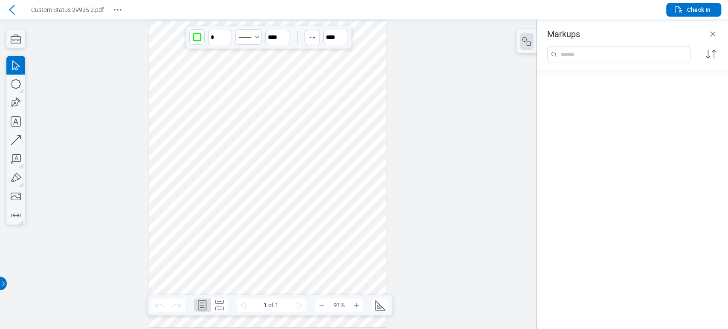
scroll to position [281, 0]
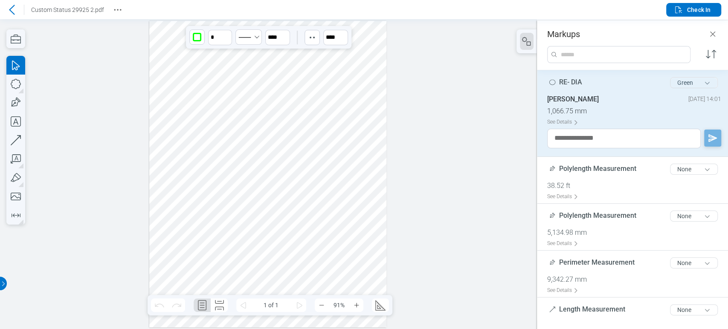
click at [690, 78] on button "Green" at bounding box center [694, 82] width 48 height 11
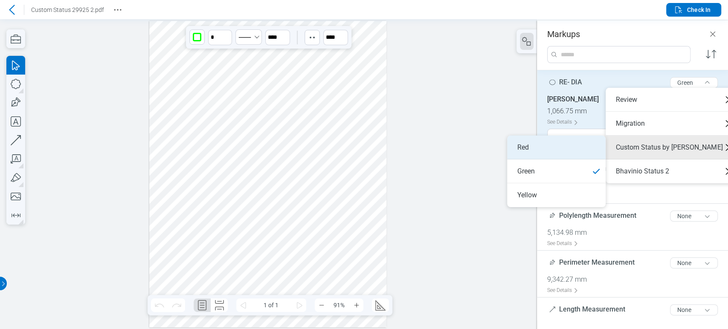
click at [586, 151] on li "Red" at bounding box center [556, 148] width 99 height 24
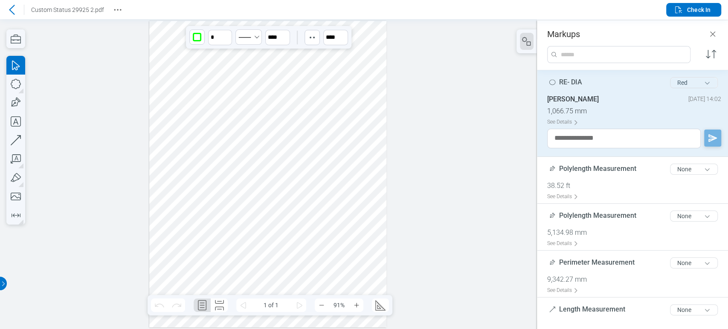
click at [696, 77] on button "Red" at bounding box center [694, 82] width 48 height 11
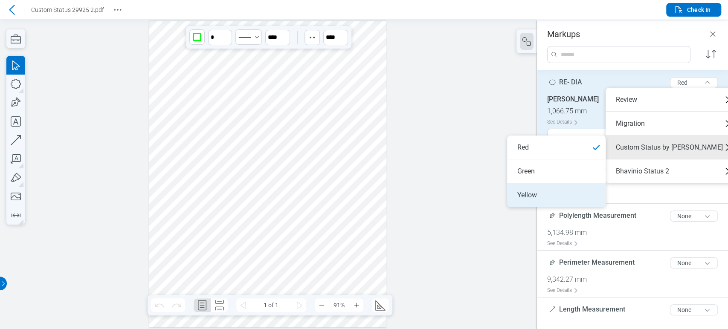
click at [533, 193] on li "Yellow" at bounding box center [556, 195] width 99 height 24
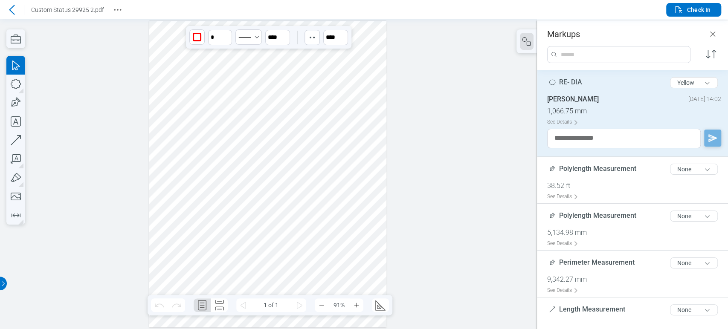
click at [280, 107] on div at bounding box center [267, 174] width 237 height 307
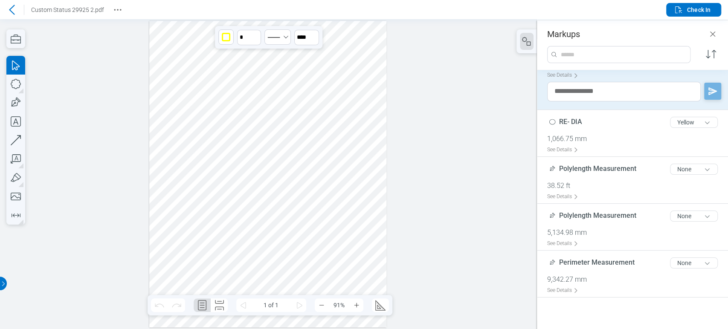
scroll to position [235, 0]
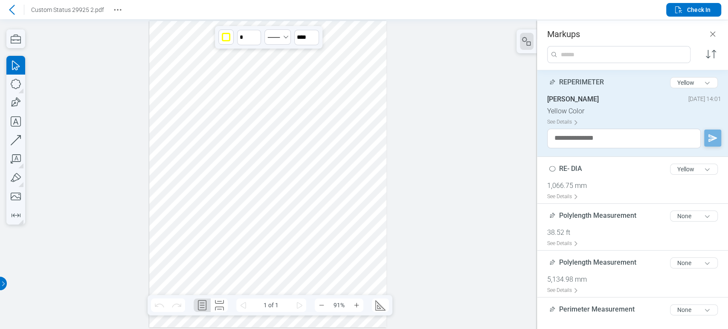
click at [286, 110] on div at bounding box center [267, 174] width 237 height 307
click at [685, 81] on button "Yellow" at bounding box center [694, 82] width 48 height 11
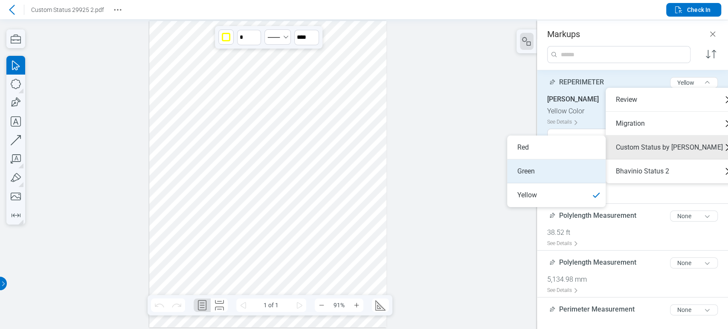
click at [554, 173] on li "Green" at bounding box center [556, 172] width 99 height 24
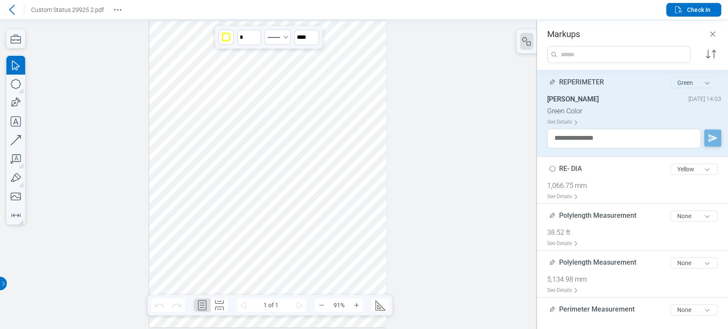
click at [695, 83] on button "Green" at bounding box center [694, 82] width 48 height 11
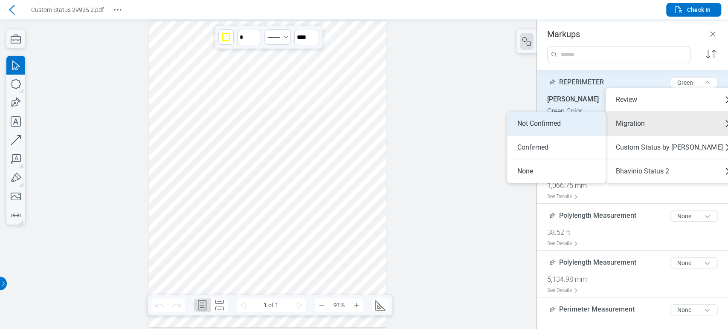
click at [589, 129] on li "Not Confirmed" at bounding box center [556, 124] width 99 height 24
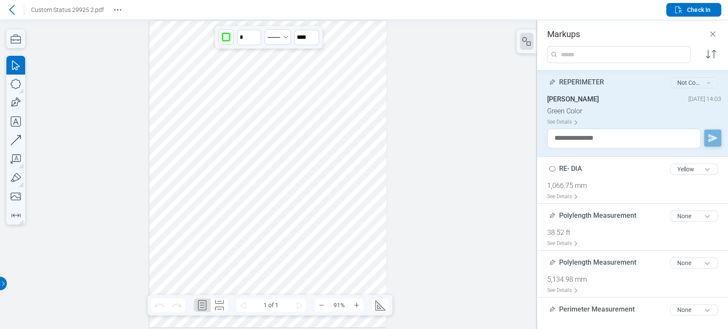
click at [679, 83] on button "Not Confirmed" at bounding box center [694, 82] width 48 height 11
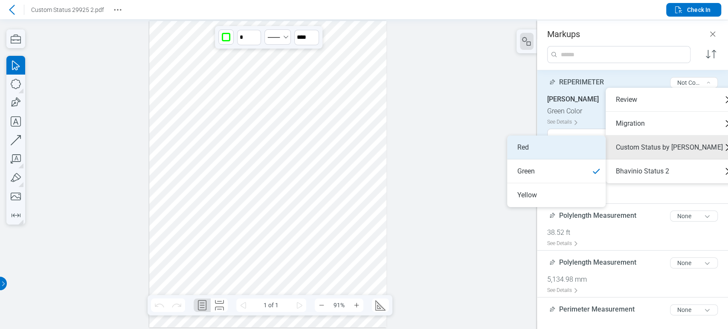
click at [564, 152] on li "Red" at bounding box center [556, 148] width 99 height 24
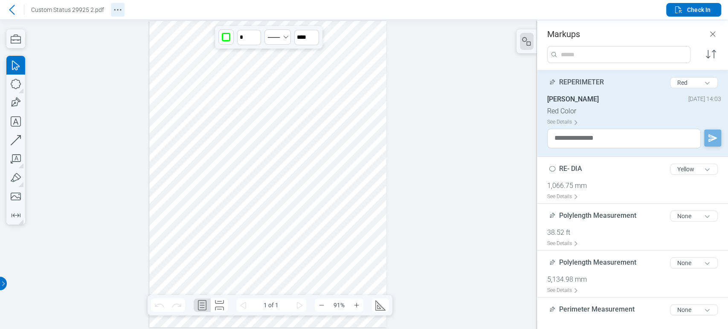
click at [113, 9] on icon "Revision History" at bounding box center [118, 10] width 10 height 10
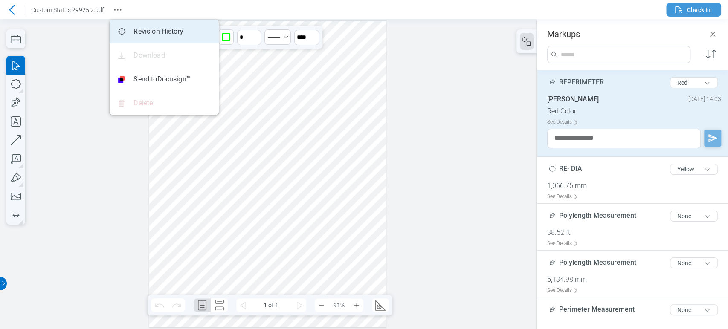
click at [680, 9] on icon "button" at bounding box center [678, 9] width 7 height 7
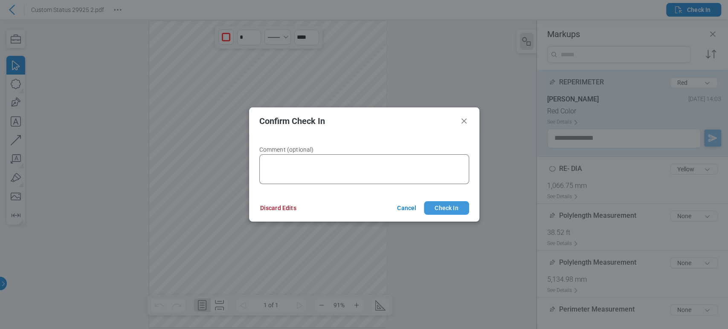
click at [456, 209] on button "Check In" at bounding box center [446, 208] width 45 height 14
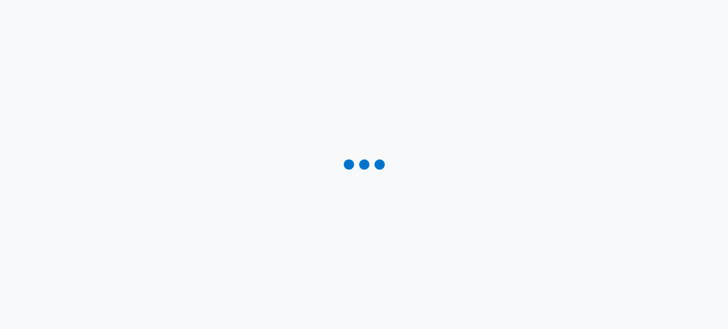
click at [120, 15] on div at bounding box center [364, 164] width 728 height 329
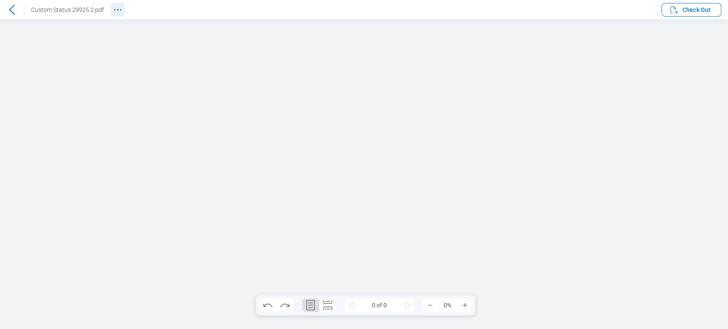
scroll to position [0, 0]
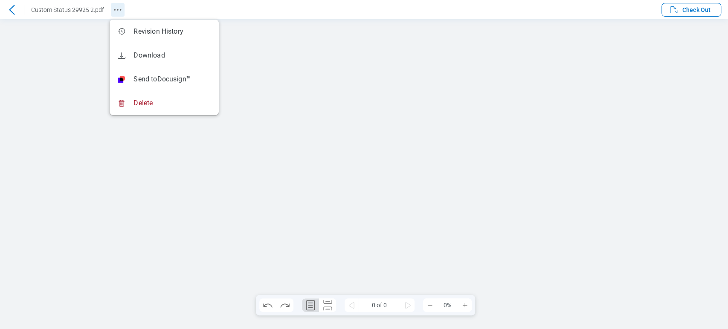
click at [115, 15] on icon "Revision History" at bounding box center [118, 10] width 10 height 10
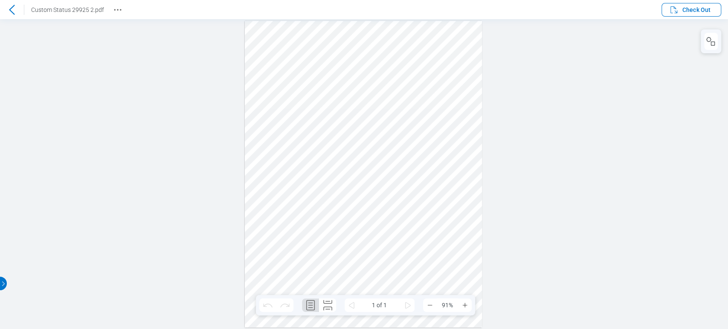
click at [12, 6] on icon at bounding box center [12, 10] width 6 height 10
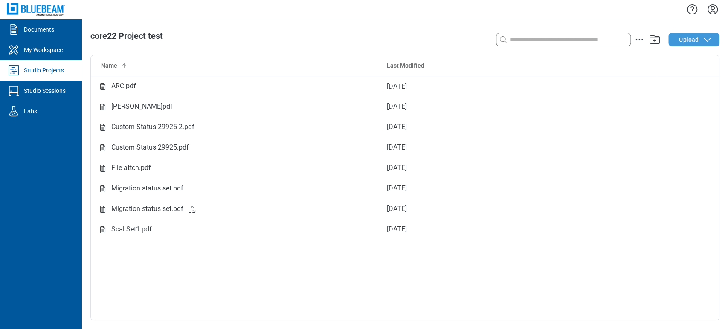
click at [685, 38] on span "Upload" at bounding box center [689, 39] width 20 height 9
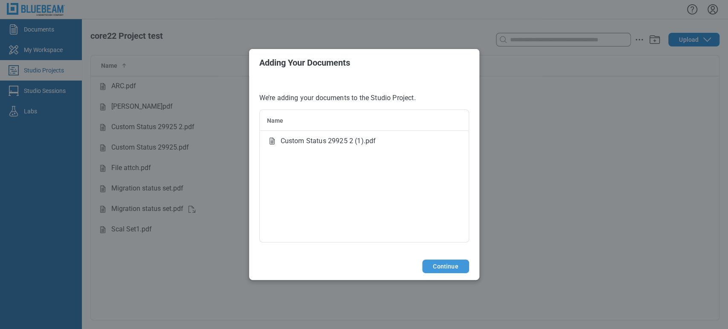
click at [444, 268] on button "Continue" at bounding box center [445, 267] width 46 height 14
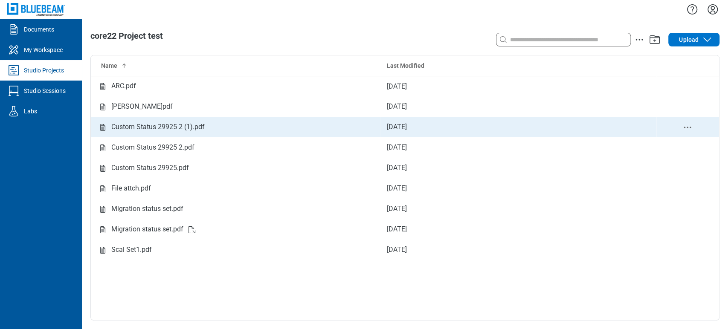
click at [198, 123] on div "Custom Status 29925 2 (1).pdf" at bounding box center [157, 127] width 93 height 11
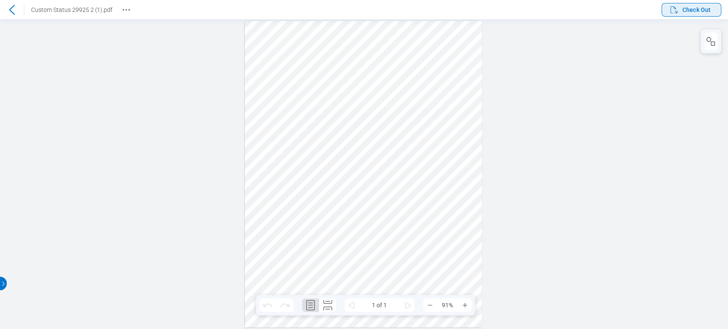
click at [693, 12] on span "Check Out" at bounding box center [696, 10] width 28 height 9
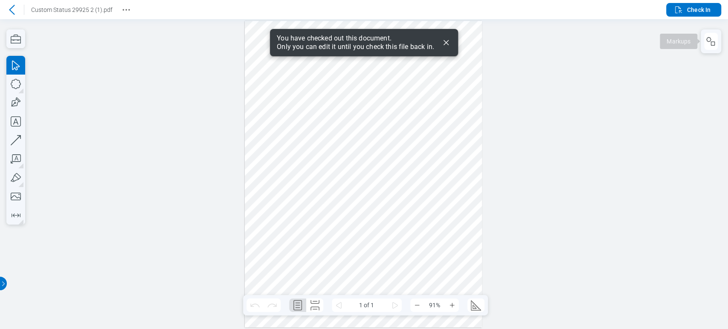
click at [715, 44] on rect "button" at bounding box center [713, 44] width 4 height 4
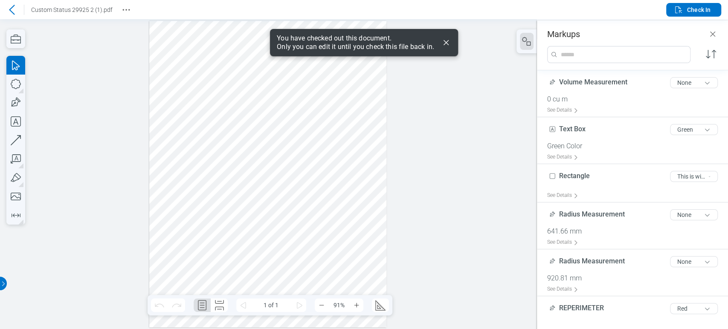
click at [283, 111] on div at bounding box center [267, 174] width 237 height 307
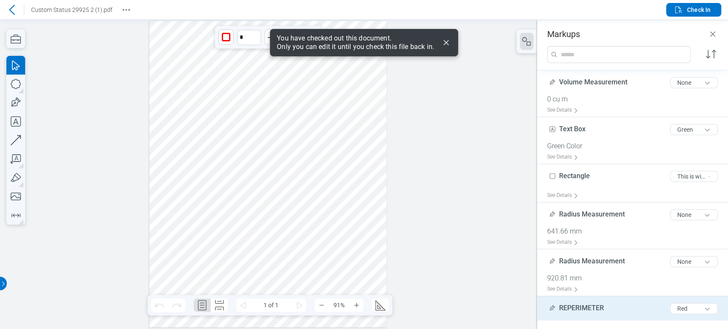
scroll to position [61, 0]
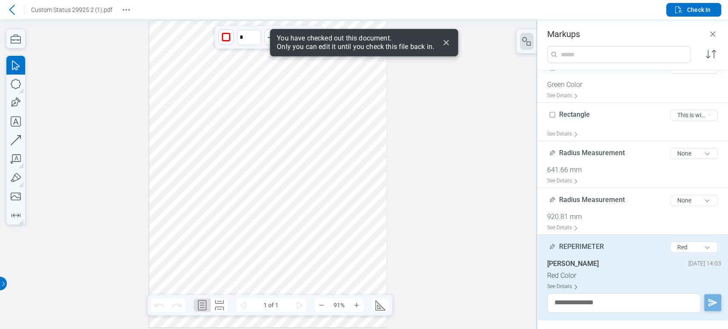
click at [565, 282] on div "See Details" at bounding box center [564, 286] width 35 height 13
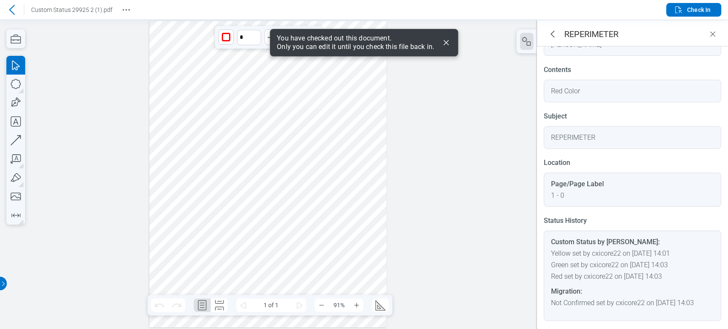
scroll to position [124, 0]
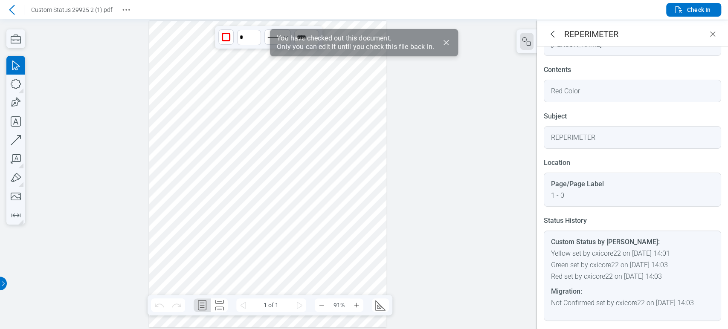
click at [319, 115] on div at bounding box center [267, 174] width 237 height 307
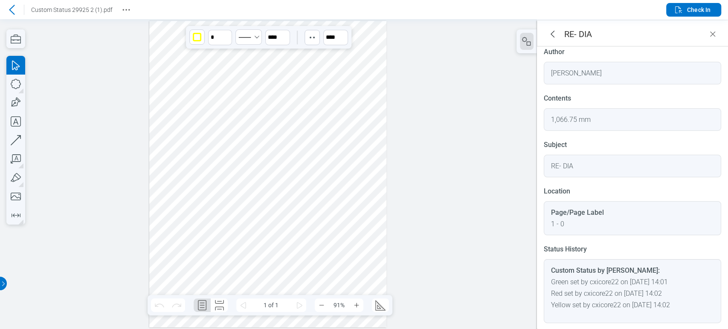
scroll to position [89, 0]
click at [681, 17] on header "Custom Status 29925 2 (1).pdf Check In" at bounding box center [364, 9] width 728 height 19
click at [682, 10] on icon "button" at bounding box center [678, 10] width 10 height 10
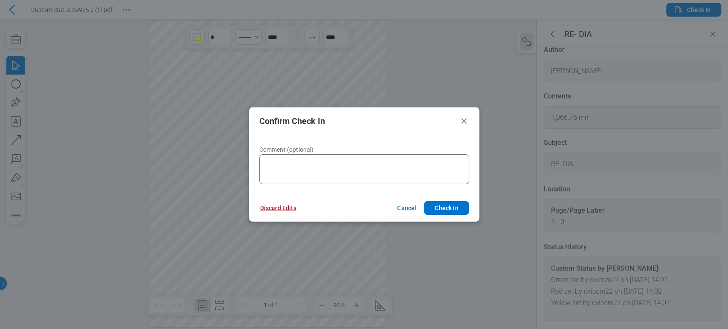
click at [295, 210] on button "Discard Edits" at bounding box center [278, 208] width 57 height 14
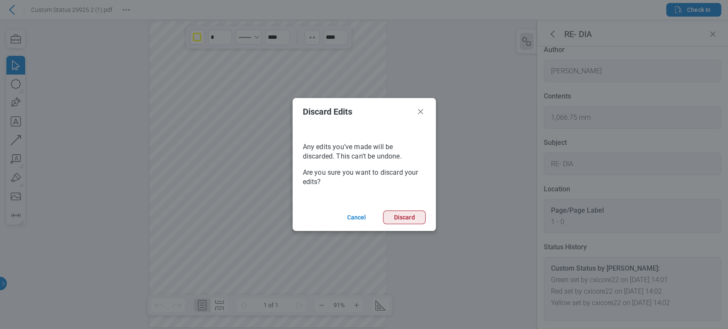
click at [403, 215] on button "Discard" at bounding box center [404, 218] width 42 height 14
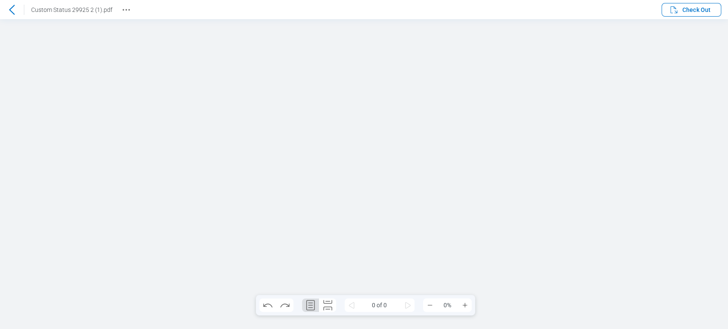
scroll to position [0, 0]
click at [8, 9] on icon at bounding box center [12, 10] width 10 height 10
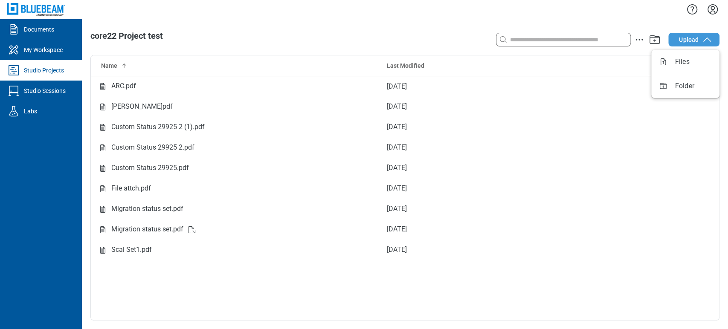
click at [683, 44] on button "Upload" at bounding box center [693, 40] width 51 height 14
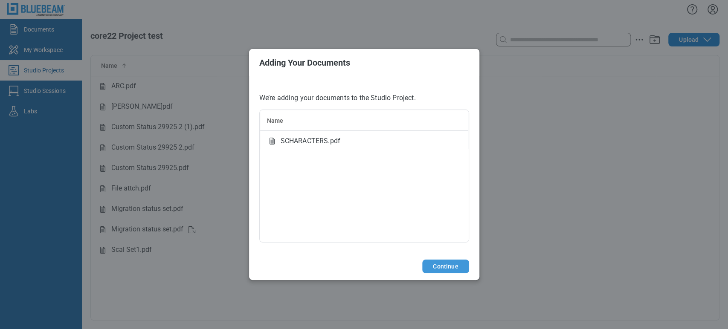
click at [458, 266] on button "Continue" at bounding box center [445, 267] width 46 height 14
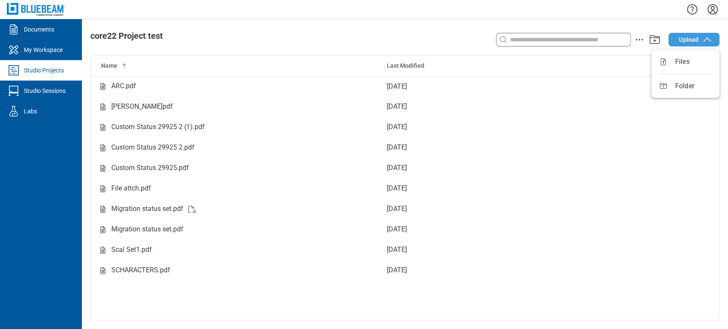
click at [686, 44] on span "Upload" at bounding box center [689, 39] width 20 height 9
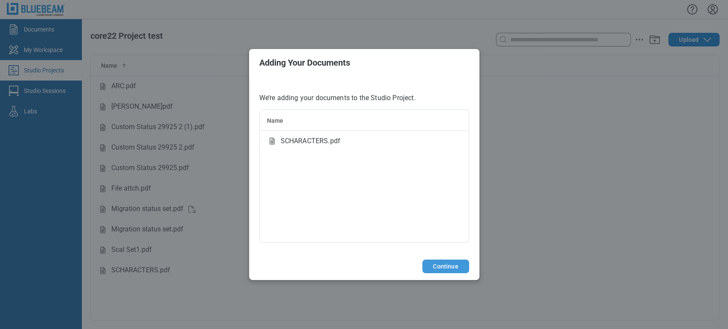
click at [463, 270] on button "Continue" at bounding box center [445, 267] width 46 height 14
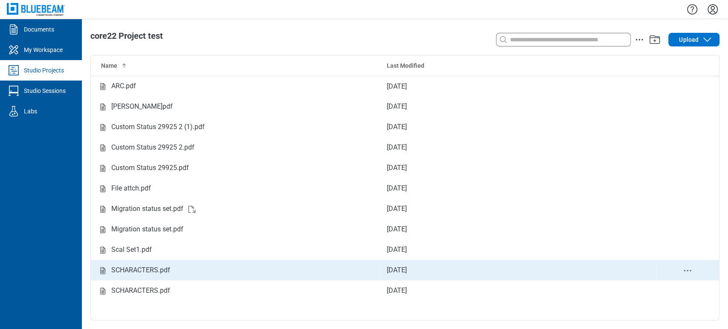
click at [164, 276] on div "SCHARACTERS.pdf" at bounding box center [140, 270] width 59 height 11
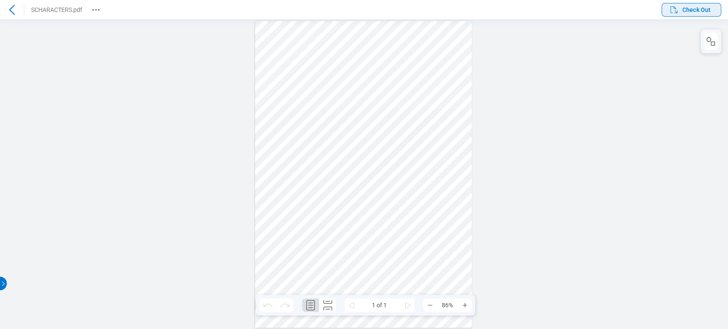
click at [693, 7] on span "Check Out" at bounding box center [696, 10] width 28 height 9
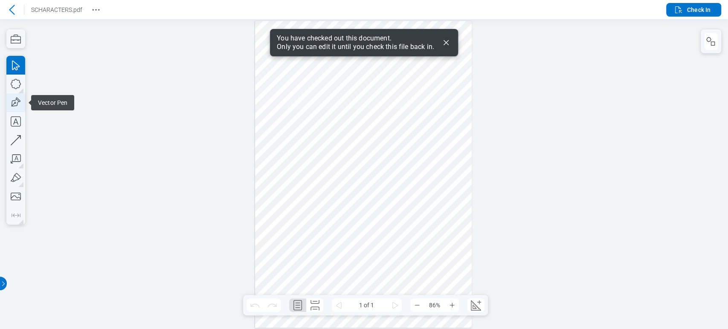
click at [17, 98] on icon "button" at bounding box center [15, 103] width 12 height 12
click at [13, 117] on icon "button" at bounding box center [15, 121] width 19 height 19
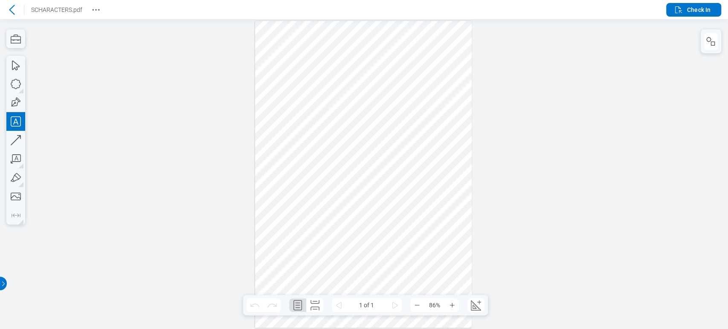
drag, startPoint x: 267, startPoint y: 162, endPoint x: 351, endPoint y: 181, distance: 86.2
click at [351, 181] on div at bounding box center [363, 174] width 217 height 307
click at [420, 154] on div at bounding box center [363, 174] width 217 height 307
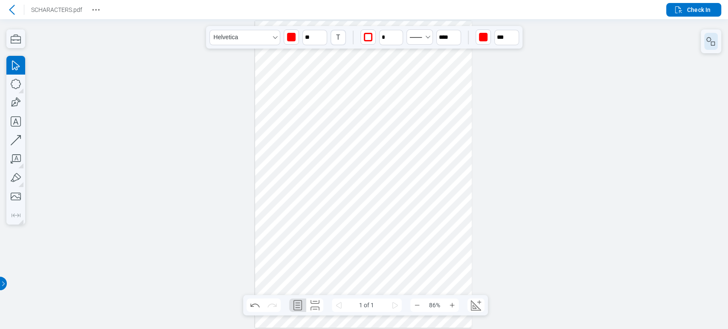
click at [716, 47] on button "button" at bounding box center [711, 41] width 14 height 17
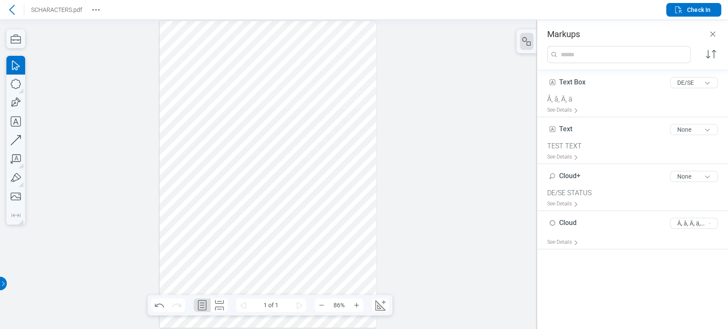
click at [194, 175] on div at bounding box center [268, 174] width 217 height 307
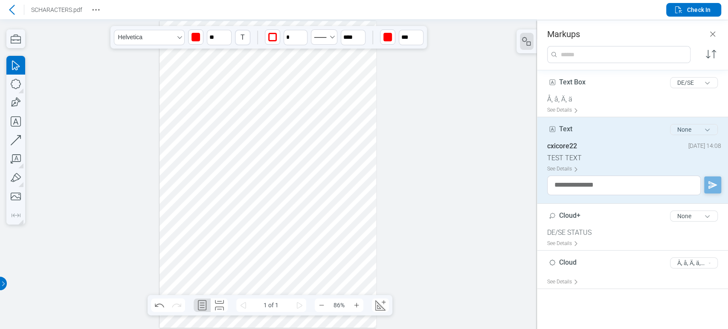
click at [703, 126] on button "None" at bounding box center [694, 129] width 48 height 11
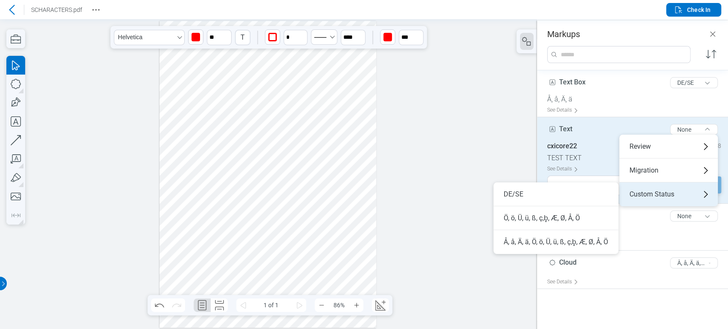
click at [678, 189] on div "Custom Status" at bounding box center [668, 195] width 99 height 24
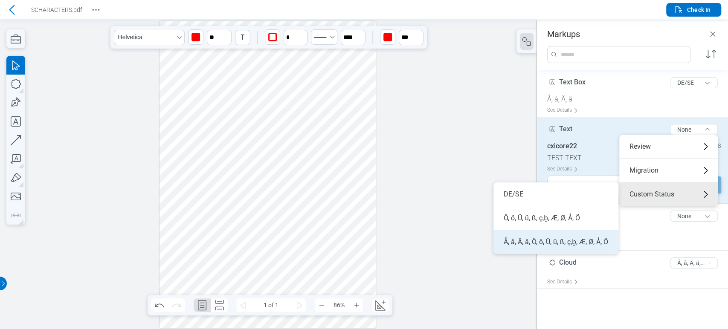
click at [517, 240] on li "Å, å, Ä, ä, Ö, ö, Ü, ü, ß, ç,b̥, Æ, Ø, Å, Ö" at bounding box center [555, 242] width 125 height 24
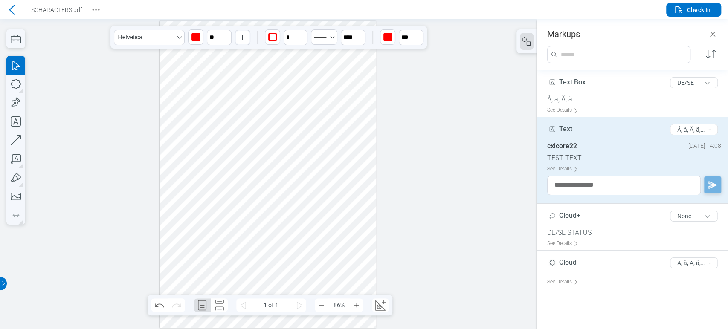
click at [463, 172] on div at bounding box center [268, 174] width 537 height 310
click at [435, 151] on div at bounding box center [268, 174] width 537 height 310
click at [14, 99] on icon "button" at bounding box center [15, 102] width 19 height 19
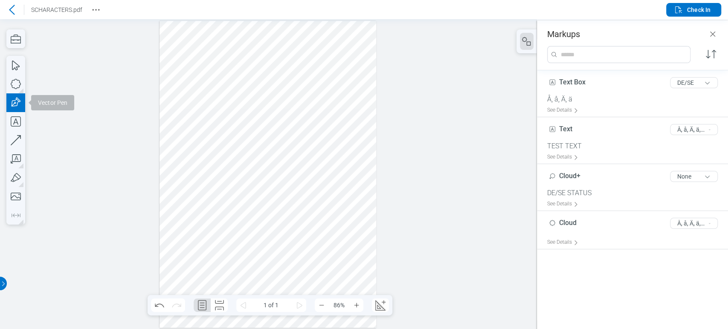
drag, startPoint x: 287, startPoint y: 132, endPoint x: 341, endPoint y: 171, distance: 67.5
click at [341, 179] on div at bounding box center [268, 174] width 217 height 307
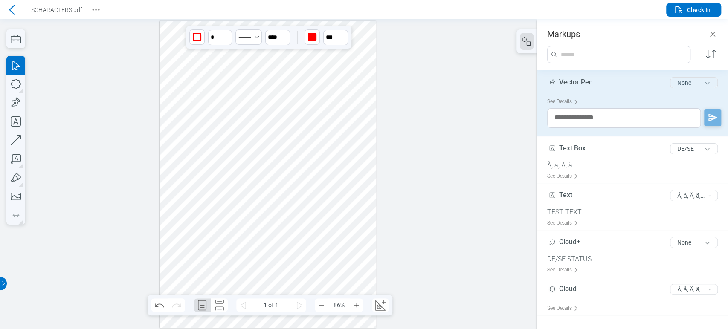
click at [713, 79] on button "None" at bounding box center [694, 82] width 48 height 11
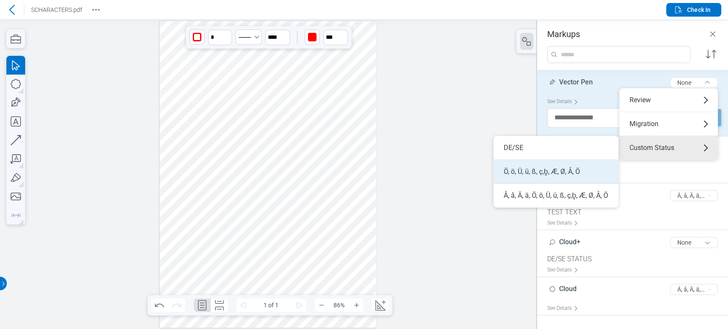
click at [596, 173] on li "Ö, ö, Ü, ü, ß, ç,b̥, Æ, Ø, Å, Ö" at bounding box center [555, 172] width 125 height 24
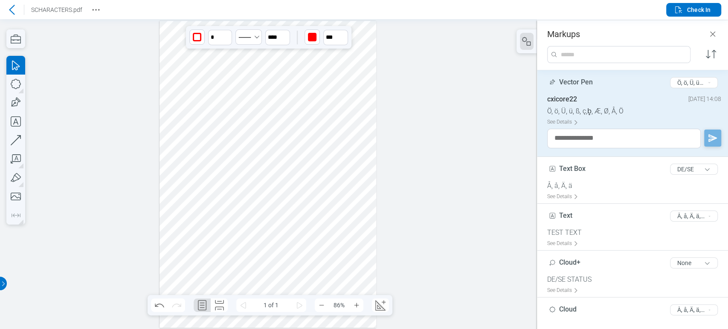
click at [453, 142] on div at bounding box center [268, 174] width 537 height 310
click at [696, 15] on span "Check In" at bounding box center [691, 10] width 37 height 10
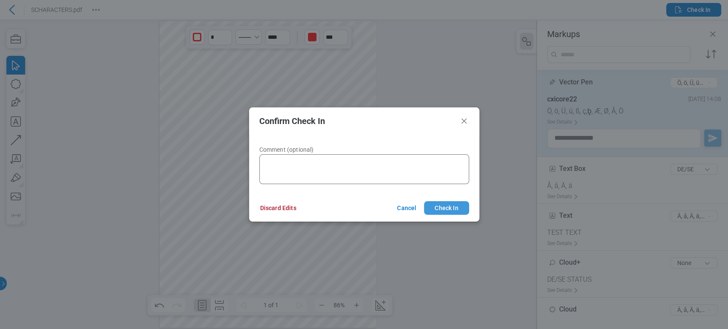
drag, startPoint x: 469, startPoint y: 203, endPoint x: 464, endPoint y: 206, distance: 5.0
click at [464, 206] on footer "Discard Edits Cancel Check In" at bounding box center [364, 207] width 230 height 27
click at [455, 210] on button "Check In" at bounding box center [446, 208] width 45 height 14
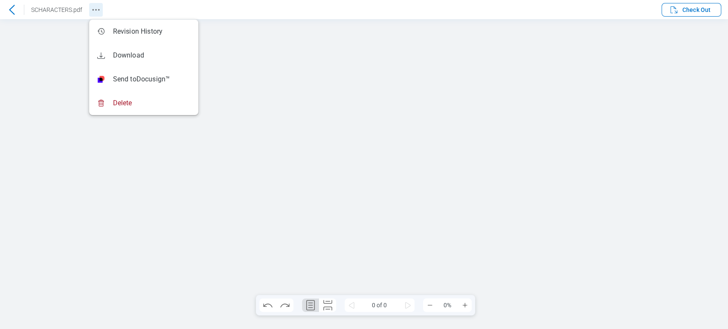
click at [96, 8] on icon "Revision History" at bounding box center [96, 10] width 10 height 10
